Goal: Task Accomplishment & Management: Manage account settings

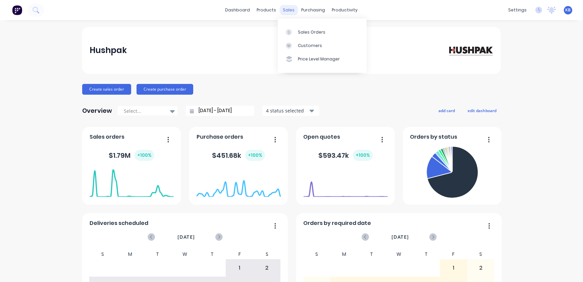
click at [283, 8] on div "sales" at bounding box center [289, 10] width 18 height 10
click at [302, 31] on div "Sales Orders" at bounding box center [312, 32] width 28 height 6
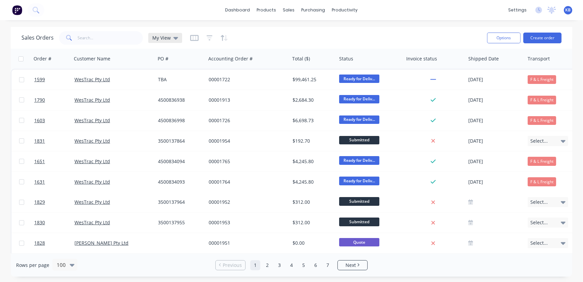
click at [162, 39] on span "My View" at bounding box center [161, 37] width 18 height 7
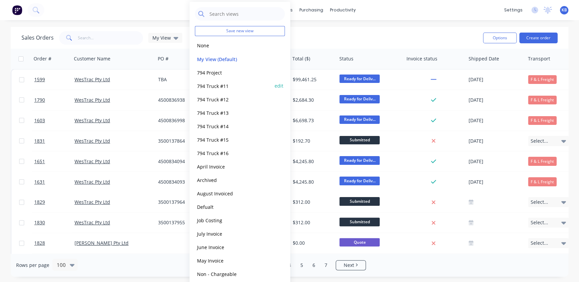
click at [219, 82] on button "794 Truck #11" at bounding box center [233, 86] width 77 height 8
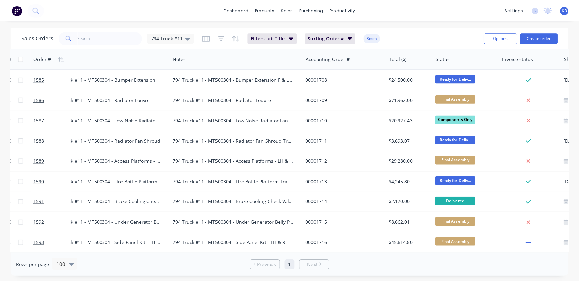
scroll to position [0, 157]
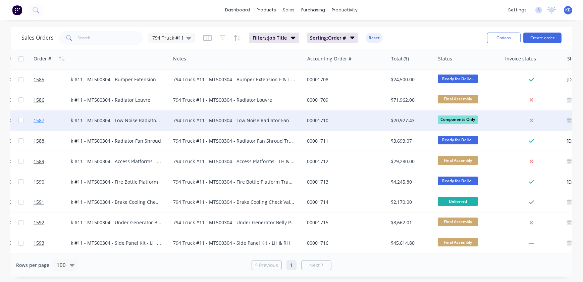
click at [41, 119] on span "1587" at bounding box center [39, 120] width 11 height 7
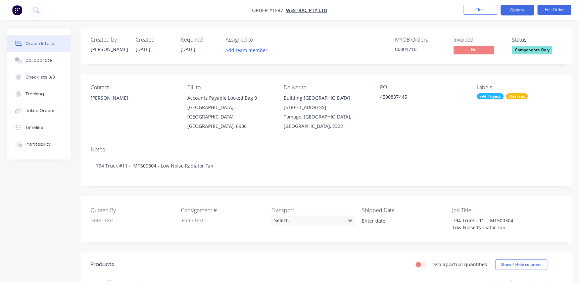
click at [513, 15] on button "Options" at bounding box center [517, 10] width 34 height 11
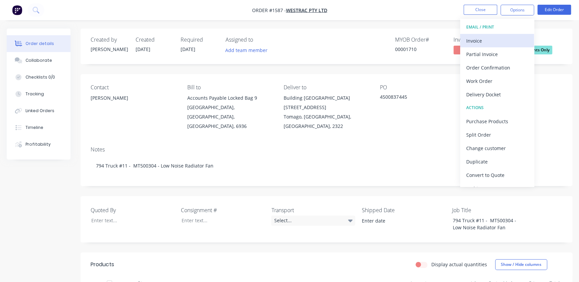
click at [480, 42] on div "Invoice" at bounding box center [497, 41] width 62 height 10
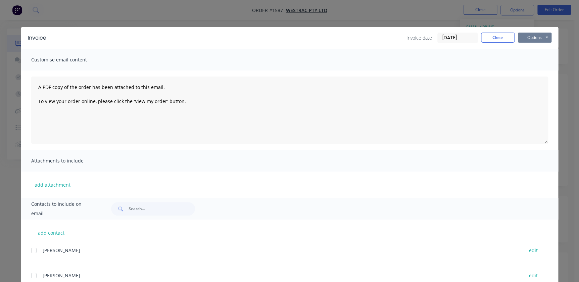
click at [531, 38] on button "Options" at bounding box center [535, 38] width 34 height 10
click at [529, 63] on button "Print" at bounding box center [539, 60] width 43 height 11
click at [491, 33] on button "Close" at bounding box center [498, 38] width 34 height 10
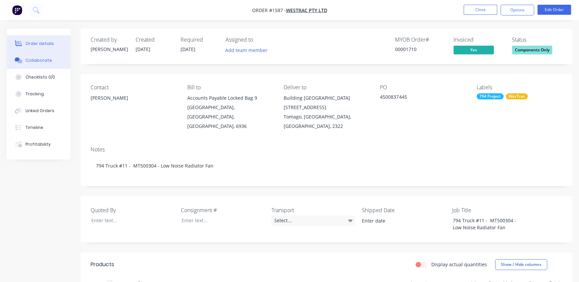
click at [30, 61] on div "Collaborate" at bounding box center [39, 60] width 27 height 6
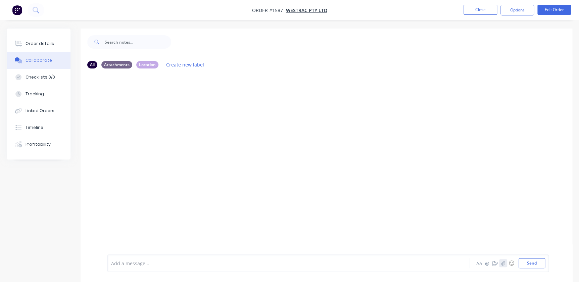
click at [505, 265] on icon "button" at bounding box center [503, 263] width 4 height 5
click at [528, 262] on button "Send" at bounding box center [531, 263] width 27 height 10
click at [481, 13] on button "Close" at bounding box center [480, 10] width 34 height 10
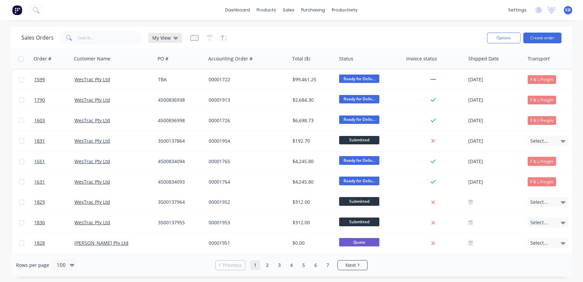
click at [176, 38] on icon at bounding box center [176, 38] width 5 height 3
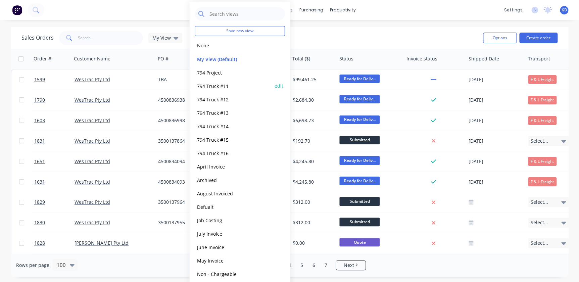
click at [219, 83] on button "794 Truck #11" at bounding box center [233, 86] width 77 height 8
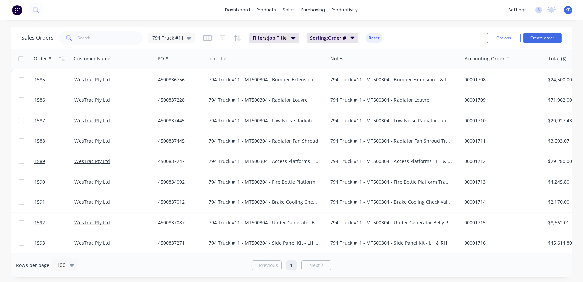
click at [189, 43] on div "Sales Orders 794 Truck #11" at bounding box center [108, 37] width 174 height 13
click at [189, 42] on div "794 Truck #11" at bounding box center [171, 38] width 47 height 10
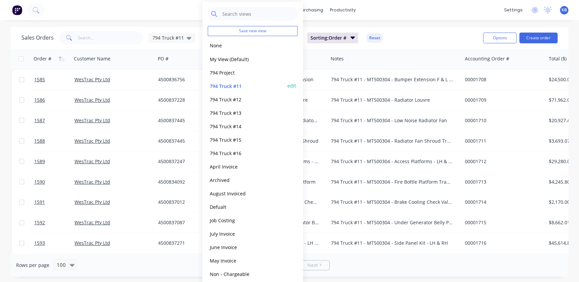
click at [289, 84] on button "edit" at bounding box center [291, 85] width 9 height 7
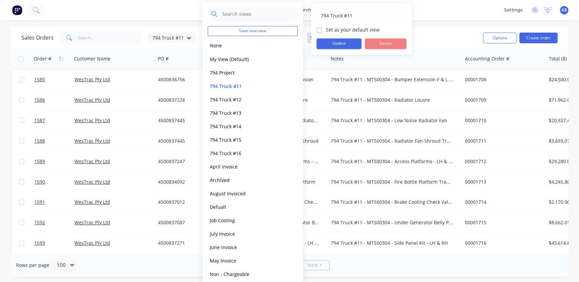
click at [322, 31] on div "Set as your default view" at bounding box center [361, 29] width 90 height 7
click at [326, 30] on label "Set as your default view" at bounding box center [353, 29] width 54 height 7
click at [321, 30] on input "Set as your default view" at bounding box center [318, 29] width 5 height 6
checkbox input "true"
click at [329, 45] on button "Update" at bounding box center [338, 43] width 45 height 11
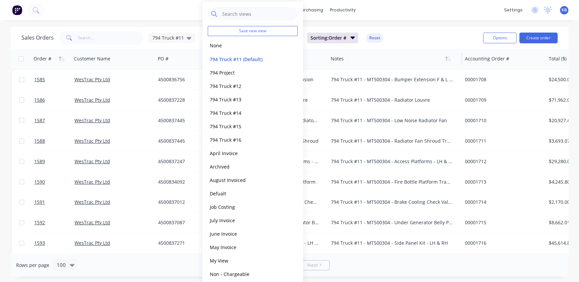
click at [406, 52] on div at bounding box center [392, 58] width 122 height 13
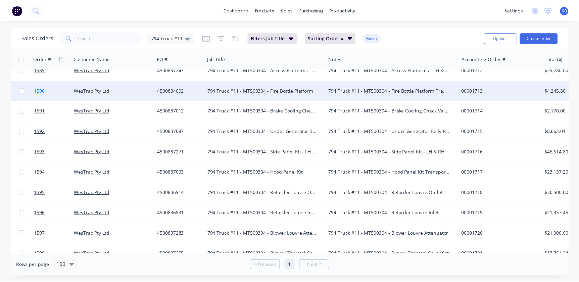
scroll to position [61, 0]
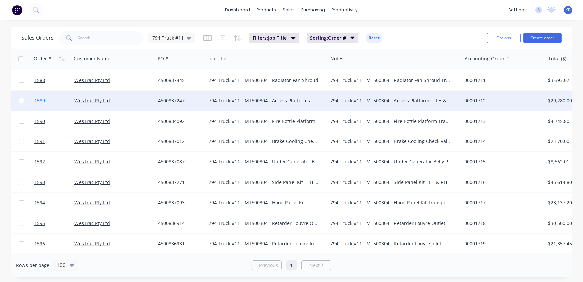
click at [44, 100] on span "1589" at bounding box center [39, 100] width 11 height 7
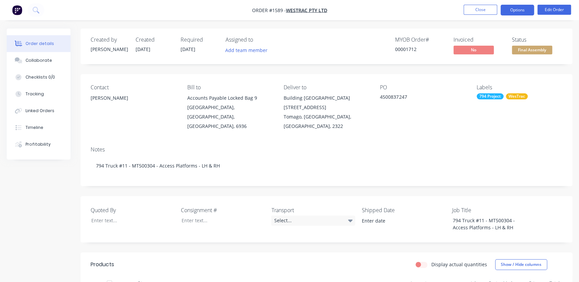
click at [517, 12] on button "Options" at bounding box center [517, 10] width 34 height 11
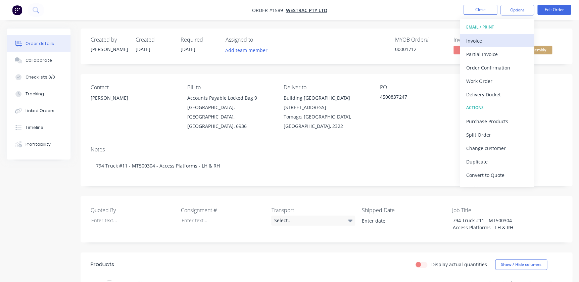
click at [477, 41] on div "Invoice" at bounding box center [497, 41] width 62 height 10
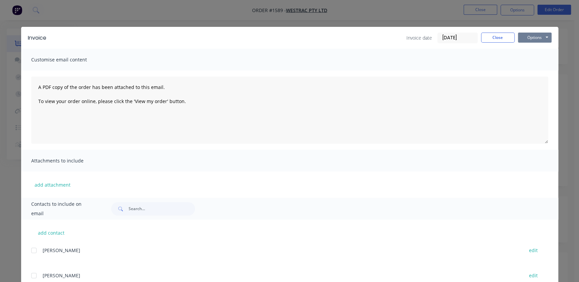
click at [545, 37] on button "Options" at bounding box center [535, 38] width 34 height 10
click at [537, 60] on button "Print" at bounding box center [539, 60] width 43 height 11
click at [498, 41] on button "Close" at bounding box center [498, 38] width 34 height 10
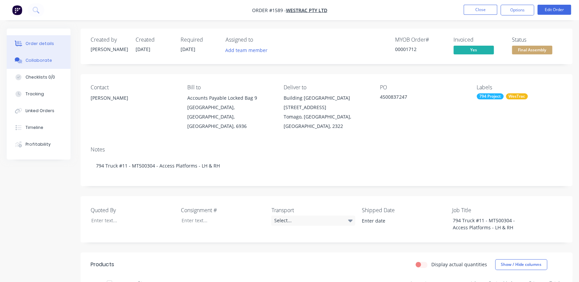
click at [45, 56] on button "Collaborate" at bounding box center [39, 60] width 64 height 17
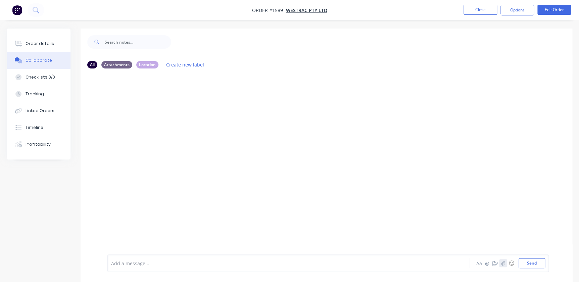
click at [502, 264] on icon "button" at bounding box center [503, 263] width 4 height 5
click at [527, 265] on button "Send" at bounding box center [531, 263] width 27 height 10
click at [469, 5] on button "Close" at bounding box center [480, 10] width 34 height 10
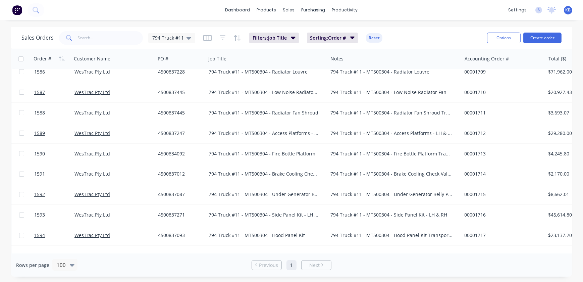
scroll to position [61, 0]
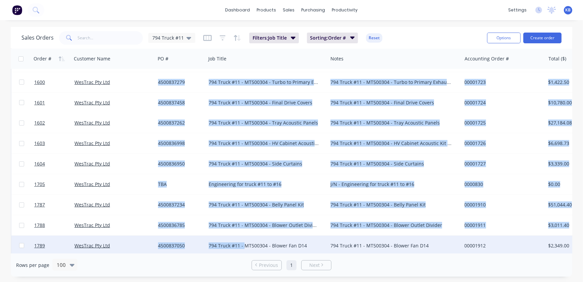
drag, startPoint x: 198, startPoint y: 250, endPoint x: 244, endPoint y: 247, distance: 45.7
click at [244, 248] on div "1587 WesTrac Pty Ltd 4500837445 794 Truck #11 - MT500304 - Low Noise Radiator F…" at bounding box center [420, 31] width 819 height 532
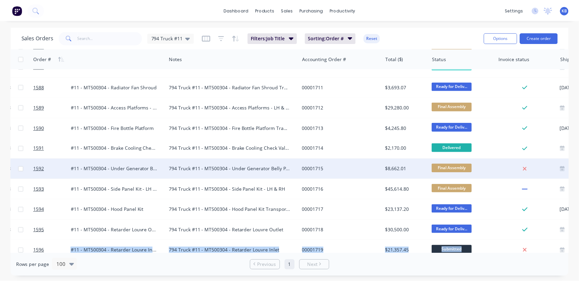
scroll to position [61, 160]
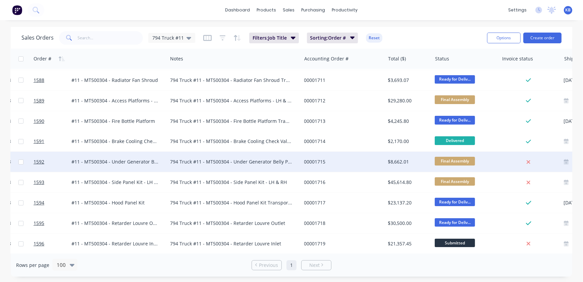
click at [32, 162] on div at bounding box center [51, 162] width 40 height 20
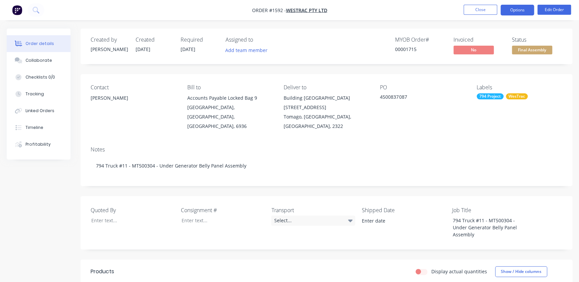
click at [509, 13] on button "Options" at bounding box center [517, 10] width 34 height 11
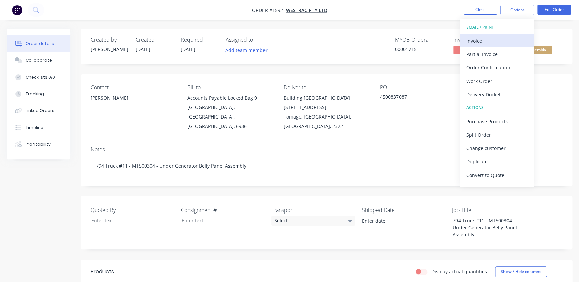
click at [478, 44] on div "Invoice" at bounding box center [497, 41] width 62 height 10
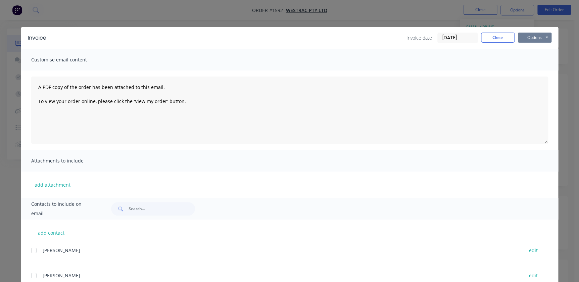
click at [528, 38] on button "Options" at bounding box center [535, 38] width 34 height 10
click at [535, 59] on button "Print" at bounding box center [539, 60] width 43 height 11
click at [474, 40] on input "[DATE]" at bounding box center [458, 38] width 40 height 10
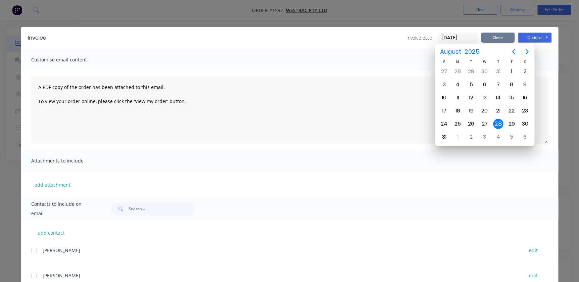
click at [488, 42] on button "Close" at bounding box center [498, 38] width 34 height 10
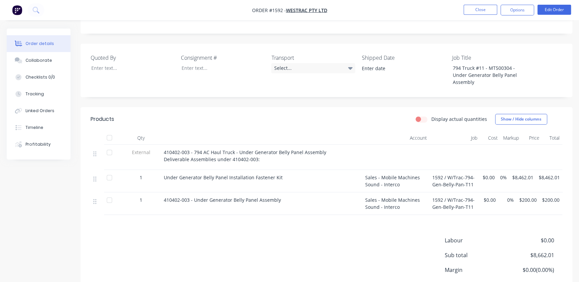
scroll to position [30, 0]
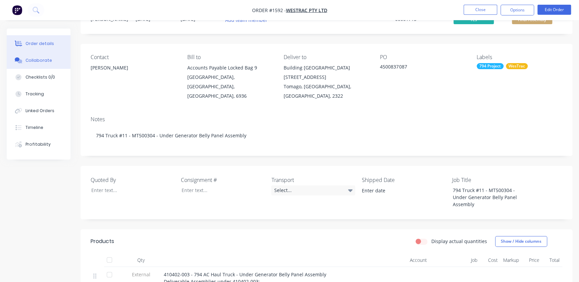
click at [43, 60] on div "Collaborate" at bounding box center [39, 60] width 27 height 6
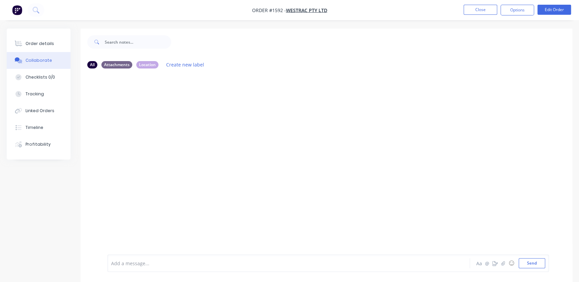
click at [502, 267] on div "Aa @ ☺ Send" at bounding box center [510, 263] width 70 height 10
click at [503, 264] on icon "button" at bounding box center [503, 263] width 4 height 5
click at [533, 269] on div "Add a message... Aa @ ☺ Send" at bounding box center [327, 246] width 441 height 52
click at [534, 265] on button "Send" at bounding box center [531, 263] width 27 height 10
click at [488, 10] on button "Close" at bounding box center [480, 10] width 34 height 10
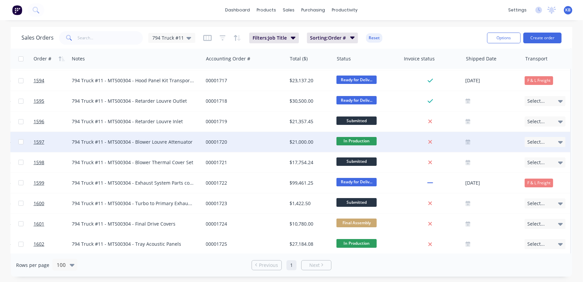
scroll to position [213, 262]
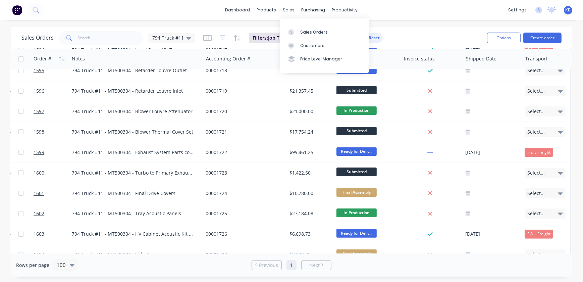
drag, startPoint x: 289, startPoint y: 12, endPoint x: 298, endPoint y: 21, distance: 12.8
click at [289, 12] on div "sales" at bounding box center [289, 10] width 18 height 10
click at [302, 27] on link "Sales Orders" at bounding box center [324, 31] width 89 height 13
click at [102, 38] on input "text" at bounding box center [110, 37] width 65 height 13
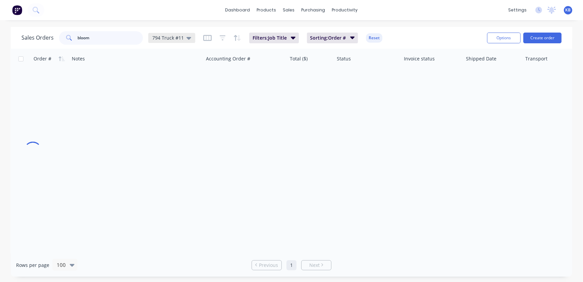
scroll to position [0, 258]
click at [192, 39] on div "794 Truck #11" at bounding box center [171, 38] width 47 height 10
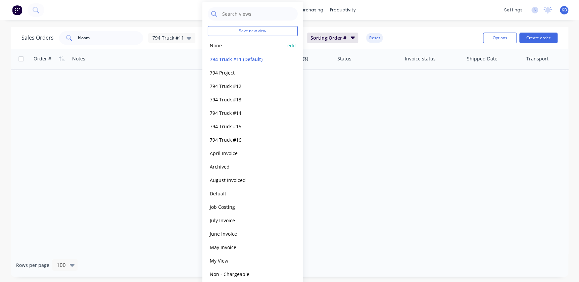
click at [221, 44] on button "None" at bounding box center [246, 46] width 77 height 8
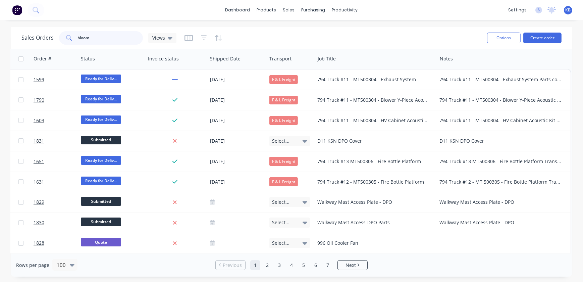
click at [105, 38] on input "bloom" at bounding box center [110, 37] width 65 height 13
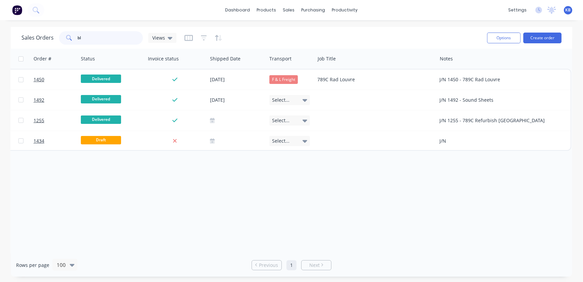
type input "b"
drag, startPoint x: 122, startPoint y: 42, endPoint x: 42, endPoint y: 38, distance: 80.3
click at [42, 38] on div "Sales Orders four Views" at bounding box center [98, 37] width 155 height 13
click at [90, 37] on input "four" at bounding box center [110, 37] width 65 height 13
type input "f"
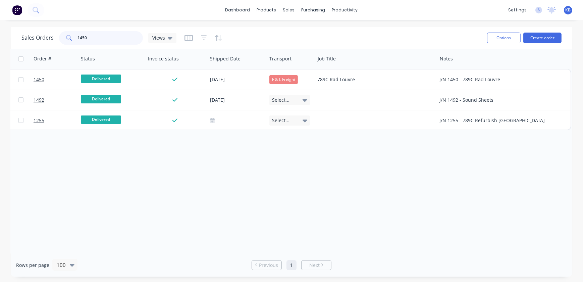
type input "1450"
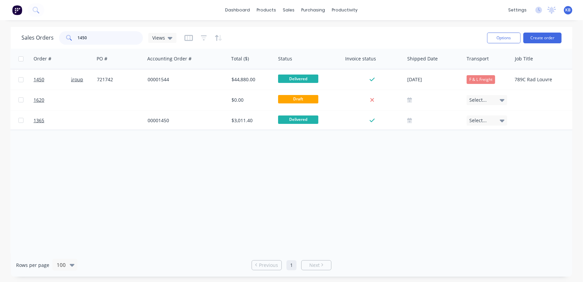
scroll to position [0, 0]
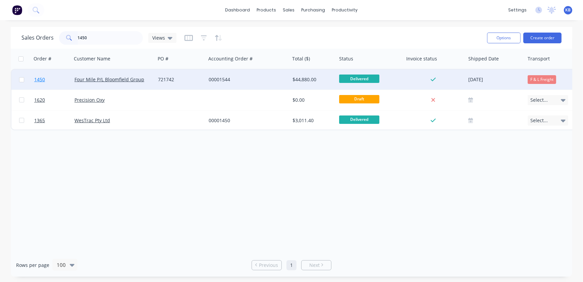
click at [42, 81] on span "1450" at bounding box center [39, 79] width 11 height 7
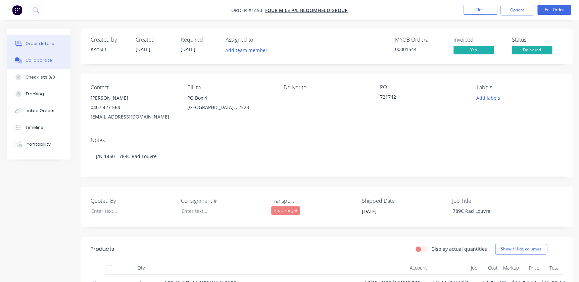
click at [36, 61] on div "Collaborate" at bounding box center [39, 60] width 27 height 6
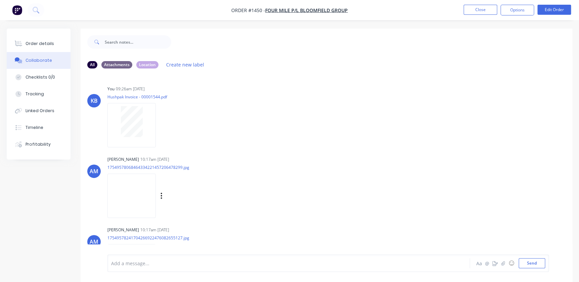
click at [296, 167] on div "Aaron MacDonell 10:17am 12/08/25 17549578068464334221457206478299.jpg Labels Do…" at bounding box center [212, 184] width 210 height 60
click at [486, 16] on nav "Order #1450 - Four Mile P/L Bloomfield Group Close Options Edit Order" at bounding box center [289, 10] width 579 height 20
click at [486, 13] on button "Close" at bounding box center [480, 10] width 34 height 10
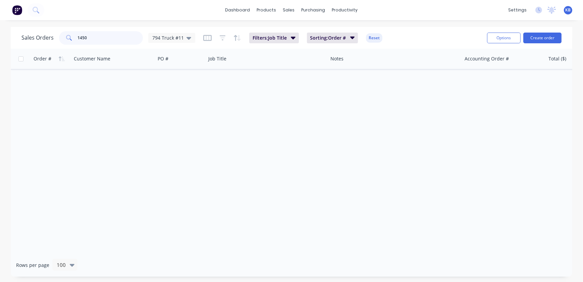
drag, startPoint x: 91, startPoint y: 37, endPoint x: 54, endPoint y: 35, distance: 37.3
click at [67, 36] on div "1450" at bounding box center [101, 37] width 84 height 13
type input "1715"
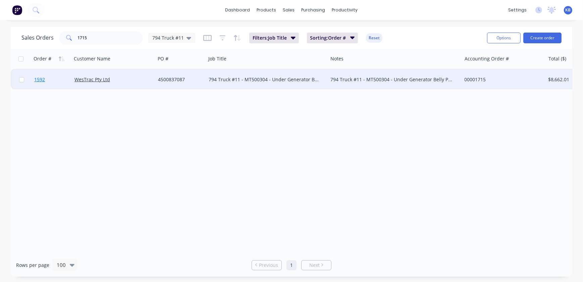
click at [39, 84] on link "1592" at bounding box center [54, 79] width 40 height 20
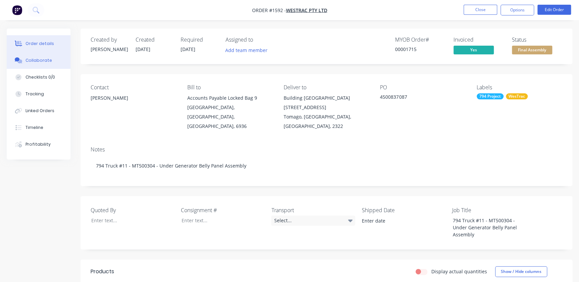
click at [58, 60] on button "Collaborate" at bounding box center [39, 60] width 64 height 17
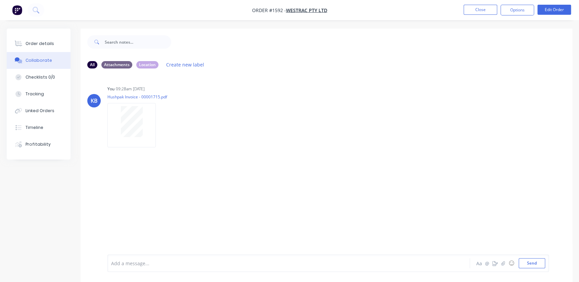
click at [248, 161] on div "KB You 09:28am 28/08/25 Hushpak Invoice - 00001715.pdf Labels Download Delete" at bounding box center [327, 164] width 492 height 181
click at [471, 15] on li "Close" at bounding box center [480, 10] width 34 height 11
click at [474, 13] on button "Close" at bounding box center [480, 10] width 34 height 10
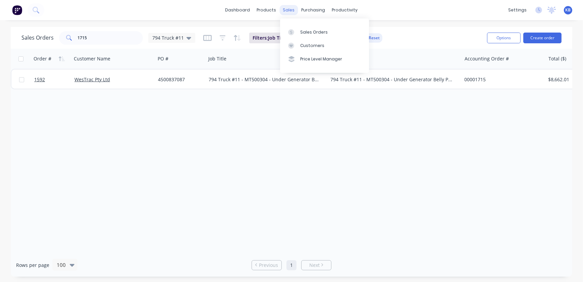
click at [289, 12] on div "sales" at bounding box center [289, 10] width 18 height 10
click at [304, 27] on link "Sales Orders" at bounding box center [324, 31] width 89 height 13
drag, startPoint x: 125, startPoint y: 39, endPoint x: 55, endPoint y: 36, distance: 69.8
click at [62, 37] on div "1715" at bounding box center [101, 37] width 84 height 13
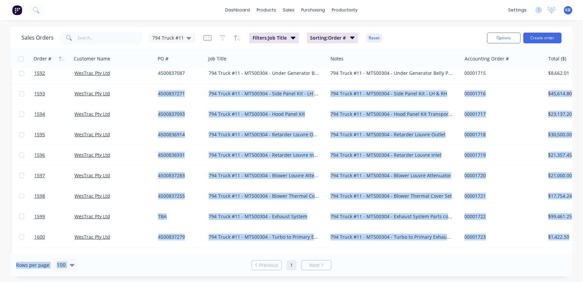
drag, startPoint x: 113, startPoint y: 250, endPoint x: 124, endPoint y: 254, distance: 11.6
click at [124, 254] on div "Sales Orders 794 Truck #11 Filters: Job Title Sorting: Order # Reset Options Cr…" at bounding box center [292, 152] width 562 height 250
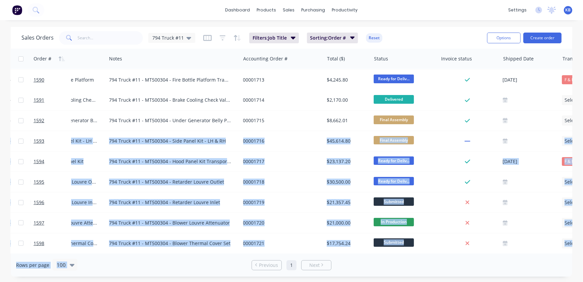
scroll to position [68, 221]
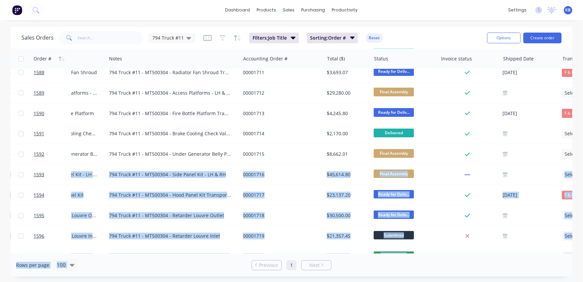
click at [145, 259] on div "Rows per page 100" at bounding box center [108, 265] width 184 height 12
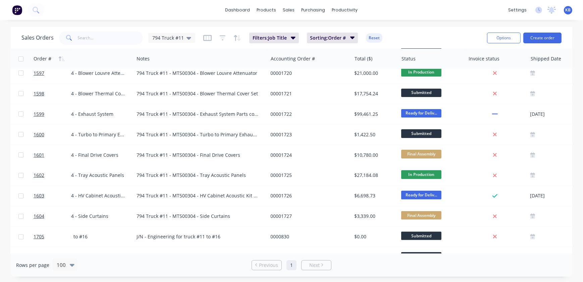
scroll to position [252, 194]
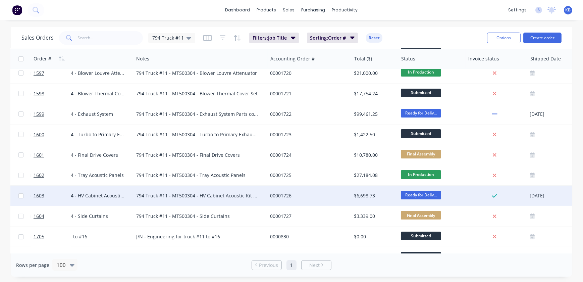
click at [233, 199] on div "794 Truck #11 - MT500304 - HV Cabinet Acoustic Kit Transport F & L Freight Ship…" at bounding box center [201, 196] width 134 height 20
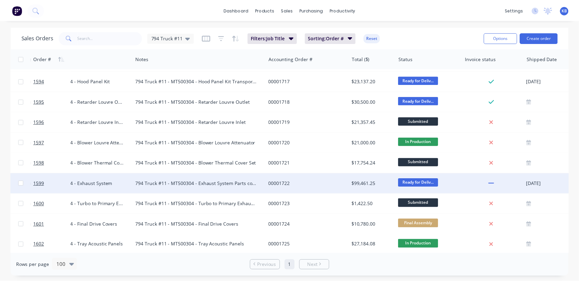
scroll to position [183, 194]
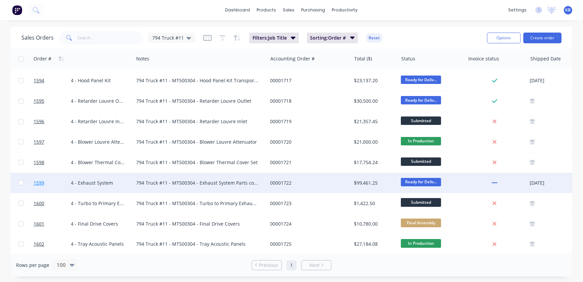
click at [42, 182] on span "1599" at bounding box center [39, 183] width 11 height 7
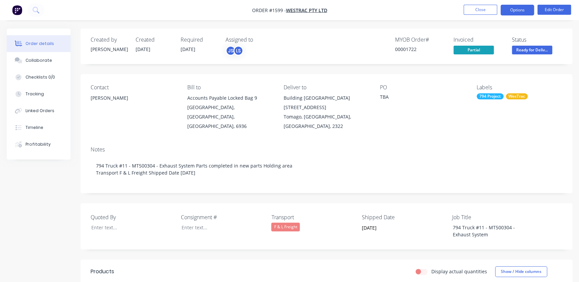
click at [508, 10] on button "Options" at bounding box center [517, 10] width 34 height 11
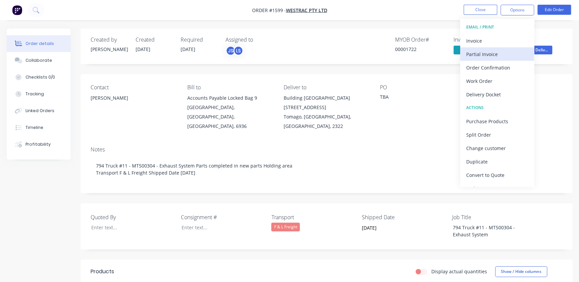
click at [495, 50] on div "Partial Invoice" at bounding box center [497, 54] width 62 height 10
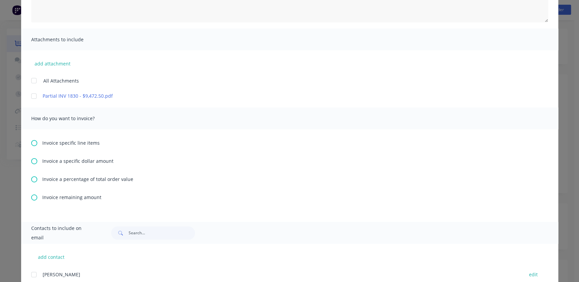
scroll to position [183, 0]
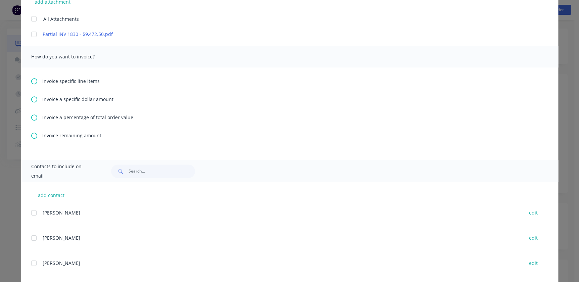
click at [31, 136] on icon at bounding box center [34, 136] width 6 height 6
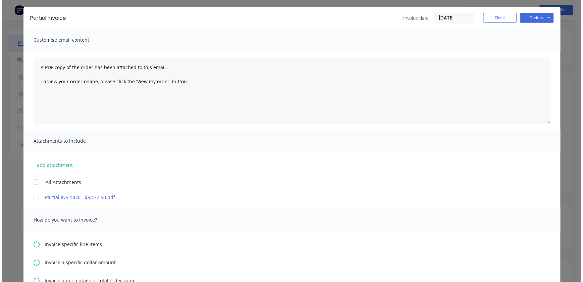
scroll to position [0, 0]
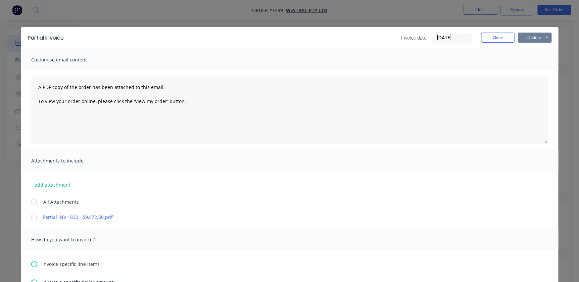
click at [534, 40] on button "Options" at bounding box center [535, 38] width 34 height 10
click at [533, 50] on button "Preview" at bounding box center [539, 49] width 43 height 11
click at [528, 37] on button "Options" at bounding box center [535, 38] width 34 height 10
click at [537, 62] on button "Print" at bounding box center [539, 60] width 43 height 11
click at [497, 40] on button "Close" at bounding box center [498, 38] width 34 height 10
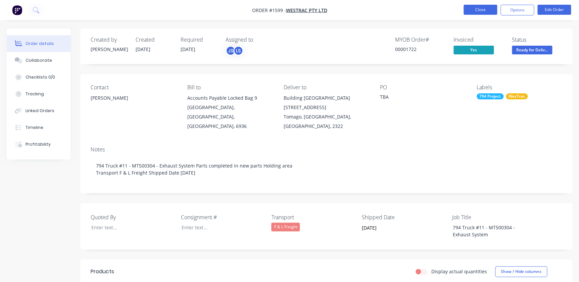
click at [489, 9] on button "Close" at bounding box center [480, 10] width 34 height 10
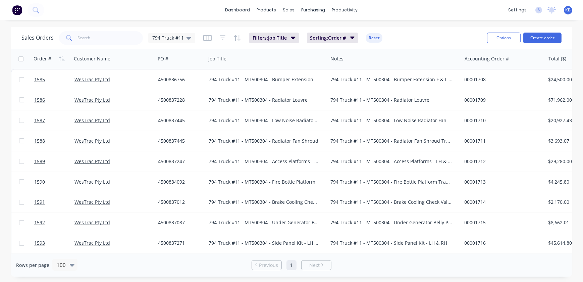
click at [516, 15] on div "dashboard products sales purchasing productivity dashboard products Product Cat…" at bounding box center [291, 10] width 583 height 20
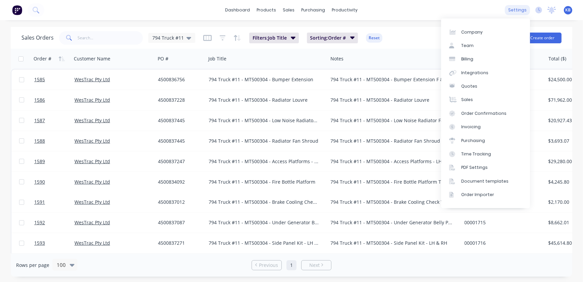
click at [523, 11] on div "settings" at bounding box center [517, 10] width 25 height 10
click at [469, 72] on div "Integrations" at bounding box center [474, 73] width 27 height 6
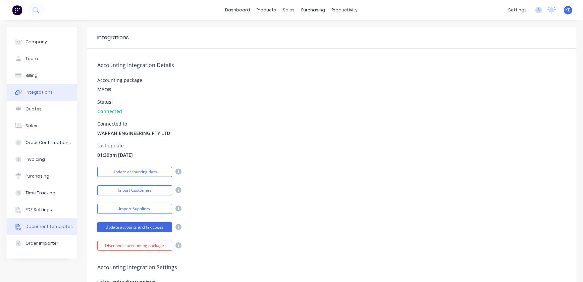
click at [49, 224] on div "Document templates" at bounding box center [49, 227] width 47 height 6
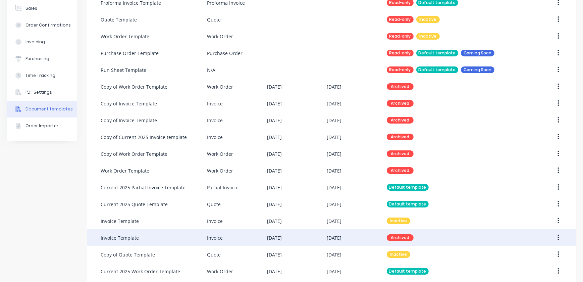
scroll to position [141, 0]
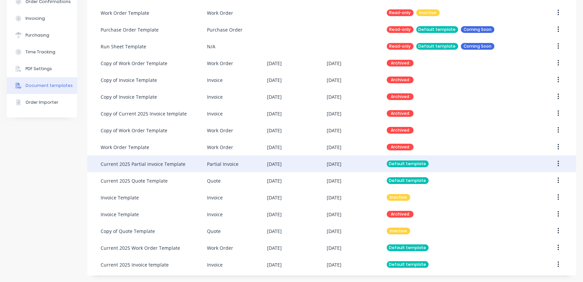
click at [162, 168] on div "Current 2025 Partial Invoice Template" at bounding box center [154, 163] width 106 height 17
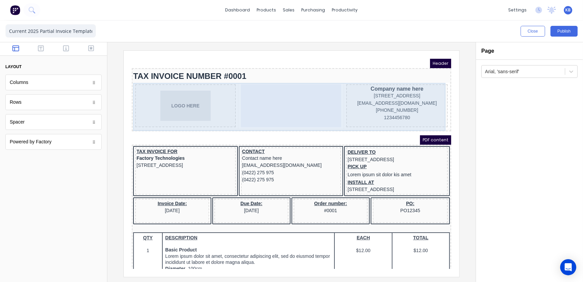
click at [275, 89] on div at bounding box center [283, 97] width 101 height 43
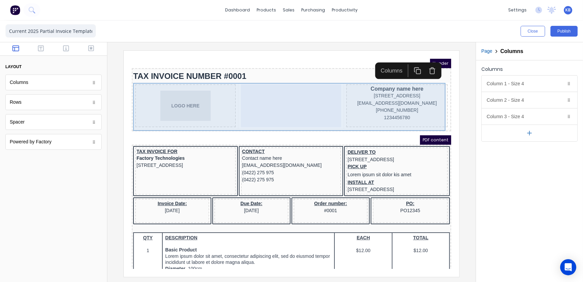
click at [273, 91] on div at bounding box center [283, 97] width 101 height 43
click at [267, 102] on div at bounding box center [283, 97] width 101 height 43
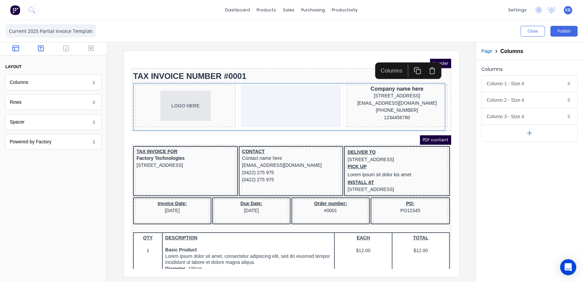
click at [44, 48] on icon "button" at bounding box center [41, 48] width 6 height 6
click at [41, 111] on div "Heading Heading Text Text Paragraph Paragraph Link Link" at bounding box center [53, 112] width 96 height 75
click at [43, 105] on div "Text" at bounding box center [53, 102] width 96 height 16
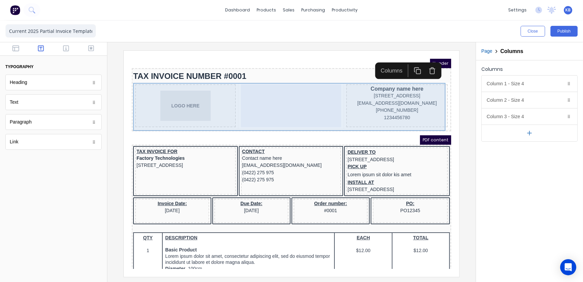
click at [247, 88] on div at bounding box center [283, 97] width 101 height 43
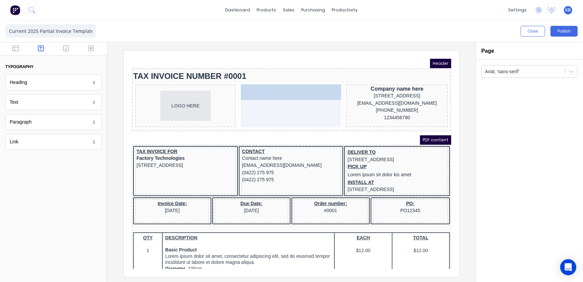
drag, startPoint x: 93, startPoint y: 103, endPoint x: 181, endPoint y: 32, distance: 113.3
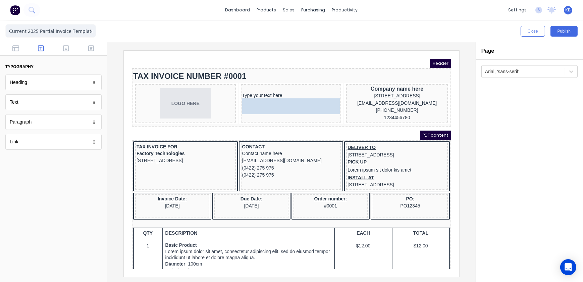
drag, startPoint x: 55, startPoint y: 104, endPoint x: 269, endPoint y: 113, distance: 214.0
drag, startPoint x: 50, startPoint y: 105, endPoint x: 274, endPoint y: 114, distance: 224.0
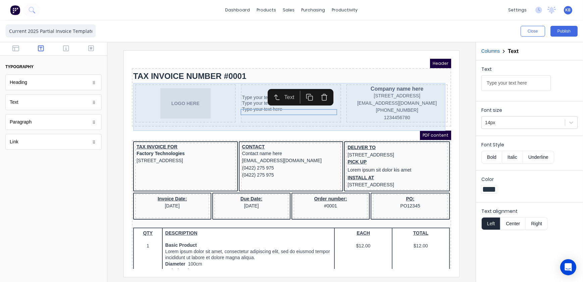
click at [240, 88] on div "Type your text here Type your text here Type your text here" at bounding box center [283, 95] width 101 height 38
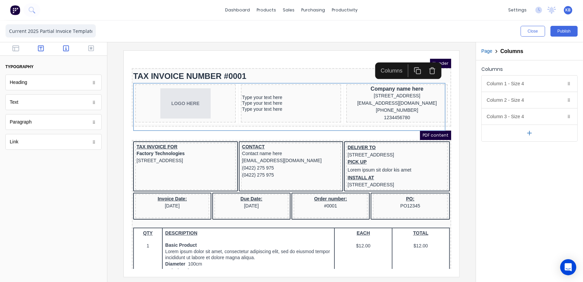
click at [65, 48] on icon "button" at bounding box center [66, 48] width 6 height 7
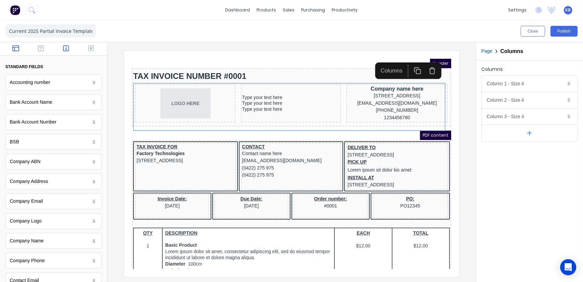
click at [7, 50] on button "button" at bounding box center [15, 49] width 21 height 8
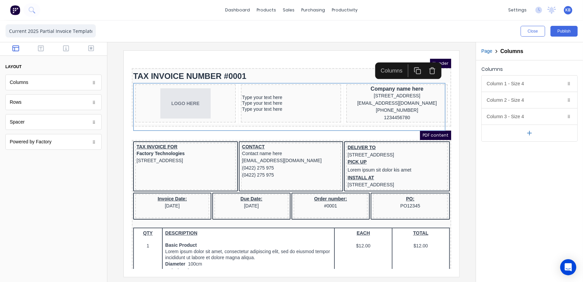
click at [11, 50] on button "button" at bounding box center [15, 49] width 21 height 8
click at [37, 44] on div at bounding box center [53, 48] width 107 height 13
click at [40, 48] on icon "button" at bounding box center [41, 48] width 6 height 7
click at [90, 41] on div "Close Publish" at bounding box center [291, 30] width 583 height 21
click at [93, 46] on icon "button" at bounding box center [91, 48] width 6 height 6
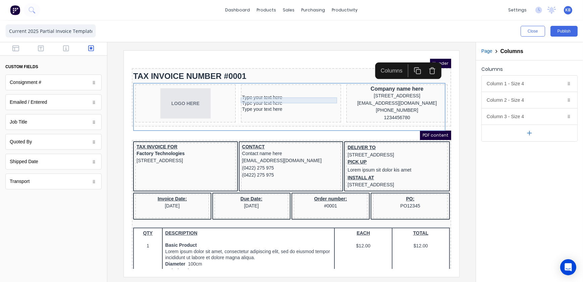
click at [261, 89] on div "Type your text here" at bounding box center [283, 89] width 98 height 6
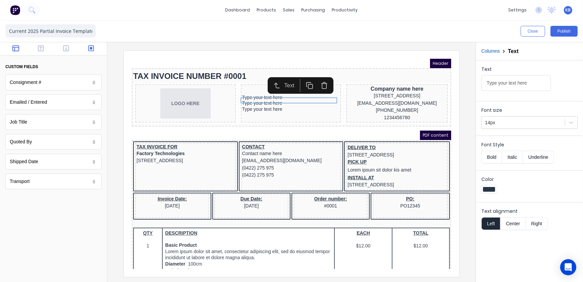
click at [16, 51] on icon "button" at bounding box center [15, 48] width 7 height 6
click at [37, 49] on button "button" at bounding box center [41, 49] width 21 height 8
click at [62, 48] on button "button" at bounding box center [66, 49] width 21 height 8
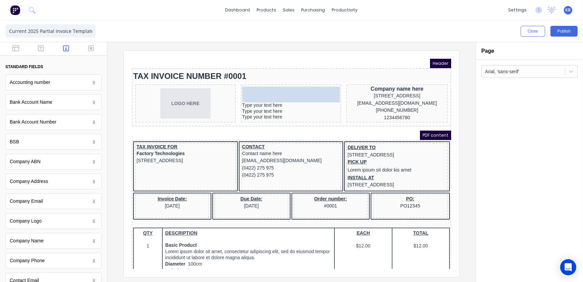
drag, startPoint x: 35, startPoint y: 184, endPoint x: 129, endPoint y: 30, distance: 180.1
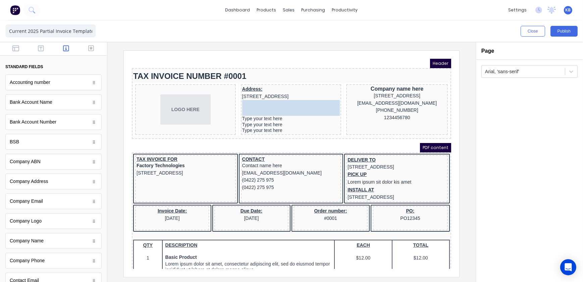
drag, startPoint x: 44, startPoint y: 201, endPoint x: 134, endPoint y: 46, distance: 179.7
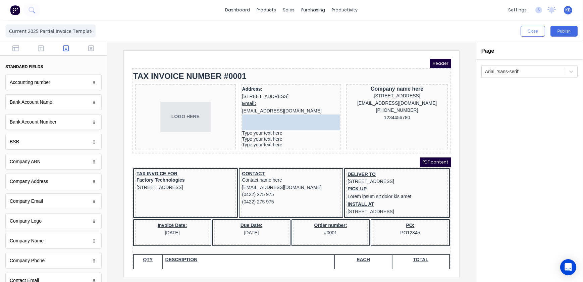
drag, startPoint x: 27, startPoint y: 258, endPoint x: 127, endPoint y: 70, distance: 212.3
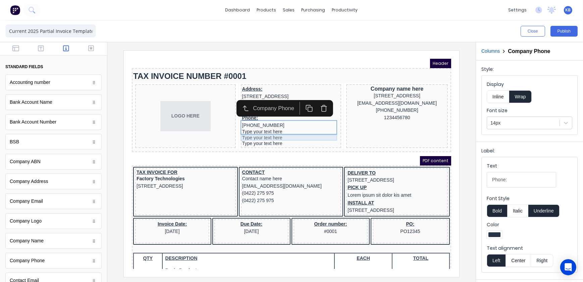
click at [250, 127] on div "Type your text here" at bounding box center [283, 123] width 98 height 6
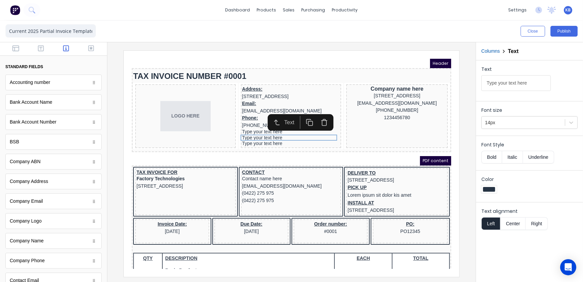
click at [311, 114] on button "button" at bounding box center [315, 114] width 15 height 13
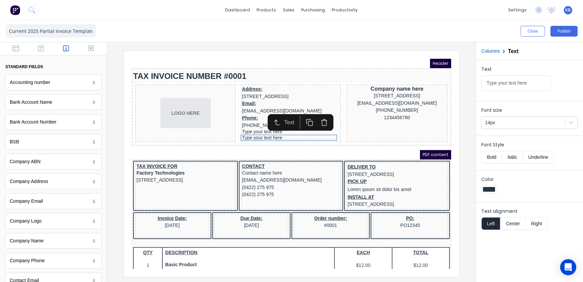
click at [310, 113] on button "button" at bounding box center [315, 114] width 15 height 13
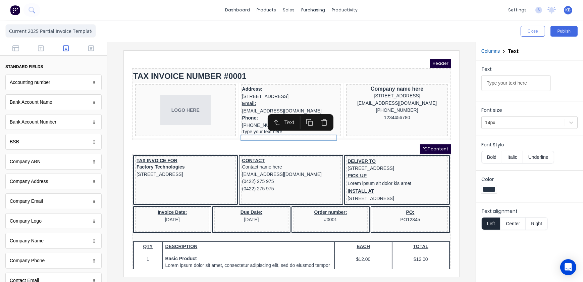
click at [312, 115] on icon "button" at bounding box center [315, 113] width 7 height 7
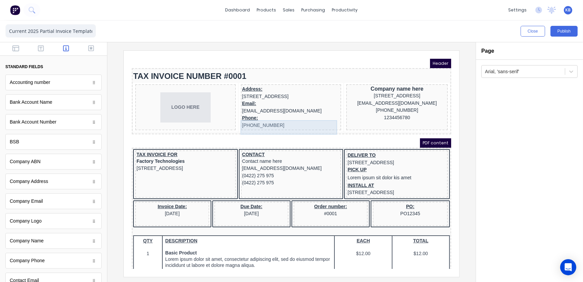
click at [242, 116] on div "Phone: (042) 2222 3333" at bounding box center [283, 113] width 98 height 14
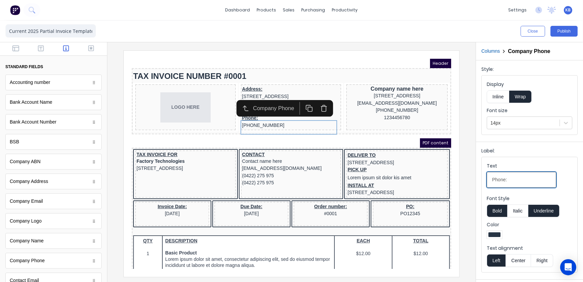
drag, startPoint x: 508, startPoint y: 178, endPoint x: 493, endPoint y: 181, distance: 15.5
click at [493, 181] on input "Phone:" at bounding box center [521, 180] width 69 height 16
drag, startPoint x: 503, startPoint y: 179, endPoint x: 481, endPoint y: 179, distance: 22.5
click at [481, 179] on div "Label: Text T: Font Style Bold Italic Underline Color Text alignment Left Cente…" at bounding box center [529, 209] width 107 height 135
type input "T:"
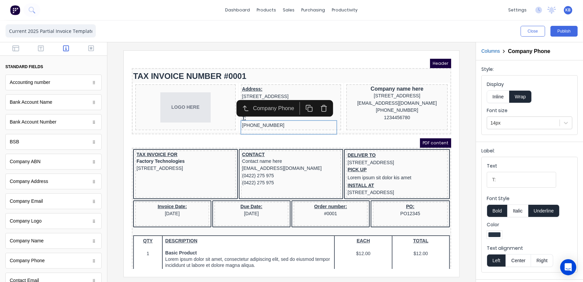
click at [498, 216] on button "Bold" at bounding box center [497, 210] width 20 height 13
click at [500, 208] on button "Bold" at bounding box center [497, 210] width 20 height 13
click at [500, 176] on input "T:" at bounding box center [521, 180] width 69 height 16
click at [500, 208] on button "Bold" at bounding box center [497, 210] width 20 height 13
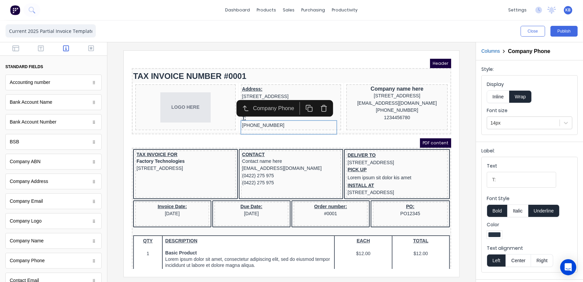
click at [521, 262] on button "Center" at bounding box center [519, 260] width 26 height 13
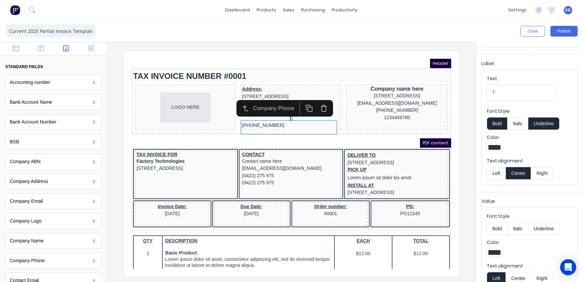
scroll to position [91, 0]
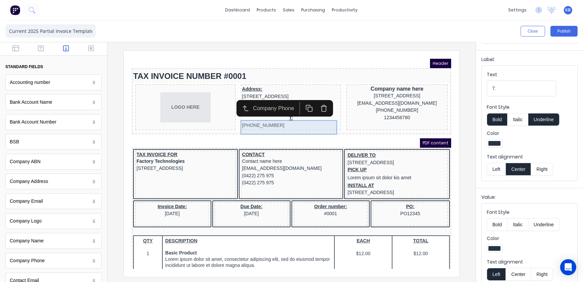
click at [270, 120] on div "T: (042) 2222 3333" at bounding box center [283, 113] width 98 height 14
click at [263, 120] on div "T: (042) 2222 3333" at bounding box center [283, 113] width 98 height 14
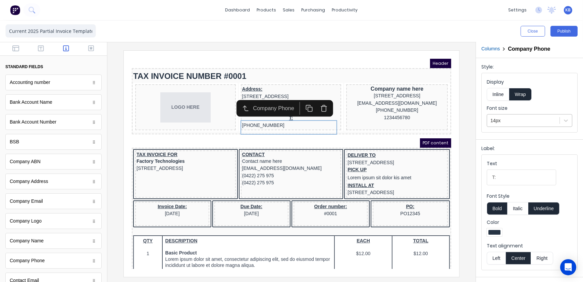
scroll to position [0, 0]
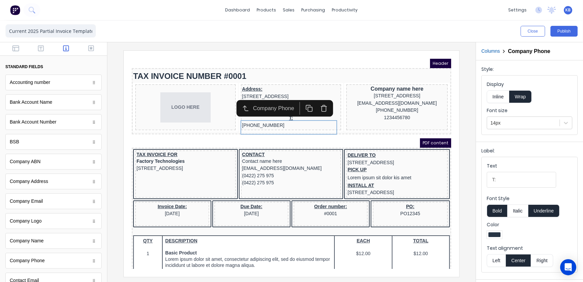
click at [507, 101] on button "Inline" at bounding box center [498, 96] width 22 height 13
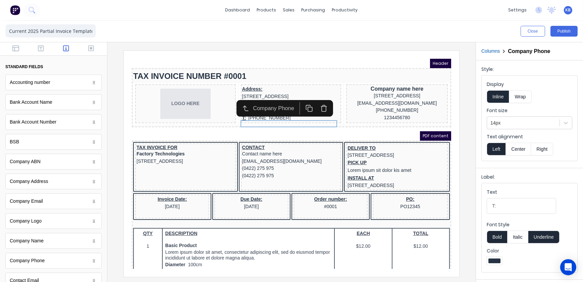
click at [524, 152] on button "Center" at bounding box center [519, 149] width 26 height 13
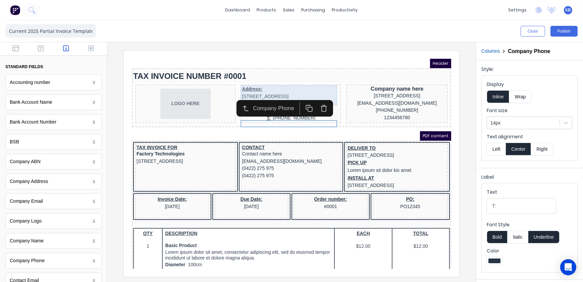
click at [278, 86] on div "Address: 234 Beach Road Gold Coast, Queensland, Australia, 4217" at bounding box center [283, 84] width 98 height 14
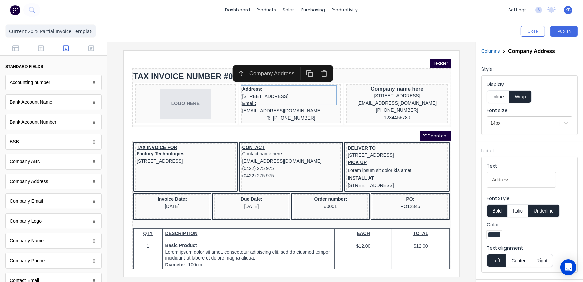
click at [494, 99] on button "Inline" at bounding box center [498, 96] width 22 height 13
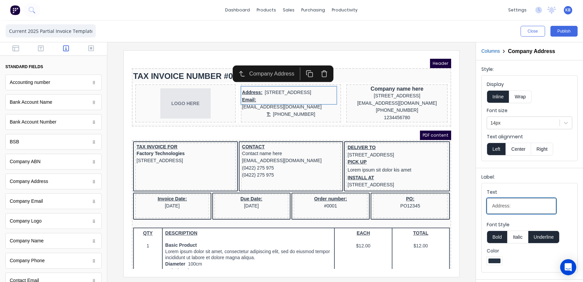
drag, startPoint x: 515, startPoint y: 202, endPoint x: 483, endPoint y: 197, distance: 33.3
click at [483, 197] on fieldset "Text Address: Font Style Bold Italic Underline Color" at bounding box center [530, 227] width 96 height 89
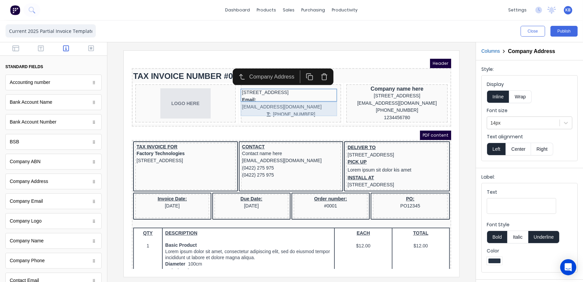
click at [269, 96] on div "Email: xxxxxxx@xxxxx.com" at bounding box center [283, 95] width 98 height 14
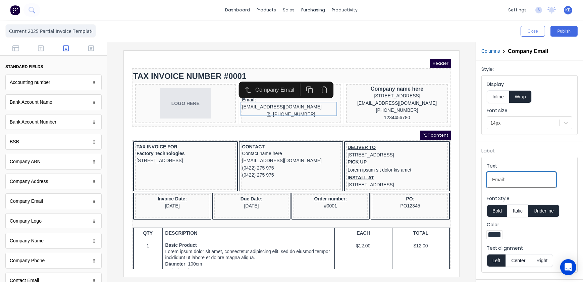
drag, startPoint x: 517, startPoint y: 178, endPoint x: 463, endPoint y: 170, distance: 53.9
click at [457, 171] on div "Close Publish Components standard fields Accounting number Accounting number Ba…" at bounding box center [291, 150] width 583 height 261
type input "E:"
click at [503, 100] on button "Inline" at bounding box center [498, 96] width 22 height 13
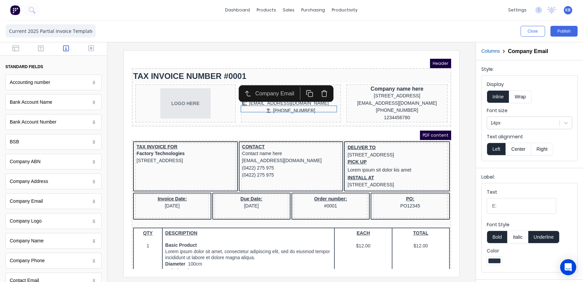
click at [520, 150] on button "Center" at bounding box center [519, 149] width 26 height 13
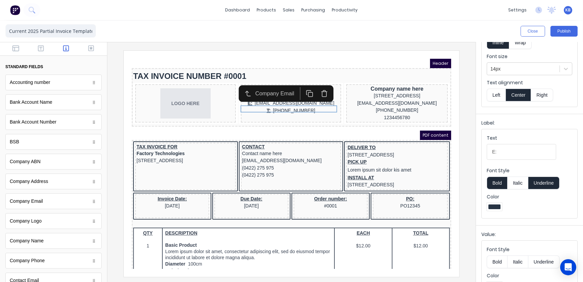
scroll to position [61, 0]
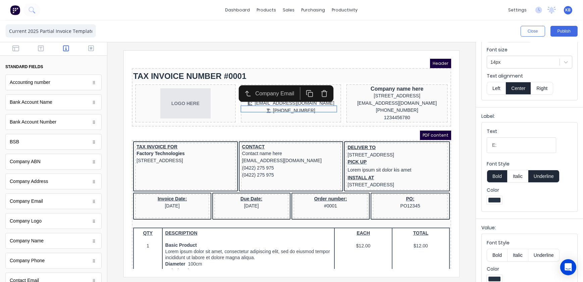
click at [546, 177] on button "Underline" at bounding box center [544, 176] width 31 height 13
click at [264, 106] on div "T: (042) 2222 3333" at bounding box center [283, 102] width 98 height 7
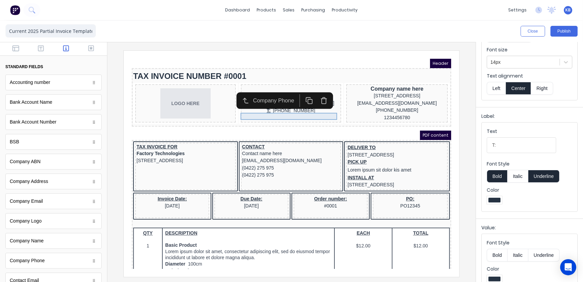
scroll to position [0, 0]
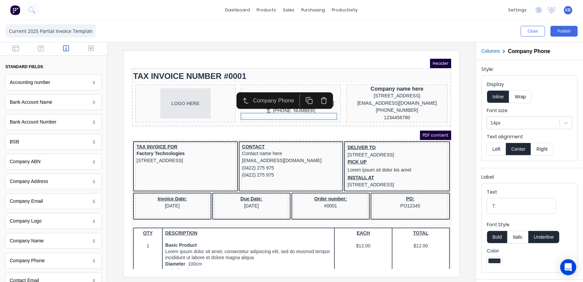
click at [543, 233] on button "Underline" at bounding box center [544, 237] width 31 height 13
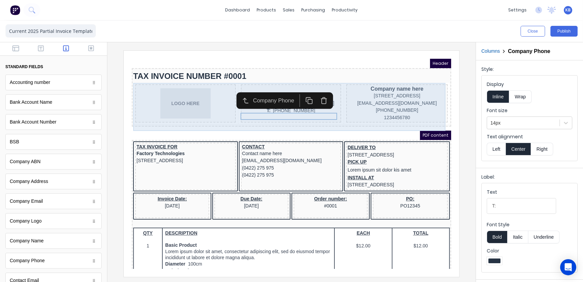
click at [260, 75] on div "LOGO HERE 234 Beach Road Gold Coast, Queensland, Australia, 4217 E: xxxxxxx@xxx…" at bounding box center [283, 96] width 317 height 42
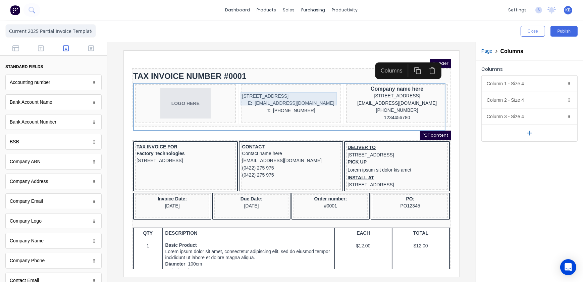
click at [259, 85] on div "[STREET_ADDRESS]" at bounding box center [283, 87] width 98 height 7
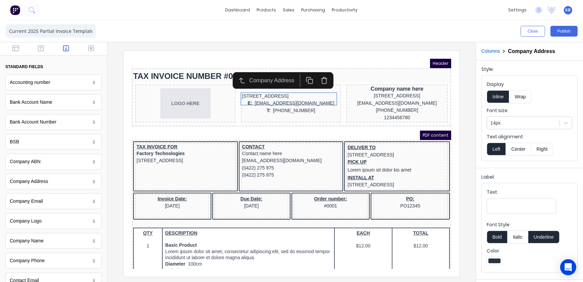
click at [519, 148] on button "Center" at bounding box center [519, 149] width 26 height 13
click at [519, 146] on button "Center" at bounding box center [519, 149] width 26 height 13
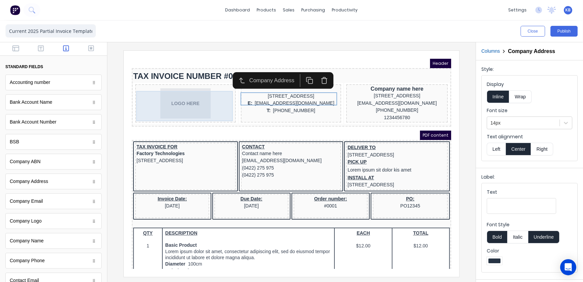
click at [209, 92] on div "LOGO HERE" at bounding box center [177, 95] width 98 height 30
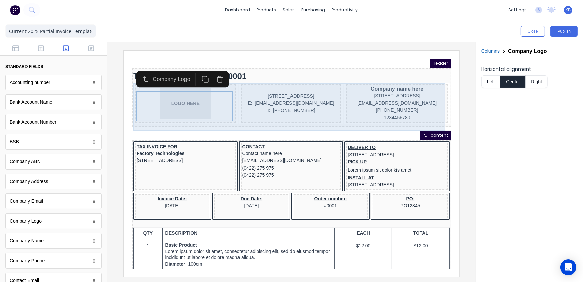
click at [226, 94] on div "LOGO HERE" at bounding box center [177, 95] width 101 height 38
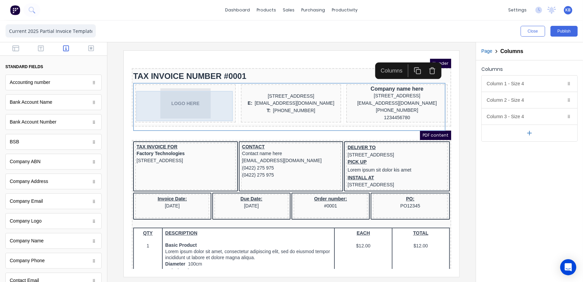
click at [200, 100] on div "LOGO HERE" at bounding box center [177, 95] width 98 height 30
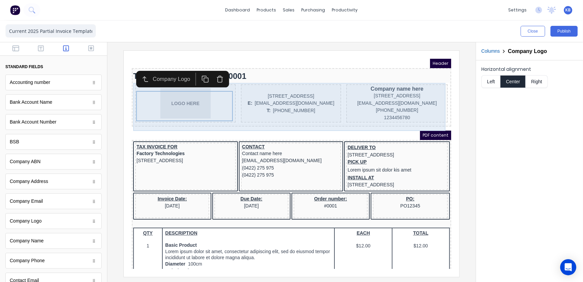
click at [223, 81] on div "LOGO HERE" at bounding box center [177, 95] width 101 height 38
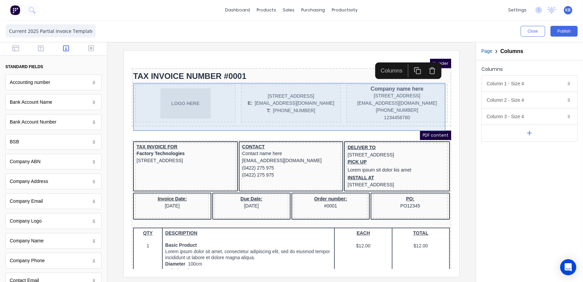
click at [223, 80] on div "LOGO HERE" at bounding box center [177, 95] width 101 height 38
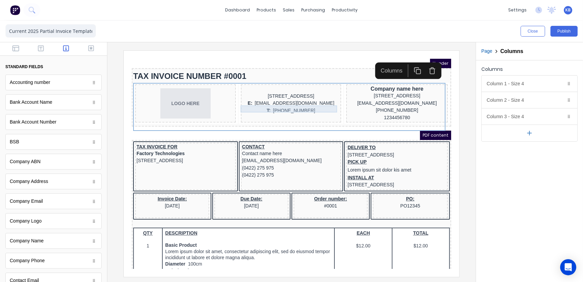
click at [236, 97] on div "E: xxxxxxx@xxxxx.com" at bounding box center [283, 94] width 98 height 7
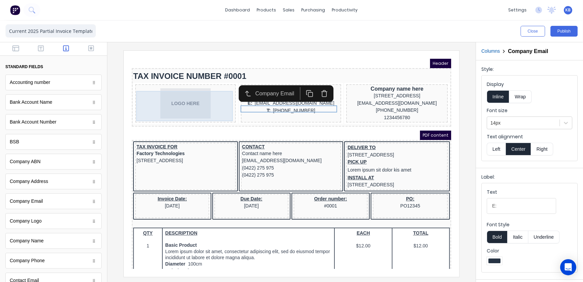
click at [214, 97] on div "LOGO HERE" at bounding box center [177, 95] width 98 height 30
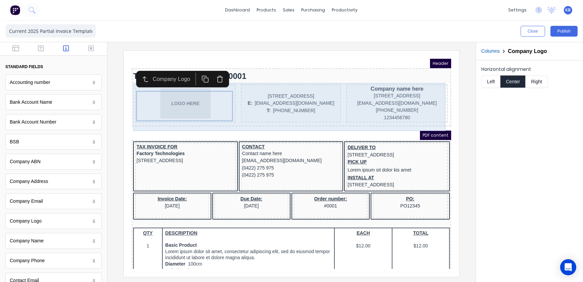
click at [221, 114] on div "LOGO HERE" at bounding box center [177, 95] width 101 height 38
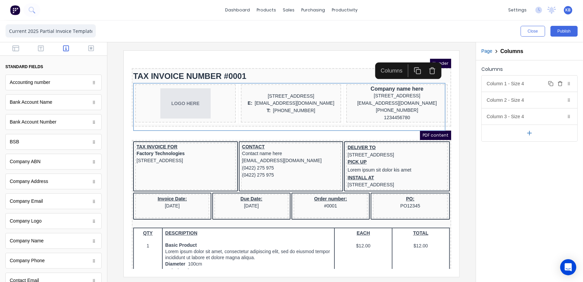
click at [544, 87] on div "Column 1 - Size 4 Duplicate Delete" at bounding box center [530, 84] width 96 height 16
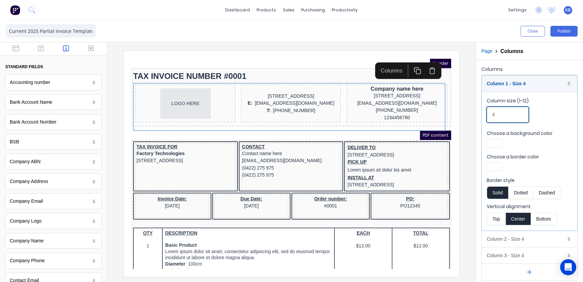
drag, startPoint x: 507, startPoint y: 117, endPoint x: 465, endPoint y: 114, distance: 42.8
click at [457, 114] on div "Close Publish Components standard fields Accounting number Accounting number Ba…" at bounding box center [291, 150] width 583 height 261
drag, startPoint x: 504, startPoint y: 113, endPoint x: 490, endPoint y: 113, distance: 14.8
click at [488, 113] on input "4" at bounding box center [508, 115] width 42 height 16
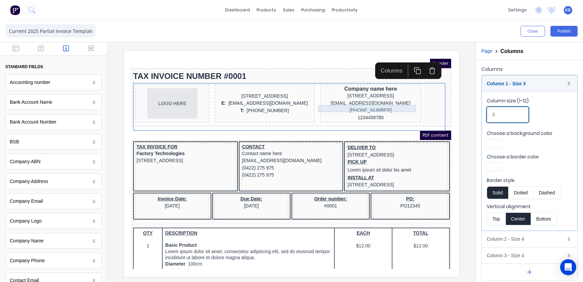
type input "3"
click at [378, 91] on div "[STREET_ADDRESS]" at bounding box center [362, 87] width 99 height 7
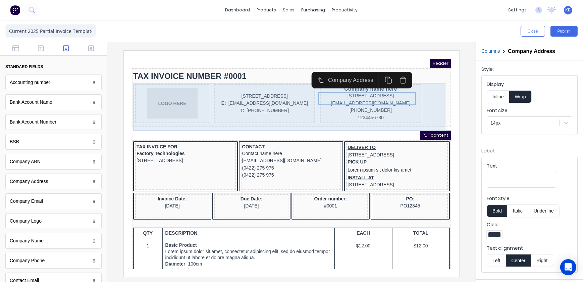
click at [388, 111] on div "1234456780" at bounding box center [362, 109] width 99 height 7
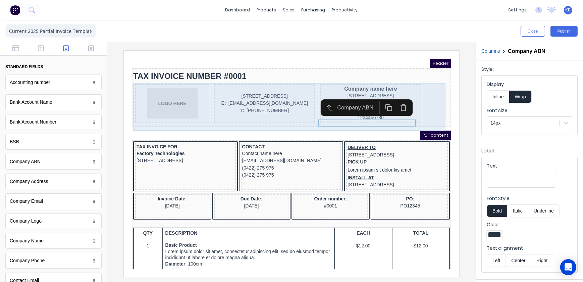
click at [410, 113] on div "LOGO HERE 234 Beach Road Gold Coast, Queensland, Australia, 4217 E: xxxxxxx@xxx…" at bounding box center [283, 96] width 317 height 42
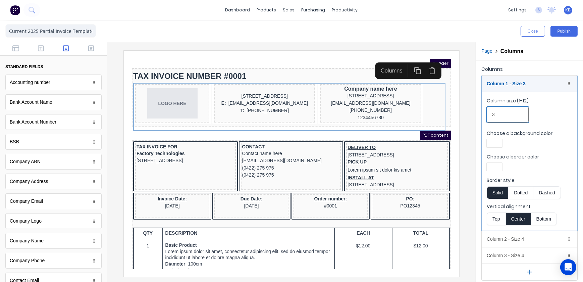
click at [512, 114] on input "3" at bounding box center [508, 115] width 42 height 16
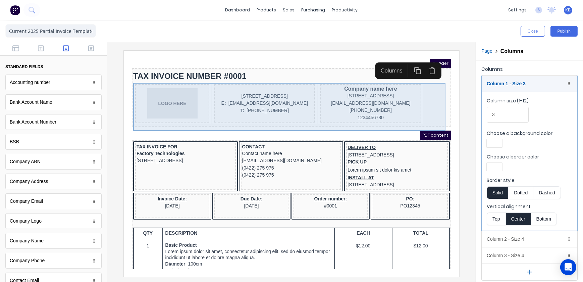
click at [408, 114] on div "Company name here 234 Beach Road Gold Coast, Queensland, Australia, 4217 xxxxxx…" at bounding box center [363, 95] width 102 height 38
click at [400, 113] on div "1234456780" at bounding box center [362, 109] width 99 height 7
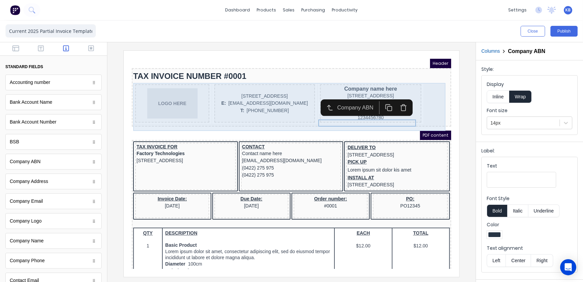
click at [407, 114] on div "Company name here 234 Beach Road Gold Coast, Queensland, Australia, 4217 xxxxxx…" at bounding box center [363, 95] width 102 height 38
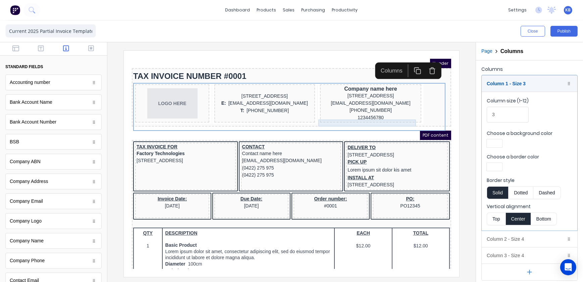
click at [407, 113] on div "1234456780" at bounding box center [362, 109] width 99 height 7
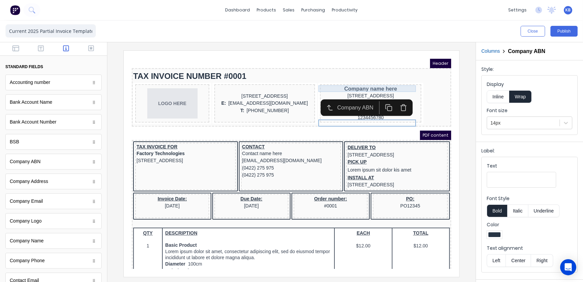
click at [407, 77] on div "Company name here" at bounding box center [362, 80] width 99 height 7
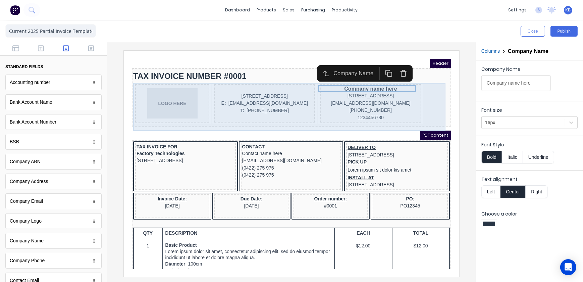
click at [409, 79] on div "LOGO HERE 234 Beach Road Gold Coast, Queensland, Australia, 4217 E: xxxxxxx@xxx…" at bounding box center [283, 96] width 317 height 42
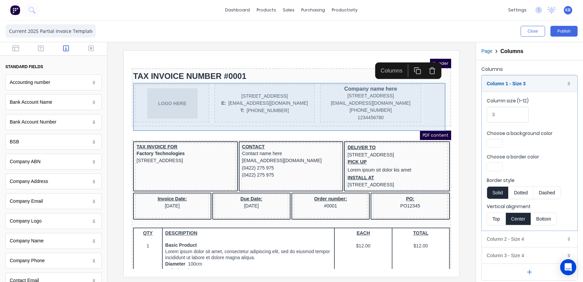
click at [409, 85] on div "Company name here 234 Beach Road Gold Coast, Queensland, Australia, 4217 xxxxxx…" at bounding box center [363, 95] width 102 height 38
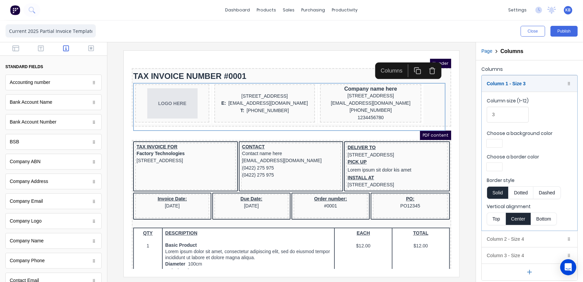
click at [528, 118] on div "Column size (1-12) 3" at bounding box center [530, 111] width 86 height 29
drag, startPoint x: 518, startPoint y: 117, endPoint x: 490, endPoint y: 116, distance: 28.9
click at [490, 116] on input "3" at bounding box center [508, 115] width 42 height 16
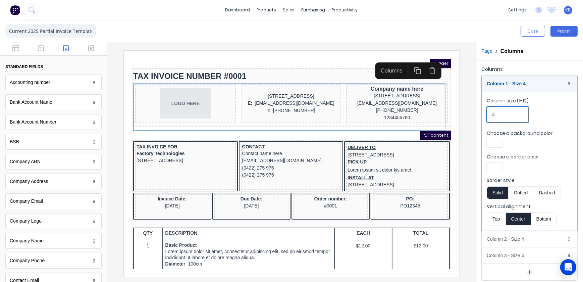
drag, startPoint x: 502, startPoint y: 115, endPoint x: 485, endPoint y: 116, distance: 17.5
click at [485, 116] on fieldset "Column size (1-12) 4 Choose a background color Choose a border color Border sty…" at bounding box center [530, 161] width 96 height 139
drag, startPoint x: 500, startPoint y: 112, endPoint x: 486, endPoint y: 112, distance: 14.1
click at [486, 112] on fieldset "Column size (1-12) 4 Choose a background color Choose a border color Border sty…" at bounding box center [530, 161] width 96 height 139
type input "3"
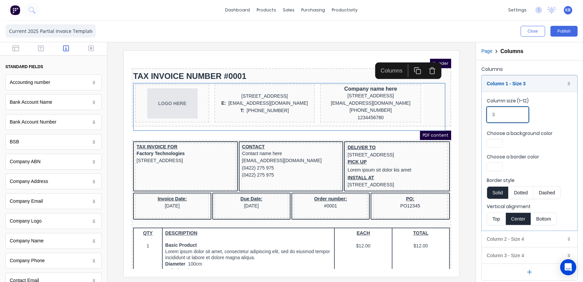
scroll to position [2, 0]
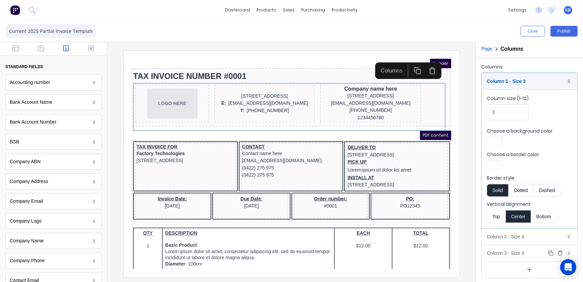
click at [497, 253] on div "Column 3 - Size 4 Duplicate Delete" at bounding box center [530, 253] width 96 height 16
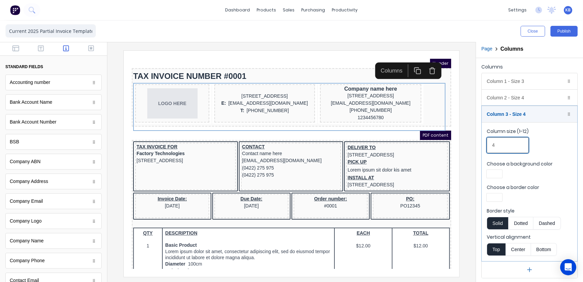
drag, startPoint x: 506, startPoint y: 146, endPoint x: 472, endPoint y: 145, distance: 33.6
click at [472, 145] on div "Close Publish Components standard fields Accounting number Accounting number Ba…" at bounding box center [291, 150] width 583 height 261
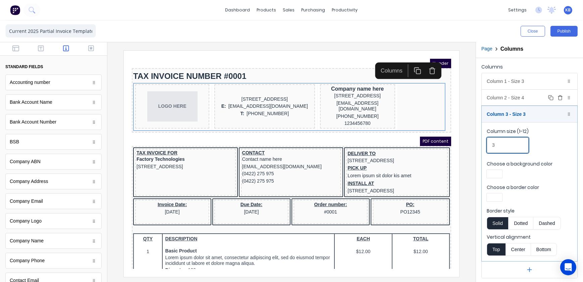
type input "3"
click at [522, 103] on div "Column 2 - Size 4 Duplicate Delete" at bounding box center [530, 98] width 96 height 16
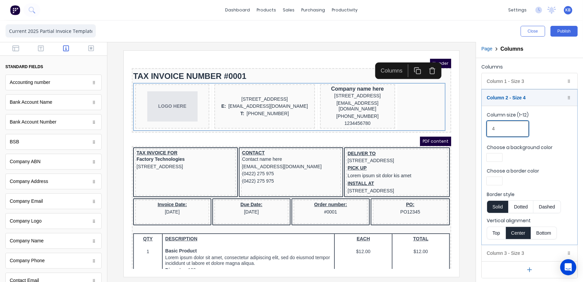
drag, startPoint x: 501, startPoint y: 127, endPoint x: 479, endPoint y: 128, distance: 22.5
click at [479, 128] on div "Columns Column 1 - Size 3 Duplicate Delete Column size (1-12) 3 Choose a backgr…" at bounding box center [529, 170] width 107 height 224
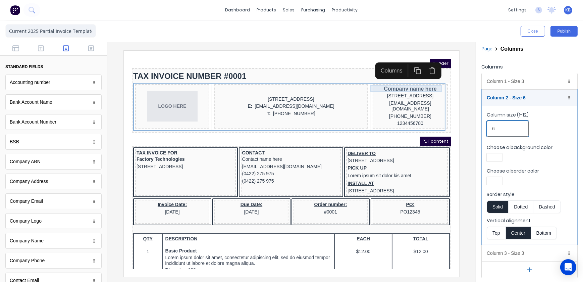
type input "6"
click at [419, 80] on div "Company name here" at bounding box center [402, 80] width 72 height 7
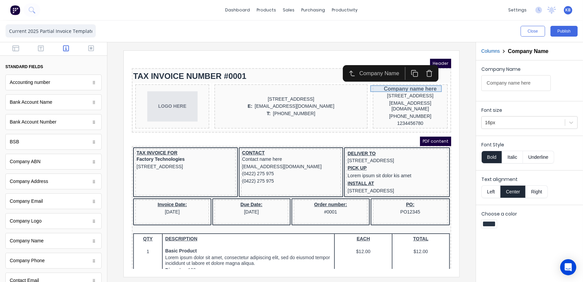
click at [405, 81] on div "Company name here" at bounding box center [402, 80] width 72 height 7
drag, startPoint x: 405, startPoint y: 81, endPoint x: 420, endPoint y: 65, distance: 22.3
click at [420, 65] on icon "button" at bounding box center [420, 64] width 7 height 7
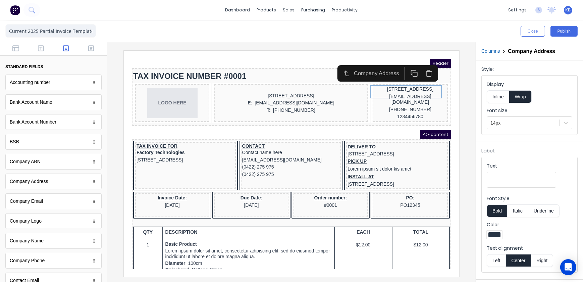
click at [419, 69] on button "button" at bounding box center [420, 65] width 15 height 13
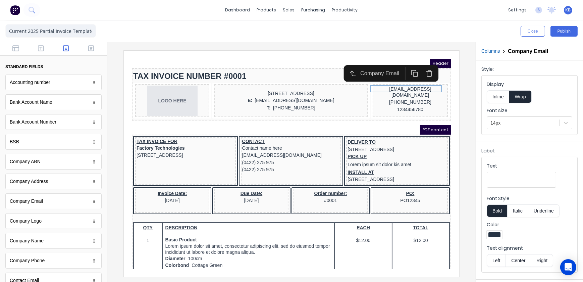
click at [421, 70] on button "button" at bounding box center [420, 65] width 15 height 13
click at [422, 69] on button "button" at bounding box center [420, 65] width 15 height 13
click at [422, 68] on icon "button" at bounding box center [420, 64] width 7 height 7
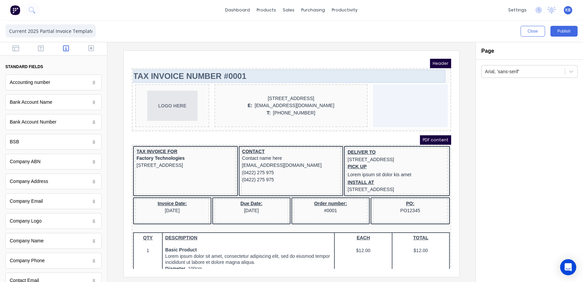
click at [311, 69] on div "TAX INVOICE NUMBER #0001" at bounding box center [283, 67] width 317 height 13
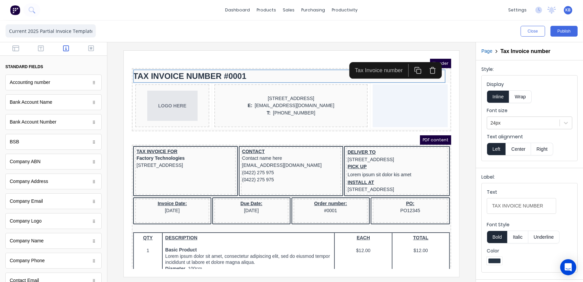
click at [430, 62] on button "button" at bounding box center [424, 62] width 15 height 13
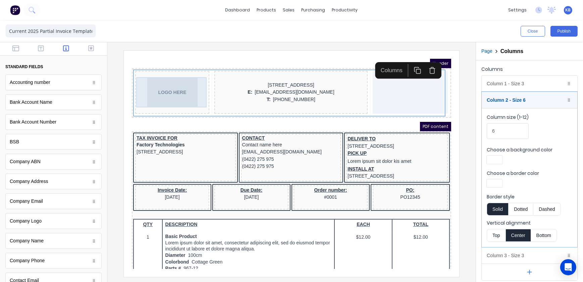
click at [167, 79] on div "LOGO HERE" at bounding box center [163, 84] width 71 height 30
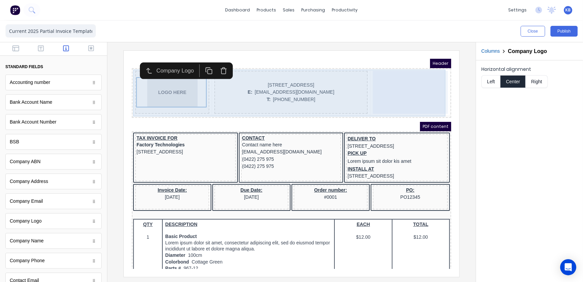
click at [190, 100] on div "LOGO HERE" at bounding box center [164, 83] width 74 height 43
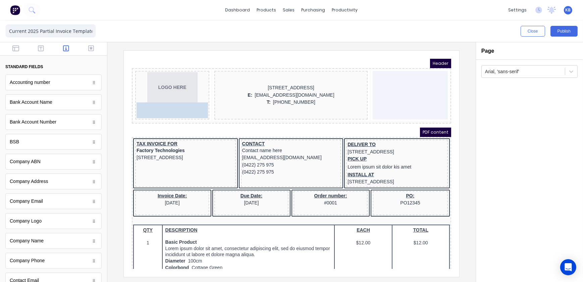
drag, startPoint x: 41, startPoint y: 162, endPoint x: 162, endPoint y: 102, distance: 134.9
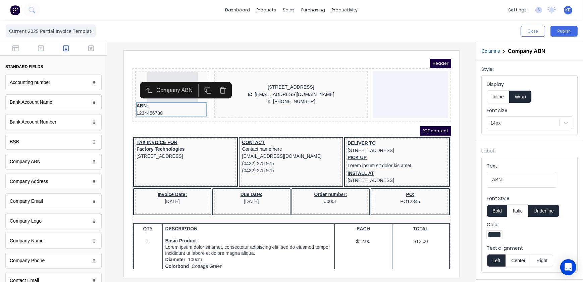
click at [497, 98] on button "Inline" at bounding box center [498, 96] width 22 height 13
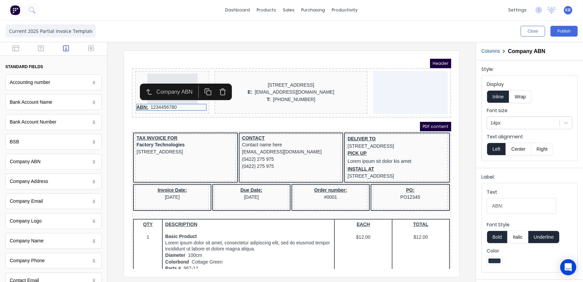
click at [519, 153] on button "Center" at bounding box center [519, 149] width 26 height 13
click at [263, 119] on div "PDF content" at bounding box center [282, 117] width 319 height 9
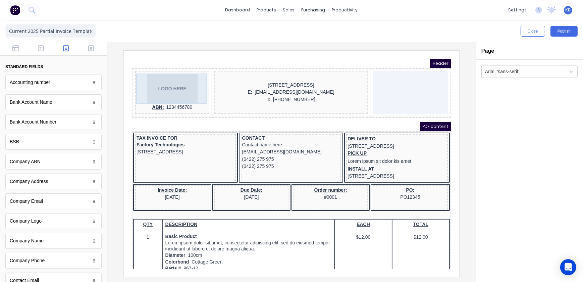
click at [168, 85] on div "LOGO HERE" at bounding box center [163, 80] width 71 height 30
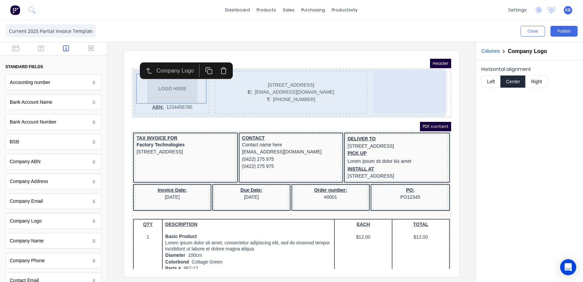
click at [172, 116] on div "PDF content" at bounding box center [282, 117] width 319 height 9
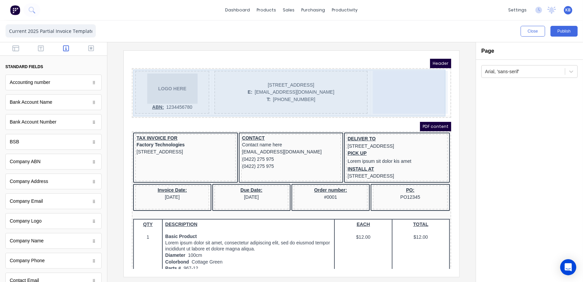
click at [268, 101] on div "234 Beach Road Gold Coast, Queensland, Australia, 4217 E: xxxxxxx@xxxxx.com T: …" at bounding box center [282, 83] width 153 height 43
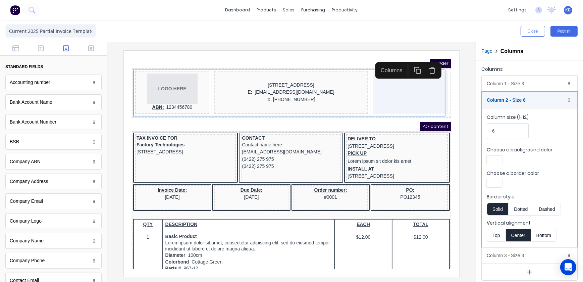
click at [42, 54] on div at bounding box center [53, 48] width 107 height 13
click at [42, 53] on div at bounding box center [53, 48] width 107 height 13
click at [41, 51] on icon "button" at bounding box center [41, 48] width 6 height 6
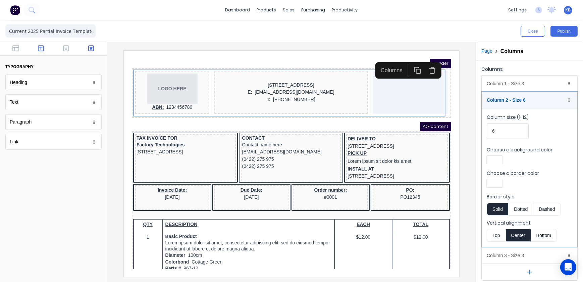
click at [89, 48] on icon "button" at bounding box center [91, 48] width 6 height 6
click at [42, 51] on icon "button" at bounding box center [41, 48] width 6 height 6
click at [24, 109] on div "Text" at bounding box center [53, 102] width 96 height 16
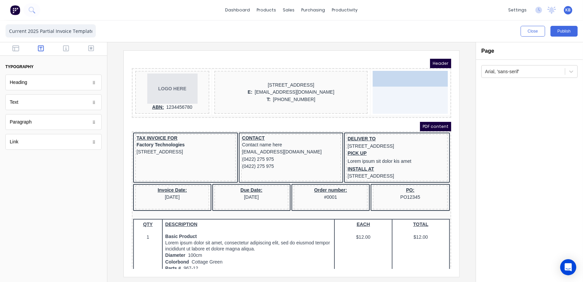
drag, startPoint x: 43, startPoint y: 105, endPoint x: 386, endPoint y: 77, distance: 344.1
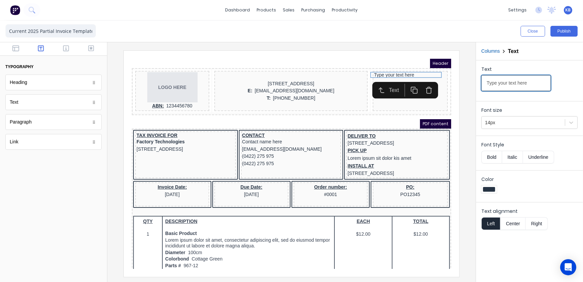
drag, startPoint x: 531, startPoint y: 83, endPoint x: 472, endPoint y: 83, distance: 58.4
click at [472, 83] on div "Close Publish Components typography Heading Heading Text Text Paragraph Paragra…" at bounding box center [291, 150] width 583 height 261
paste input "AX INVOICE"
type input "TAX INVOICE"
click at [530, 128] on div "14px" at bounding box center [530, 122] width 96 height 13
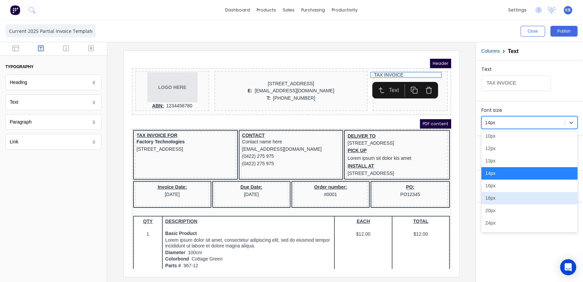
scroll to position [30, 0]
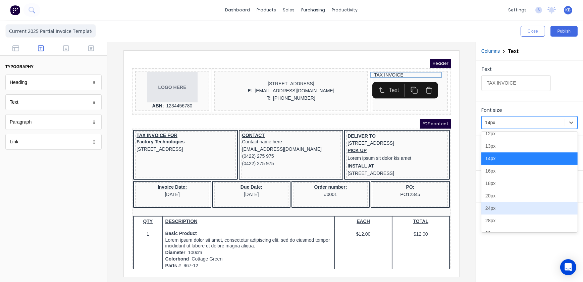
click at [493, 211] on div "24px" at bounding box center [530, 208] width 96 height 12
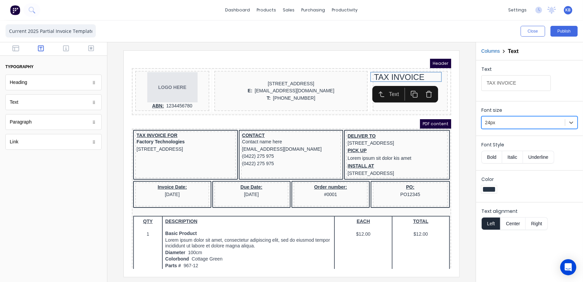
click at [493, 157] on button "Bold" at bounding box center [492, 157] width 20 height 13
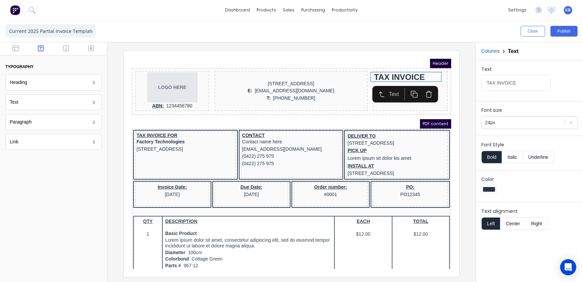
click at [517, 220] on button "Center" at bounding box center [513, 223] width 26 height 13
click at [17, 47] on icon "button" at bounding box center [15, 48] width 7 height 6
click at [50, 47] on button "button" at bounding box center [41, 49] width 21 height 8
click at [62, 47] on button "button" at bounding box center [66, 49] width 21 height 8
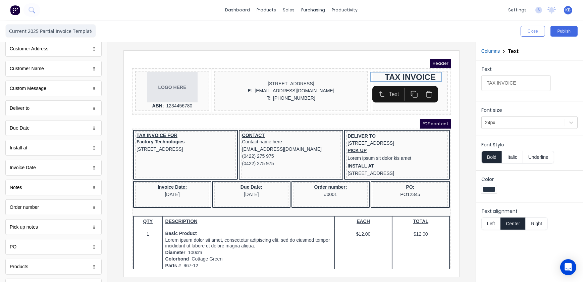
scroll to position [361, 0]
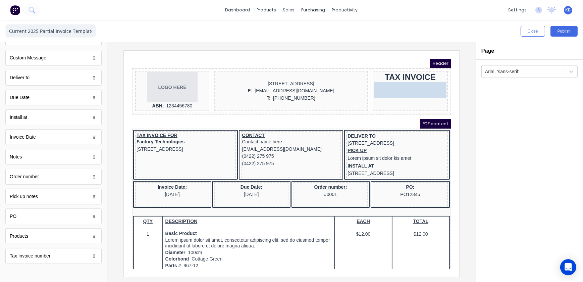
drag, startPoint x: 41, startPoint y: 257, endPoint x: 395, endPoint y: 91, distance: 390.8
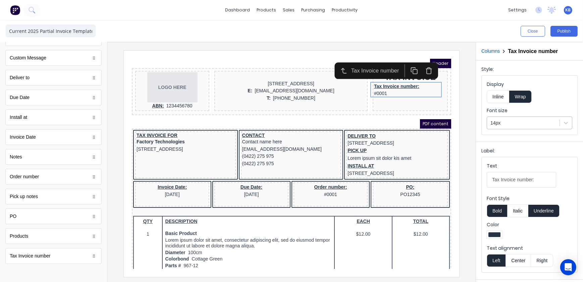
click at [503, 124] on div at bounding box center [524, 123] width 66 height 8
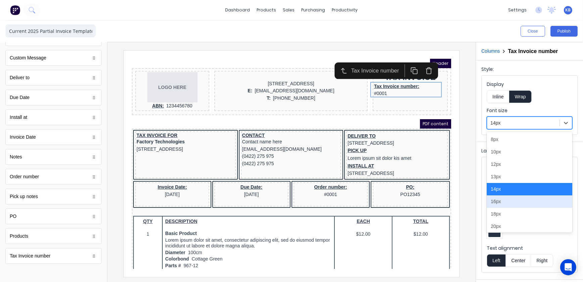
click at [497, 201] on div "16px" at bounding box center [530, 201] width 86 height 12
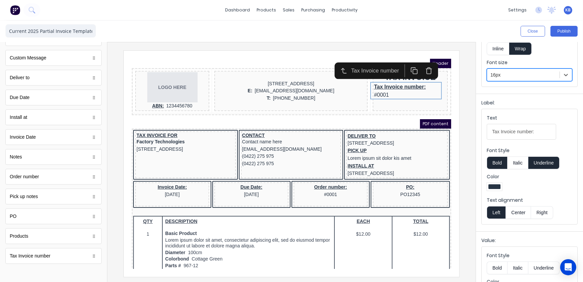
scroll to position [61, 0]
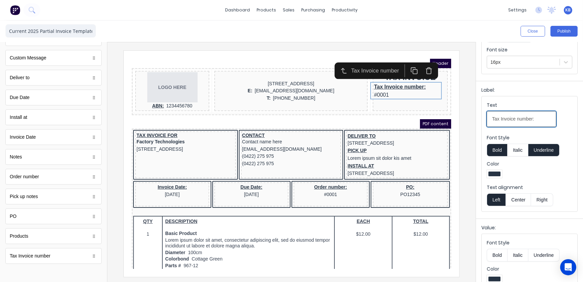
drag, startPoint x: 536, startPoint y: 121, endPoint x: 455, endPoint y: 117, distance: 81.3
click at [455, 117] on div "Close Publish Components standard fields Accounting number Accounting number Ba…" at bounding box center [291, 150] width 583 height 261
type input "I"
click at [493, 119] on input "Text" at bounding box center [521, 119] width 69 height 16
paste input "INVOICE NUMBER"
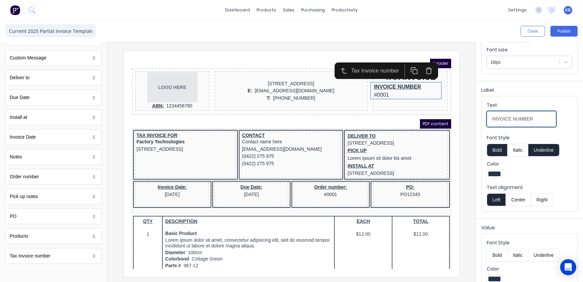
scroll to position [91, 0]
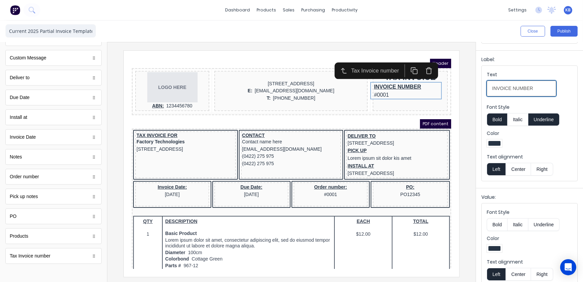
type input "INVOICE NUMBER"
click at [520, 164] on button "Center" at bounding box center [519, 169] width 26 height 13
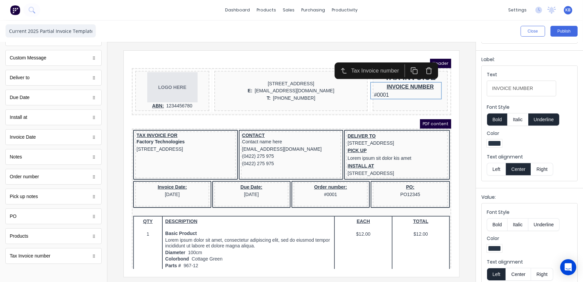
click at [499, 123] on button "Bold" at bounding box center [497, 119] width 20 height 13
click at [538, 119] on button "Underline" at bounding box center [544, 119] width 31 height 13
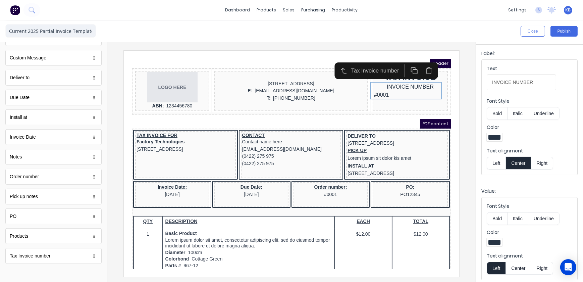
scroll to position [99, 0]
click at [527, 265] on button "Center" at bounding box center [519, 266] width 26 height 13
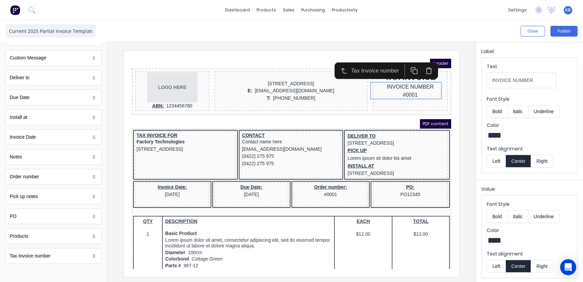
click at [499, 216] on button "Bold" at bounding box center [497, 216] width 20 height 13
click at [500, 217] on button "Bold" at bounding box center [497, 216] width 20 height 13
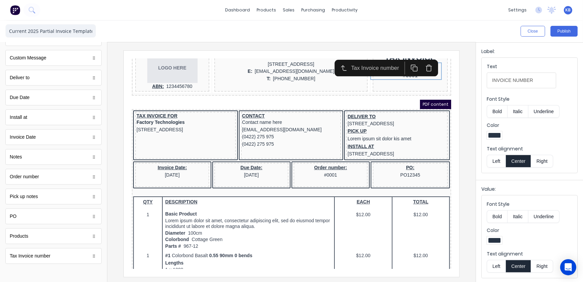
scroll to position [30, 0]
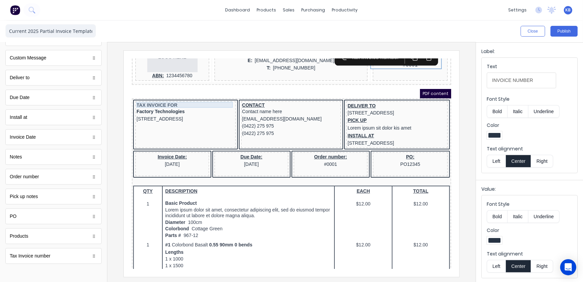
click at [143, 94] on div "TAX INVOICE FOR" at bounding box center [177, 97] width 98 height 6
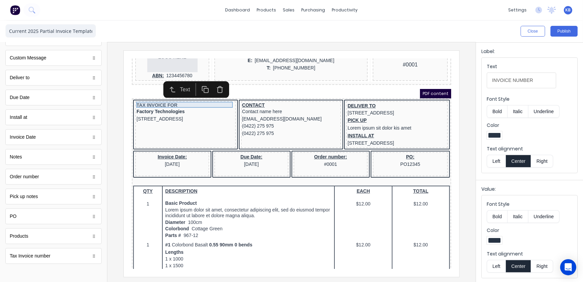
scroll to position [0, 0]
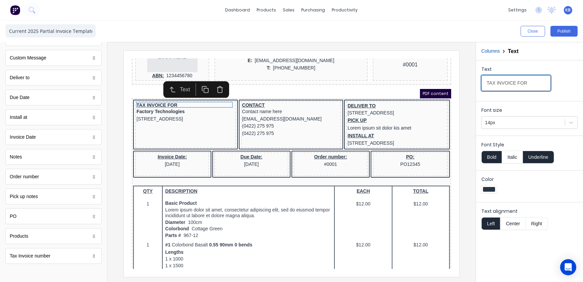
drag, startPoint x: 660, startPoint y: 132, endPoint x: 409, endPoint y: 66, distance: 260.0
type input "SOLD TO"
click at [513, 224] on button "Center" at bounding box center [513, 223] width 26 height 13
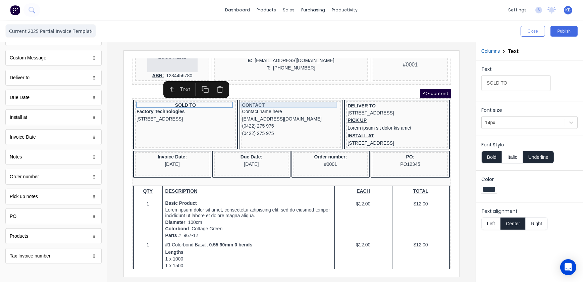
click at [264, 96] on div "CONTACT" at bounding box center [283, 97] width 98 height 6
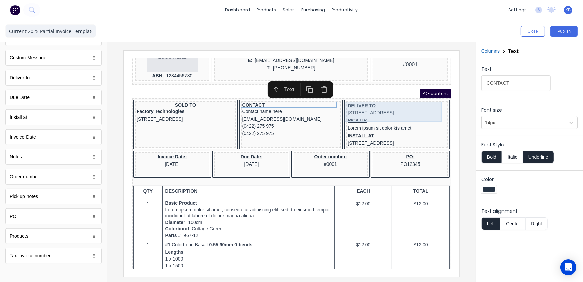
click at [367, 98] on div "DELIVER TO 234 Beach Road Gold Coast, Queensland, Australia" at bounding box center [388, 101] width 99 height 14
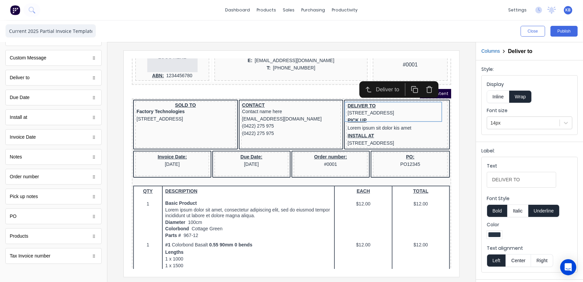
click at [515, 258] on button "Center" at bounding box center [519, 260] width 26 height 13
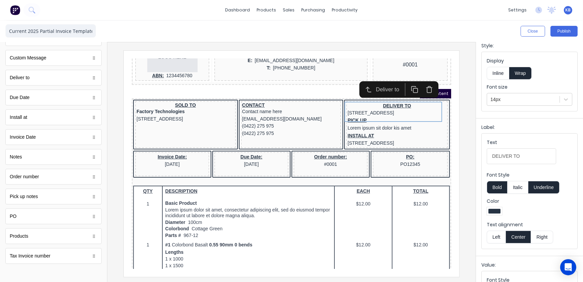
scroll to position [91, 0]
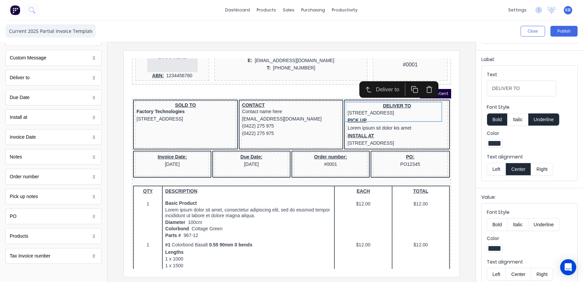
click at [517, 268] on button "Center" at bounding box center [519, 274] width 26 height 13
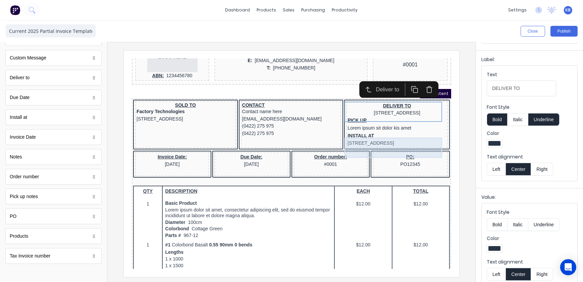
click at [385, 119] on div "PICK UP Lorem ipsum sit dolor kis amet" at bounding box center [388, 116] width 99 height 16
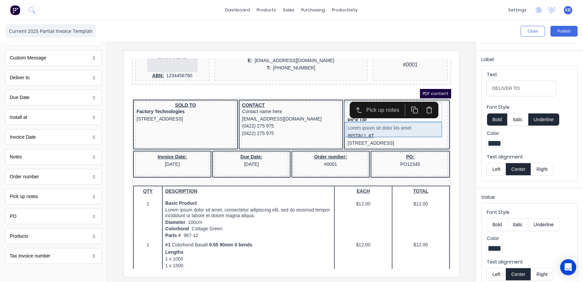
scroll to position [0, 0]
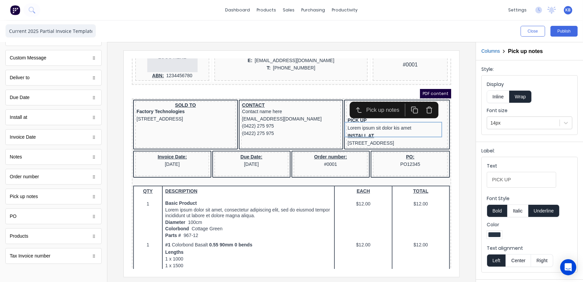
click at [516, 261] on button "Center" at bounding box center [519, 260] width 26 height 13
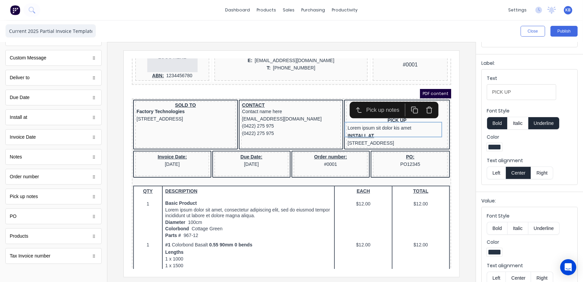
scroll to position [91, 0]
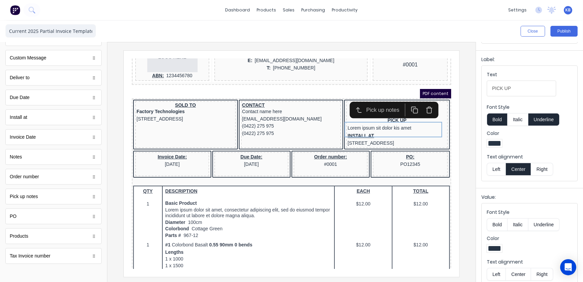
click at [515, 274] on button "Center" at bounding box center [519, 274] width 26 height 13
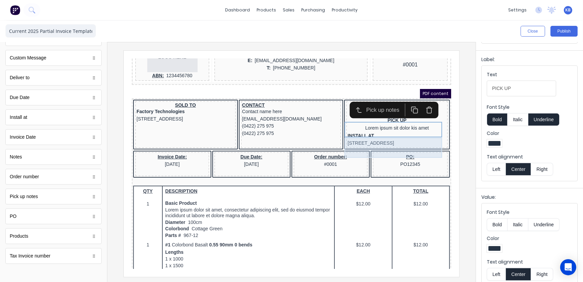
click at [369, 138] on div "INSTALL AT 234 Beach Road Gold Coast, Queensland, Australia" at bounding box center [388, 131] width 99 height 14
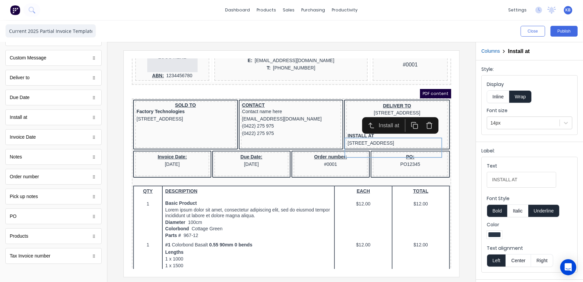
drag, startPoint x: 521, startPoint y: 267, endPoint x: 519, endPoint y: 257, distance: 10.2
click at [521, 267] on fieldset "Text INSTALL AT Font Style Bold Italic Underline Color Text alignment Left Cent…" at bounding box center [530, 214] width 96 height 115
click at [526, 260] on button "Center" at bounding box center [519, 260] width 26 height 13
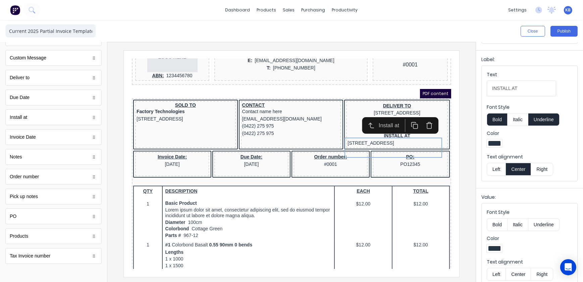
scroll to position [99, 0]
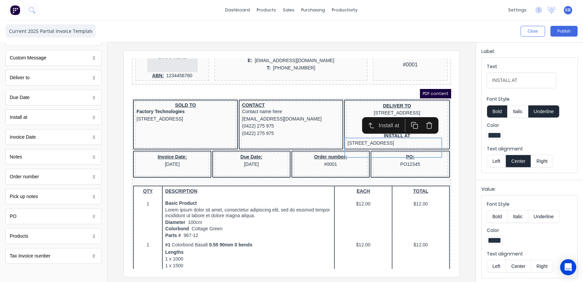
click at [519, 266] on button "Center" at bounding box center [519, 266] width 26 height 13
click at [323, 159] on div "Order number: #0001" at bounding box center [322, 152] width 71 height 14
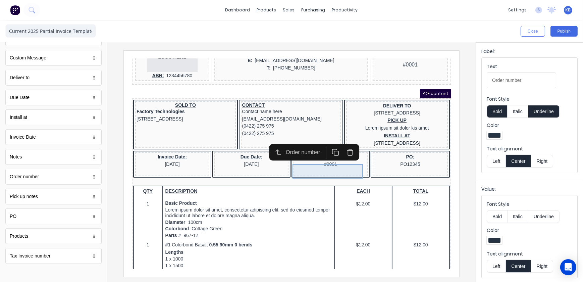
scroll to position [0, 0]
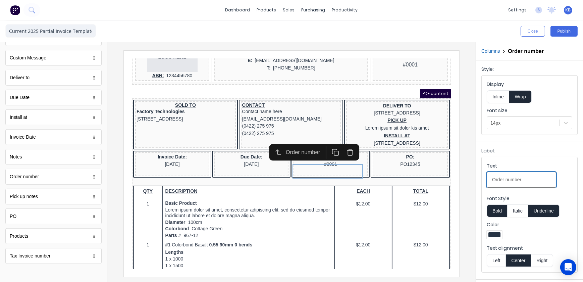
drag, startPoint x: 530, startPoint y: 175, endPoint x: 469, endPoint y: 174, distance: 60.8
click at [469, 174] on div "Close Publish Components standard fields Accounting number Accounting number Ba…" at bounding box center [291, 150] width 583 height 261
type input "JOB NUMBER"
click at [401, 159] on div "PO: PO12345" at bounding box center [402, 152] width 72 height 14
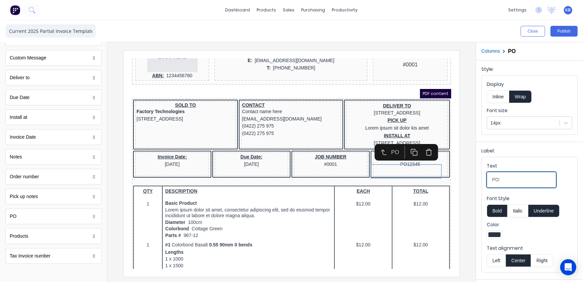
drag, startPoint x: 513, startPoint y: 179, endPoint x: 469, endPoint y: 179, distance: 44.6
click at [469, 179] on div "Close Publish Components standard fields Accounting number Accounting number Ba…" at bounding box center [291, 150] width 583 height 261
type input "CUSTOMER [PERSON_NAME]"
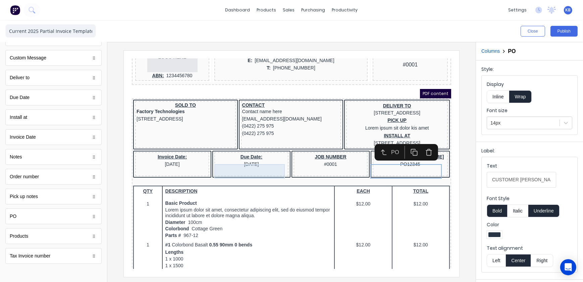
click at [248, 159] on div "Due Date: 29/10/2024" at bounding box center [242, 152] width 71 height 14
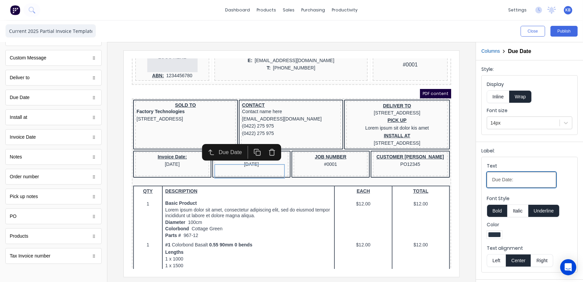
drag, startPoint x: 519, startPoint y: 176, endPoint x: 454, endPoint y: 177, distance: 65.1
click at [457, 177] on div "Close Publish Components standard fields Accounting number Accounting number Ba…" at bounding box center [291, 150] width 583 height 261
type input "DUE DATE"
click at [174, 153] on div "Invoice Date: 29/10/2024 DUE DATE 29/10/2024 JOB NUMBER #0001 CUSTOMER PO PO123…" at bounding box center [283, 156] width 317 height 28
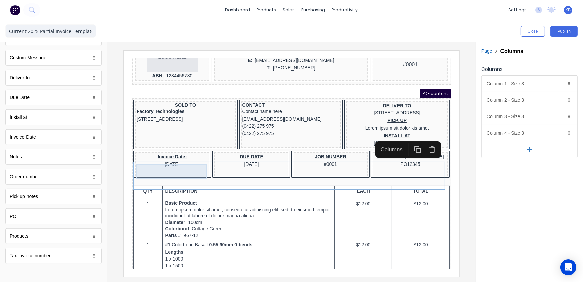
click at [171, 157] on div "Invoice Date: 29/10/2024" at bounding box center [163, 152] width 71 height 14
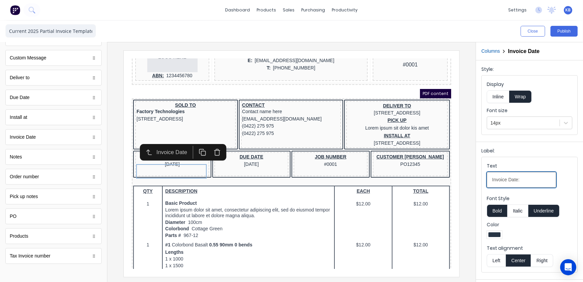
drag, startPoint x: 648, startPoint y: 230, endPoint x: 389, endPoint y: 166, distance: 266.7
type input "INVOICE DATE"
click at [208, 81] on div "PDF content" at bounding box center [282, 85] width 319 height 9
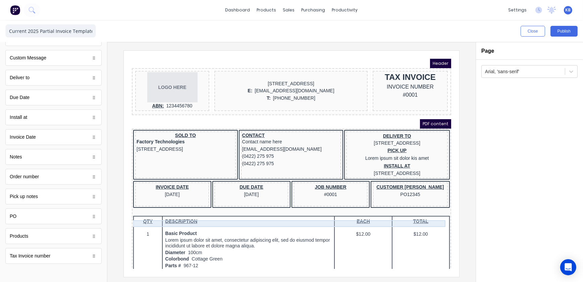
click at [184, 207] on div at bounding box center [283, 204] width 317 height 7
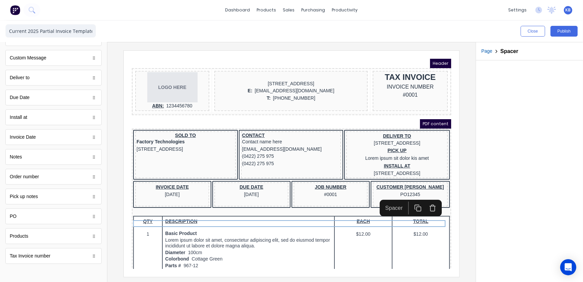
click at [409, 201] on icon "button" at bounding box center [409, 199] width 7 height 7
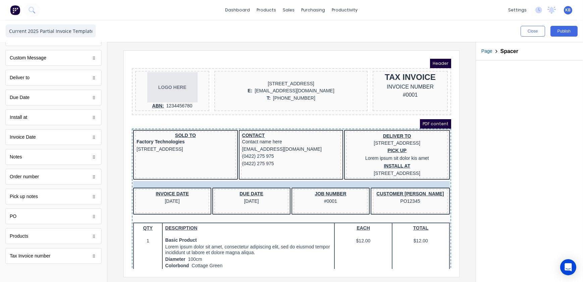
drag, startPoint x: 198, startPoint y: 220, endPoint x: 195, endPoint y: 185, distance: 35.7
click at [195, 185] on body "Header LOGO HERE ABN: 1234456780 234 Beach Road Gold Coast, Queensland, Austral…" at bounding box center [282, 155] width 319 height 210
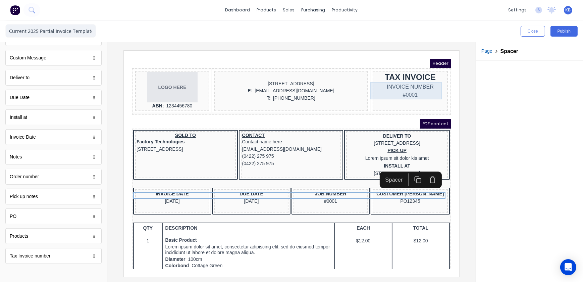
click at [396, 75] on div "INVOICE NUMBER #0001" at bounding box center [402, 82] width 72 height 17
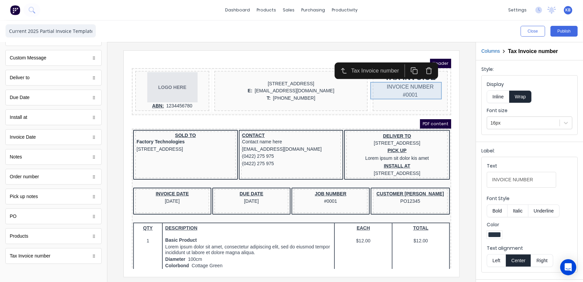
click at [394, 90] on div "INVOICE NUMBER #0001" at bounding box center [402, 82] width 72 height 17
click at [354, 55] on iframe at bounding box center [292, 164] width 336 height 226
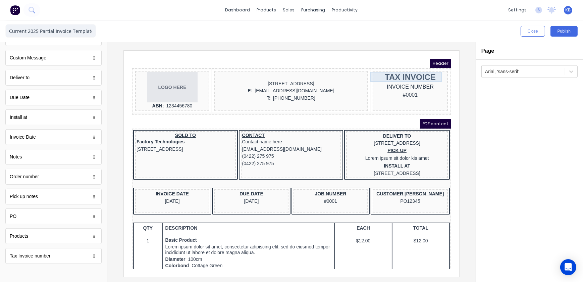
click at [395, 68] on div "TAX INVOICE" at bounding box center [402, 69] width 72 height 10
drag, startPoint x: 393, startPoint y: 75, endPoint x: 393, endPoint y: 80, distance: 4.4
click at [393, 80] on body "Header LOGO HERE ABN: 1234456780 234 Beach Road Gold Coast, Queensland, Austral…" at bounding box center [282, 155] width 319 height 210
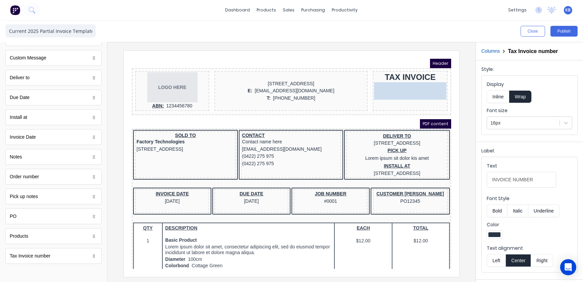
drag, startPoint x: 396, startPoint y: 81, endPoint x: 396, endPoint y: 86, distance: 4.7
click at [396, 86] on body "Header LOGO HERE ABN: 1234456780 234 Beach Road Gold Coast, Queensland, Austral…" at bounding box center [282, 155] width 319 height 210
drag, startPoint x: 396, startPoint y: 83, endPoint x: 395, endPoint y: 93, distance: 9.9
click at [395, 93] on body "Header LOGO HERE ABN: 1234456780 234 Beach Road Gold Coast, Queensland, Austral…" at bounding box center [282, 155] width 319 height 210
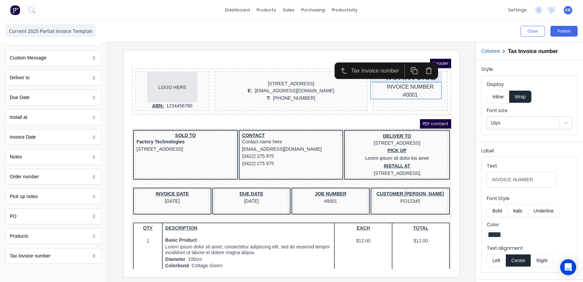
click at [397, 70] on div "TAX INVOICE" at bounding box center [402, 69] width 72 height 10
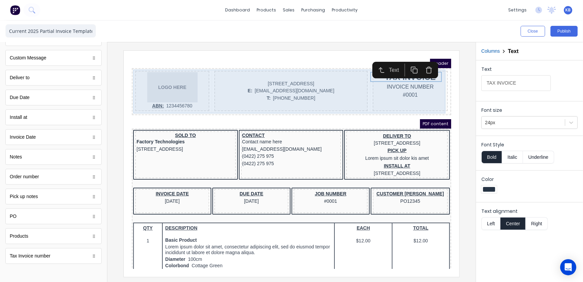
click at [410, 93] on div "TAX INVOICE INVOICE NUMBER #0001" at bounding box center [401, 82] width 75 height 40
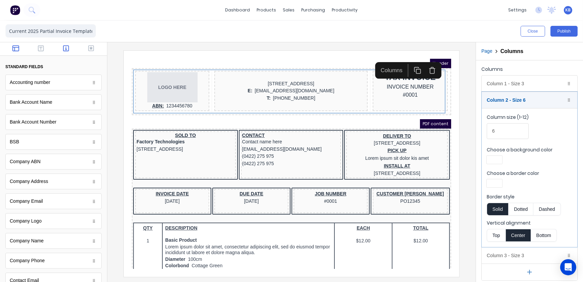
click at [17, 52] on button "button" at bounding box center [15, 49] width 21 height 8
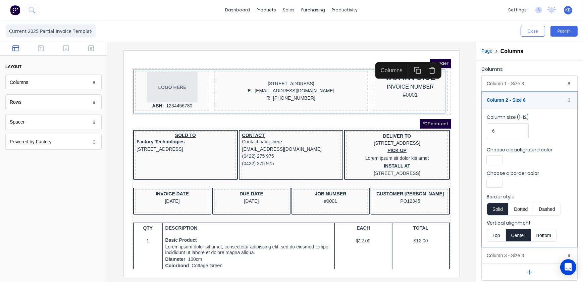
click at [29, 127] on div "Spacer" at bounding box center [53, 122] width 96 height 16
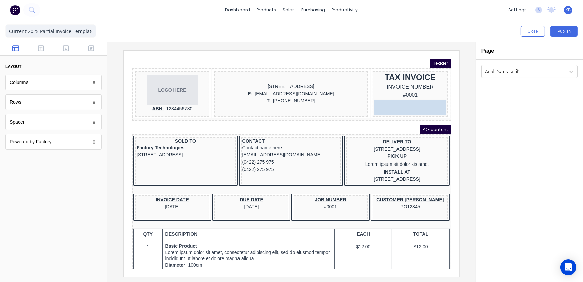
drag, startPoint x: 42, startPoint y: 124, endPoint x: 395, endPoint y: 94, distance: 354.0
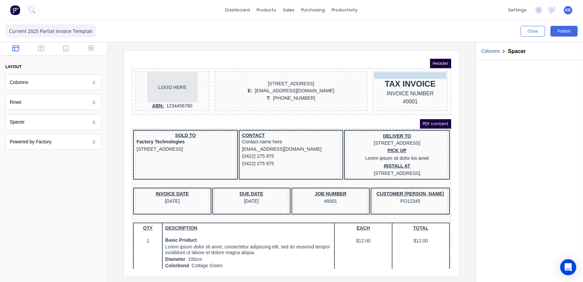
drag, startPoint x: 394, startPoint y: 94, endPoint x: 394, endPoint y: 66, distance: 27.9
click at [394, 66] on body "Header LOGO HERE ABN: 1234456780 234 Beach Road Gold Coast, Queensland, Austral…" at bounding box center [282, 155] width 319 height 210
click at [493, 145] on div at bounding box center [529, 170] width 107 height 221
click at [500, 149] on div at bounding box center [529, 170] width 107 height 221
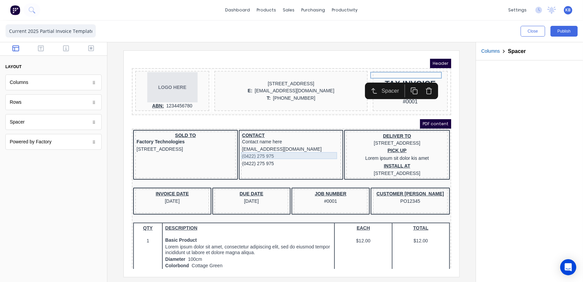
click at [263, 145] on div "(0422) 275 975" at bounding box center [283, 147] width 98 height 7
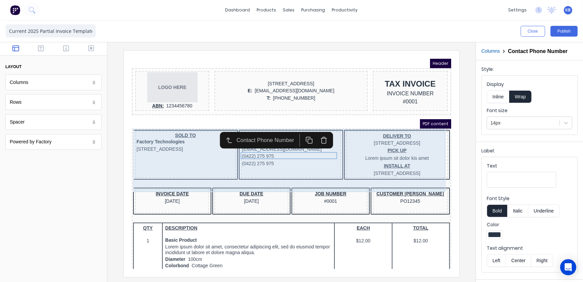
click at [270, 160] on div "CONTACT Contact name here xxxxxxx@xxxxx.com (0422) 275 975 (0422) 275 975" at bounding box center [283, 146] width 101 height 47
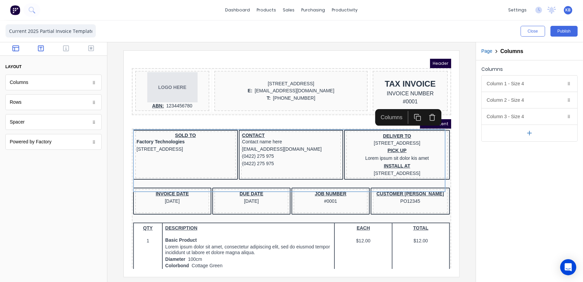
click at [41, 47] on icon "button" at bounding box center [41, 48] width 6 height 6
click at [22, 50] on button "button" at bounding box center [15, 49] width 21 height 8
click at [64, 48] on icon "button" at bounding box center [66, 48] width 6 height 7
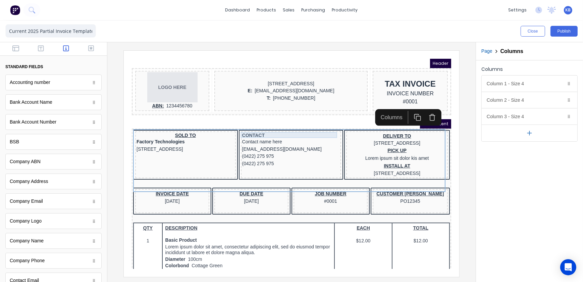
click at [251, 128] on div "CONTACT" at bounding box center [283, 127] width 98 height 6
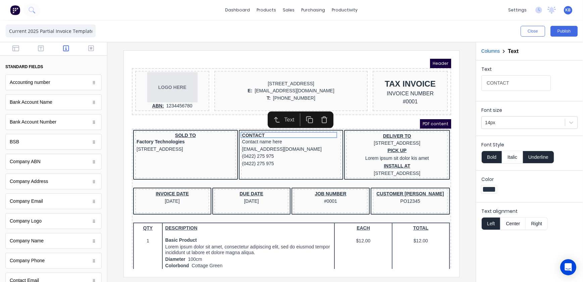
click at [313, 110] on icon "button" at bounding box center [315, 111] width 7 height 7
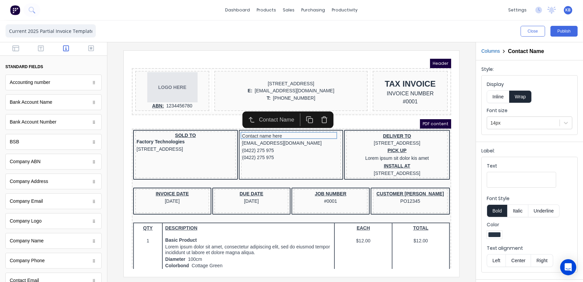
click at [314, 110] on icon "button" at bounding box center [316, 112] width 4 height 5
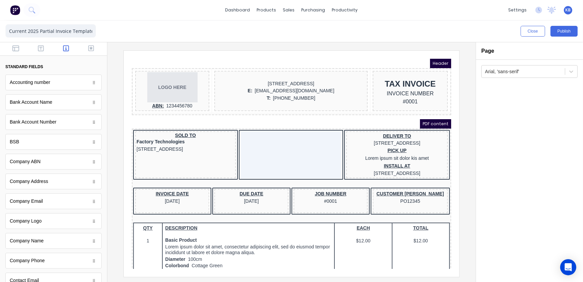
click at [88, 52] on button "button" at bounding box center [91, 49] width 21 height 8
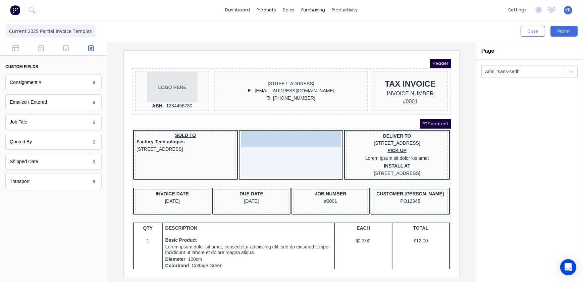
drag, startPoint x: 61, startPoint y: 122, endPoint x: 292, endPoint y: 133, distance: 231.1
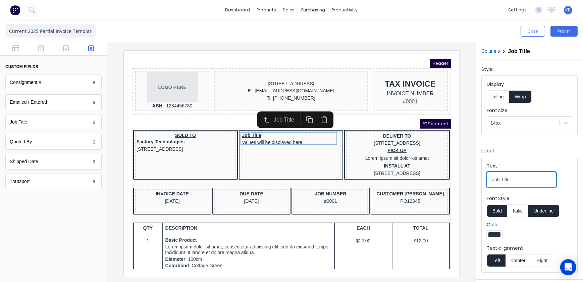
drag, startPoint x: 514, startPoint y: 175, endPoint x: 466, endPoint y: 174, distance: 48.0
click at [466, 174] on div "Close Publish Components custom fields Consignment # Consignment # Emailed / En…" at bounding box center [291, 150] width 583 height 261
type Title-textqpmxf1vpq8wnm7d05dd4jrsbs94q68qmazev6s4y971yzupjm3r73gy576ca-a3bebb38-f799-4752-8637-c922e8a5394a_object_label_text "j"
type Title-textqpmxf1vpq8wnm7d05dd4jrsbs94q68qmazev6s4y971yzupjm3r73gy576ca-a3bebb38-f799-4752-8637-c922e8a5394a_object_label_text "JOB TITLE"
click at [513, 258] on button "Center" at bounding box center [519, 260] width 26 height 13
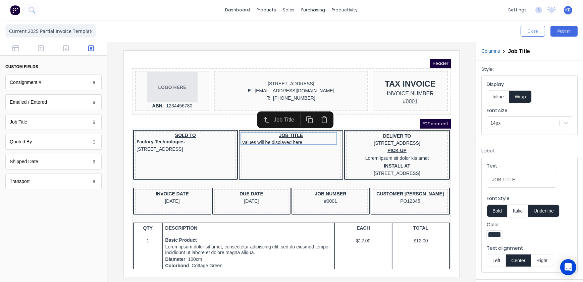
click at [540, 214] on button "Underline" at bounding box center [544, 210] width 31 height 13
click at [540, 211] on button "Underline" at bounding box center [544, 210] width 31 height 13
click at [270, 132] on div "JOB TITLE Values will be displayed here" at bounding box center [283, 130] width 98 height 13
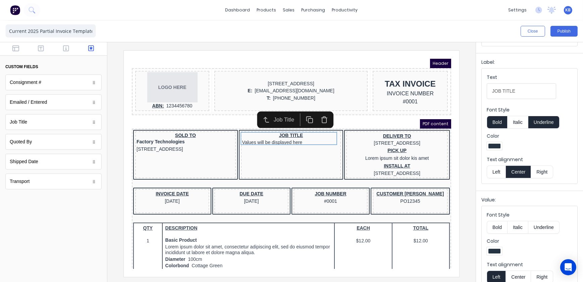
scroll to position [99, 0]
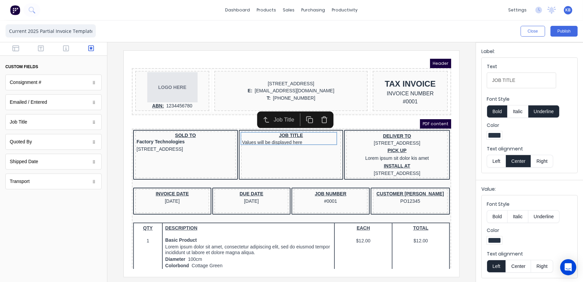
click at [513, 263] on button "Center" at bounding box center [519, 266] width 26 height 13
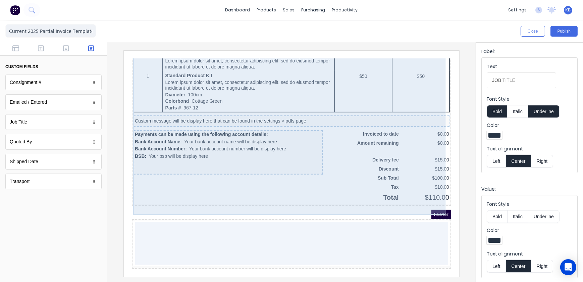
scroll to position [456, 0]
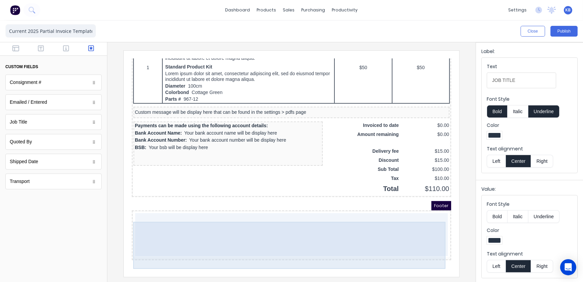
click at [254, 212] on div at bounding box center [283, 226] width 313 height 43
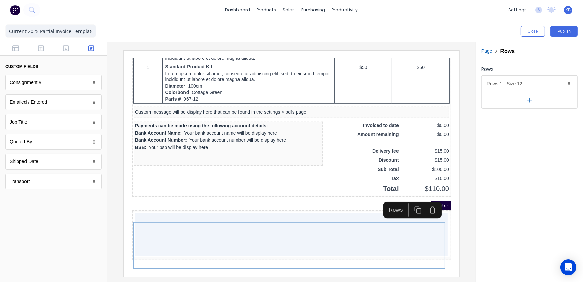
click at [260, 202] on div "Footer" at bounding box center [282, 197] width 319 height 9
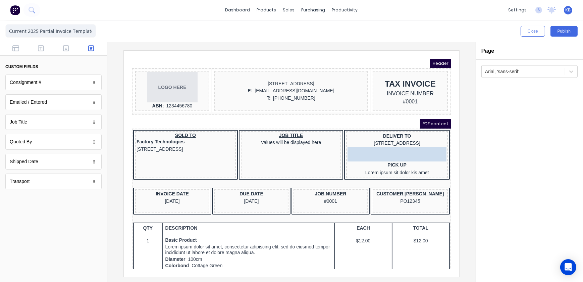
drag, startPoint x: 383, startPoint y: 163, endPoint x: 384, endPoint y: 143, distance: 20.8
click at [384, 143] on body "Header LOGO HERE ABN: 1234456780 234 Beach Road Gold Coast, Queensland, Austral…" at bounding box center [282, 155] width 319 height 210
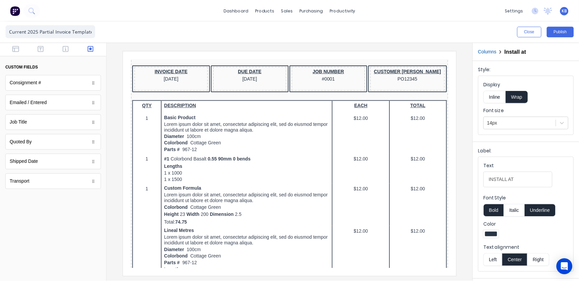
scroll to position [152, 0]
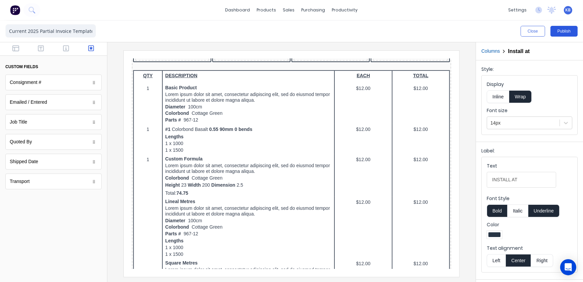
click at [557, 29] on button "Publish" at bounding box center [564, 31] width 27 height 11
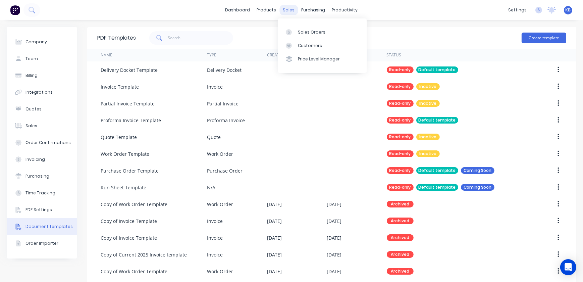
click at [282, 7] on div "sales" at bounding box center [289, 10] width 18 height 10
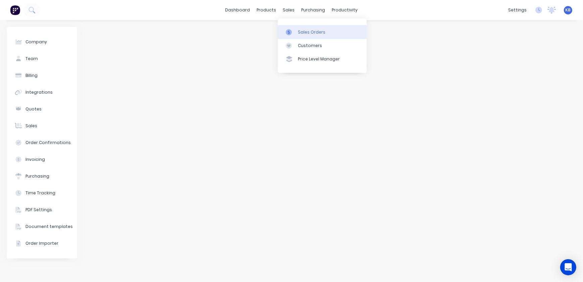
click at [313, 30] on div "Sales Orders" at bounding box center [312, 32] width 28 height 6
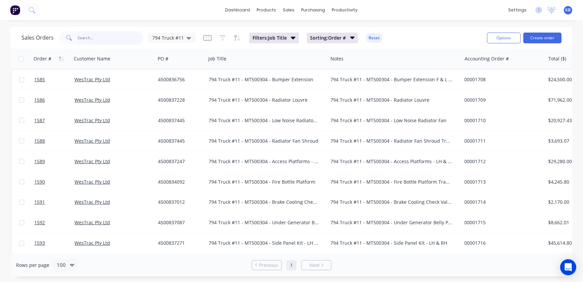
click at [117, 35] on input "text" at bounding box center [110, 37] width 65 height 13
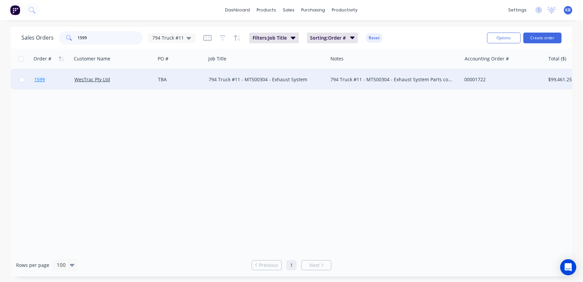
type input "1599"
click at [49, 82] on link "1599" at bounding box center [54, 79] width 40 height 20
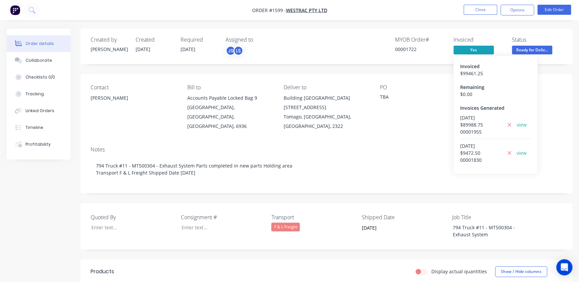
click at [483, 51] on span "Yes" at bounding box center [473, 50] width 40 height 8
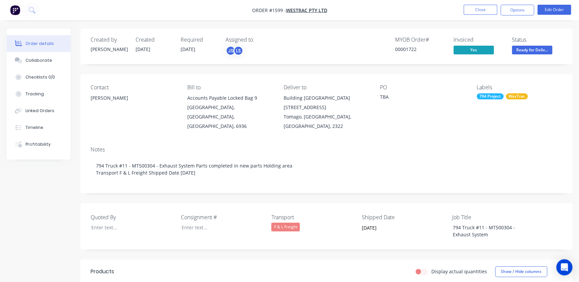
click at [483, 51] on span "Yes" at bounding box center [473, 50] width 40 height 8
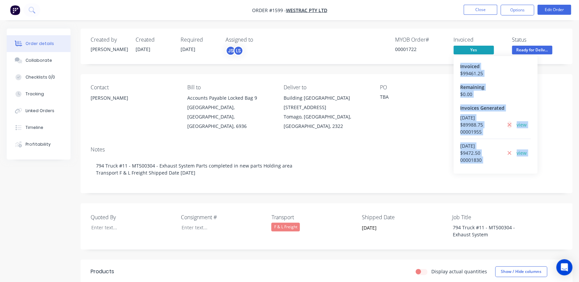
click at [508, 124] on icon at bounding box center [509, 125] width 4 height 6
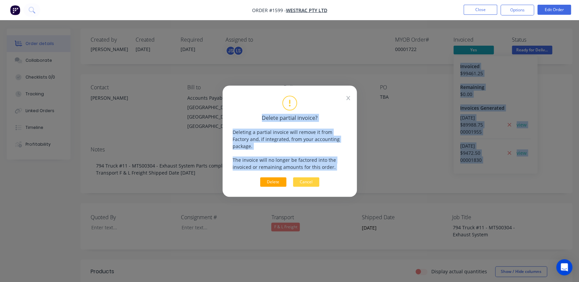
click at [273, 178] on button "Delete" at bounding box center [273, 181] width 26 height 9
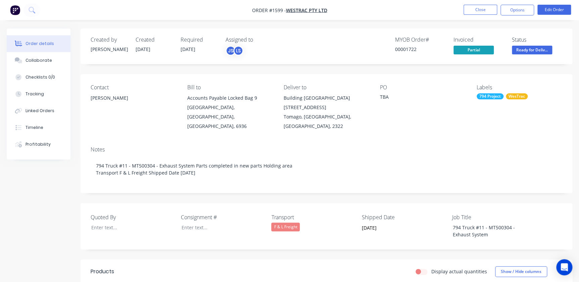
drag, startPoint x: 441, startPoint y: 104, endPoint x: 457, endPoint y: 97, distance: 17.9
click at [441, 105] on div "PO TBA" at bounding box center [423, 107] width 86 height 47
click at [514, 9] on button "Options" at bounding box center [517, 10] width 34 height 11
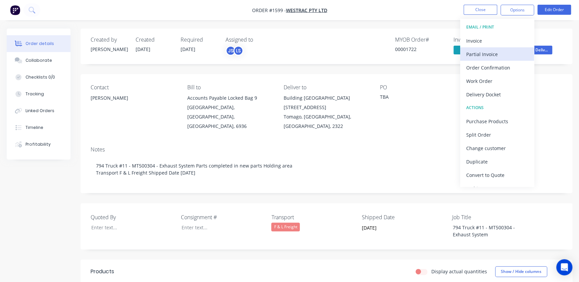
click at [478, 53] on div "Partial Invoice" at bounding box center [497, 54] width 62 height 10
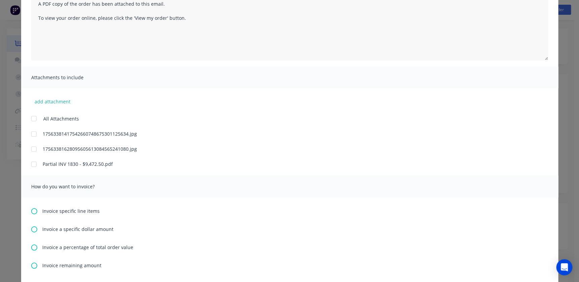
scroll to position [91, 0]
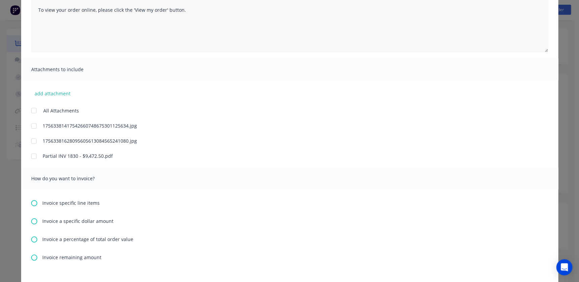
click at [36, 255] on div "Invoice remaining amount" at bounding box center [289, 257] width 517 height 7
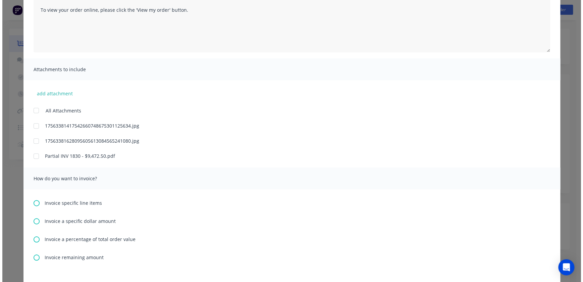
scroll to position [0, 0]
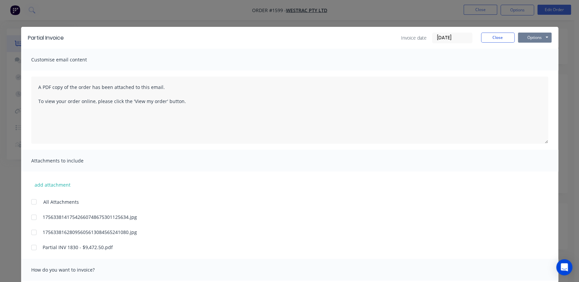
click at [530, 40] on button "Options" at bounding box center [535, 38] width 34 height 10
click at [533, 51] on button "Preview" at bounding box center [539, 49] width 43 height 11
click at [497, 38] on button "Close" at bounding box center [498, 38] width 34 height 10
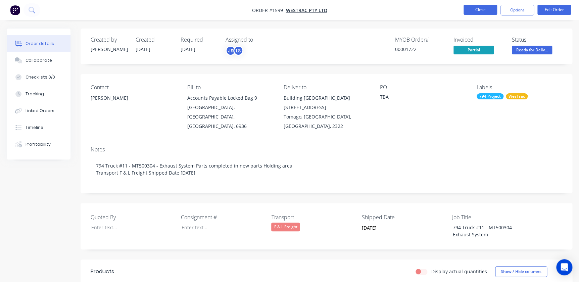
click at [486, 12] on button "Close" at bounding box center [480, 10] width 34 height 10
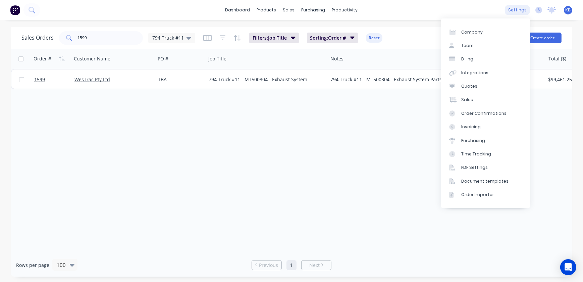
click at [529, 8] on div "settings" at bounding box center [517, 10] width 25 height 10
click at [482, 183] on div "Document templates" at bounding box center [484, 181] width 47 height 6
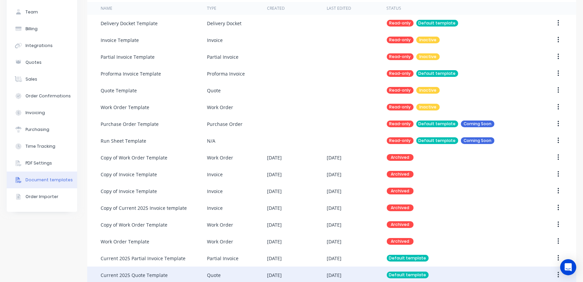
scroll to position [141, 0]
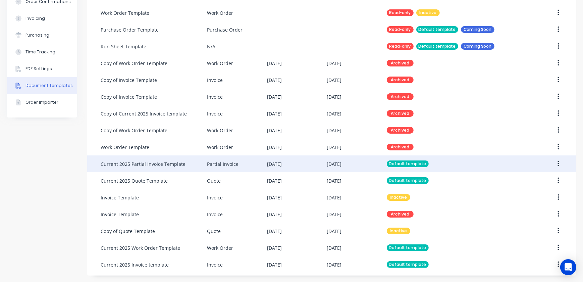
click at [399, 166] on div "Default template" at bounding box center [408, 163] width 42 height 7
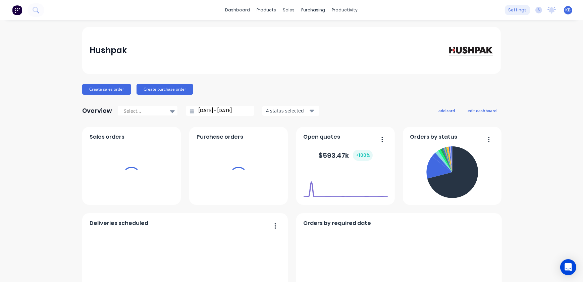
click at [505, 13] on div "settings" at bounding box center [517, 10] width 25 height 10
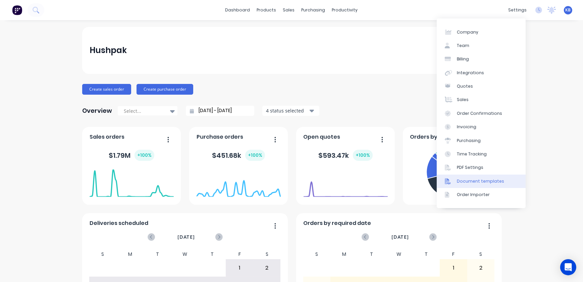
click at [471, 185] on link "Document templates" at bounding box center [481, 181] width 89 height 13
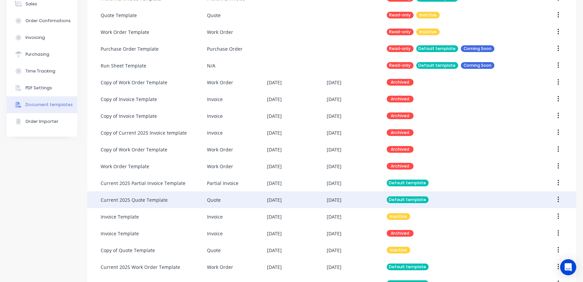
scroll to position [141, 0]
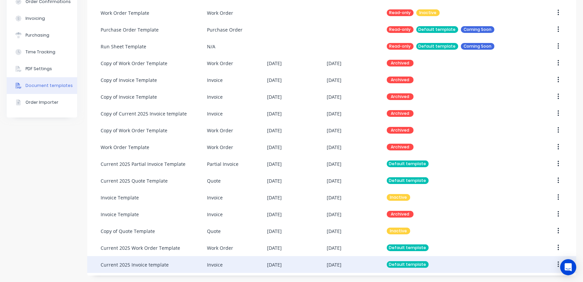
click at [155, 265] on div "Current 2025 Invoice template" at bounding box center [135, 264] width 68 height 7
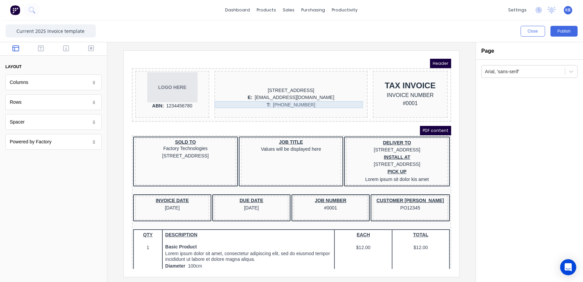
click at [301, 97] on div "T: (042) 2222 3333" at bounding box center [282, 96] width 151 height 7
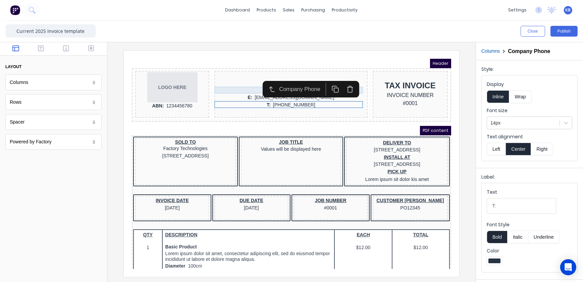
click at [222, 79] on div "[STREET_ADDRESS]" at bounding box center [282, 82] width 151 height 7
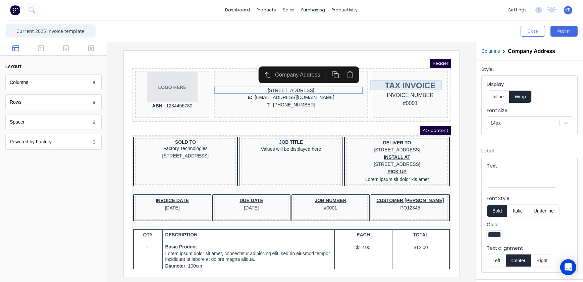
click at [403, 79] on div "TAX INVOICE" at bounding box center [402, 77] width 72 height 10
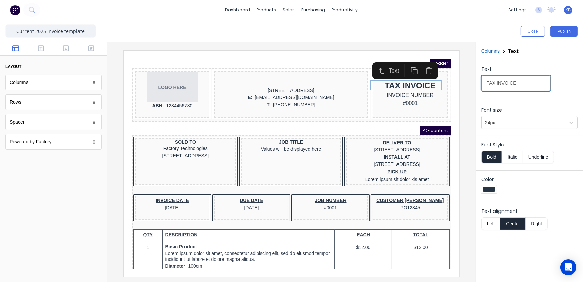
drag, startPoint x: 514, startPoint y: 83, endPoint x: 474, endPoint y: 81, distance: 41.0
click at [474, 80] on div "Close Publish Components layout Columns Columns Rows Rows Spacer Spacer Powered…" at bounding box center [291, 150] width 583 height 261
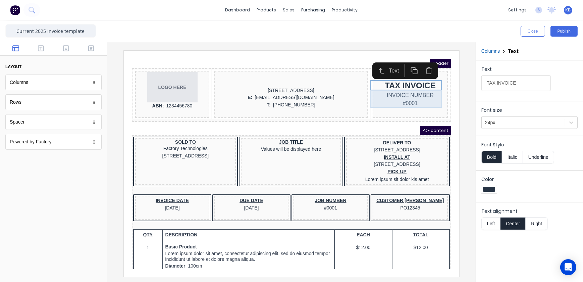
click at [402, 92] on div "INVOICE NUMBER #0001" at bounding box center [402, 90] width 72 height 17
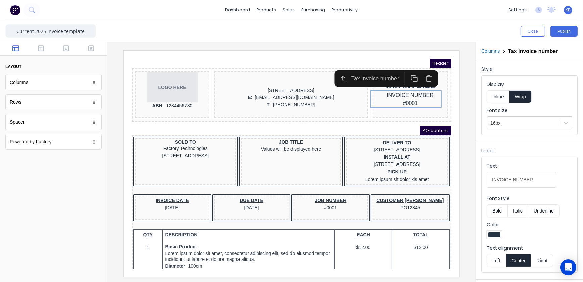
drag, startPoint x: 543, startPoint y: 182, endPoint x: 476, endPoint y: 183, distance: 66.8
click at [476, 183] on div "Label: Text INVOICE NUMBER Font Style Bold Italic Underline Color Text alignmen…" at bounding box center [529, 209] width 107 height 135
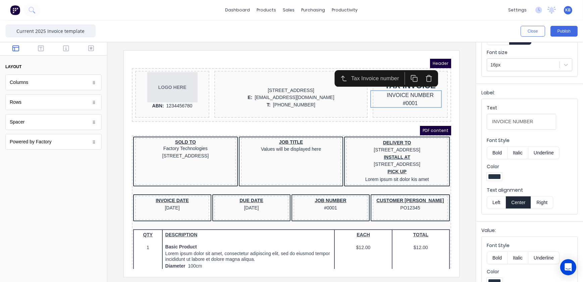
scroll to position [61, 0]
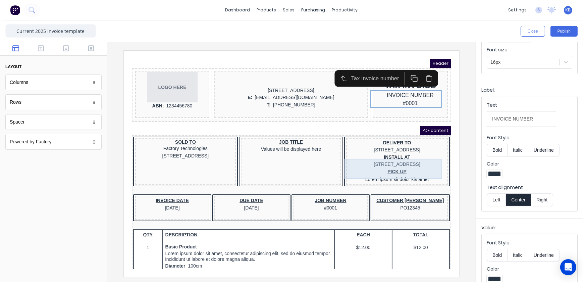
click at [393, 154] on div "INSTALL AT 234 Beach Road Gold Coast, Queensland, Australia" at bounding box center [388, 152] width 99 height 14
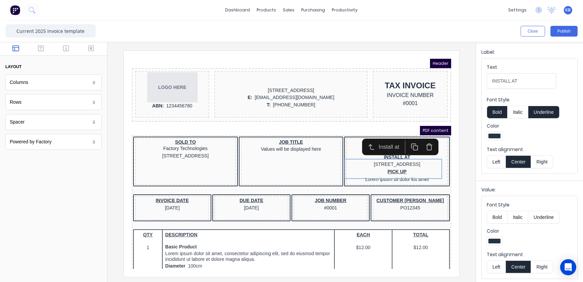
scroll to position [99, 0]
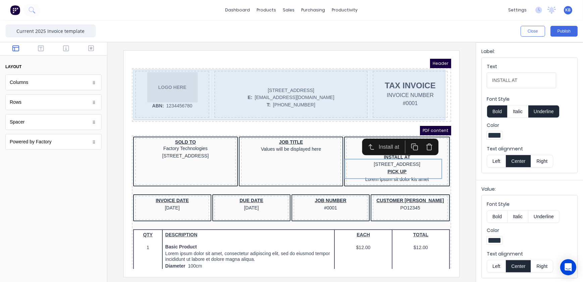
click at [397, 69] on div "TAX INVOICE INVOICE NUMBER #0001" at bounding box center [401, 85] width 75 height 47
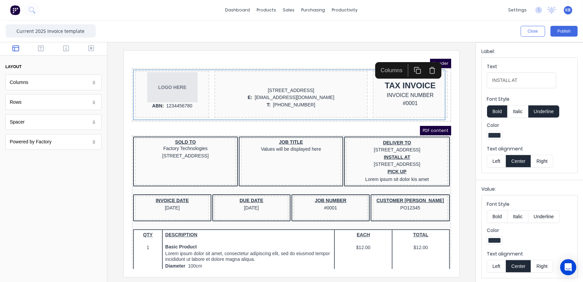
scroll to position [0, 0]
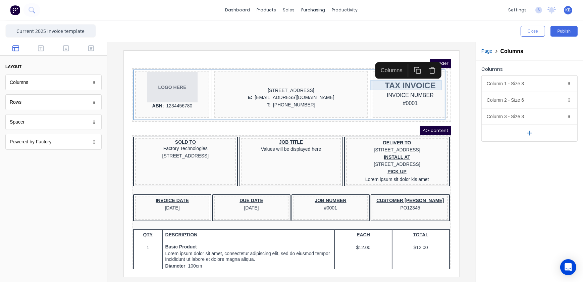
click at [392, 81] on div "TAX INVOICE" at bounding box center [402, 77] width 72 height 10
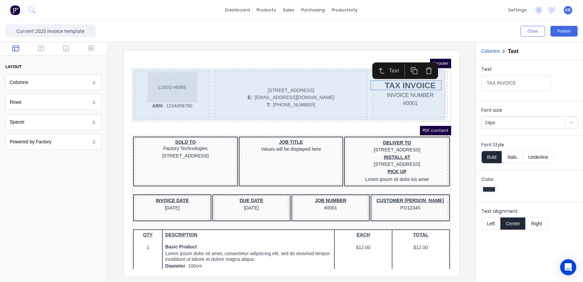
click at [377, 98] on div "INVOICE NUMBER #0001" at bounding box center [402, 90] width 72 height 17
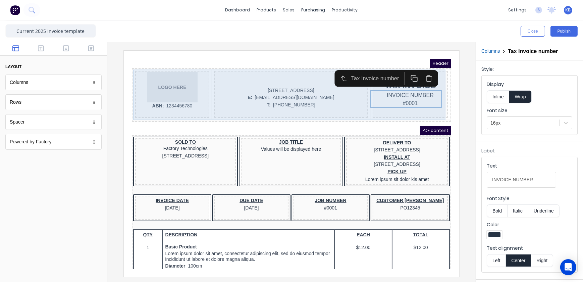
click at [382, 103] on div "TAX INVOICE INVOICE NUMBER #0001" at bounding box center [401, 85] width 75 height 47
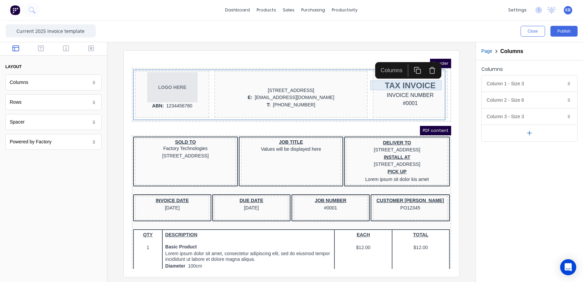
click at [318, 80] on div "[STREET_ADDRESS]" at bounding box center [282, 82] width 151 height 7
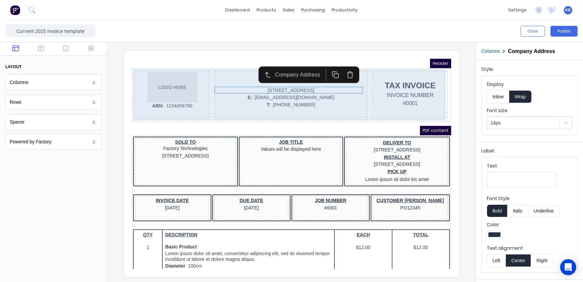
click at [391, 67] on div "TAX INVOICE INVOICE NUMBER #0001" at bounding box center [401, 85] width 75 height 47
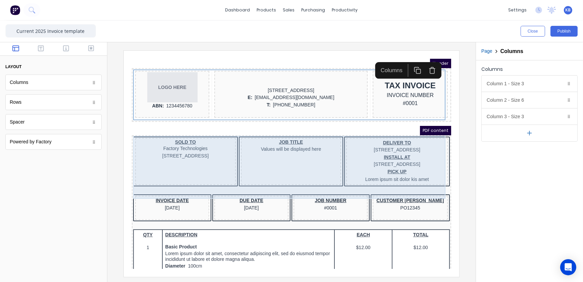
click at [247, 153] on div "JOB TITLE Values will be displayed here" at bounding box center [283, 153] width 101 height 47
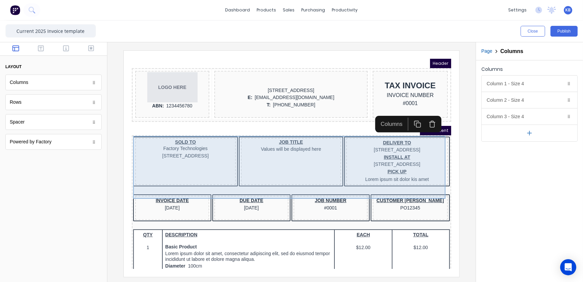
click at [281, 142] on div "JOB TITLE Values will be displayed here" at bounding box center [283, 137] width 98 height 13
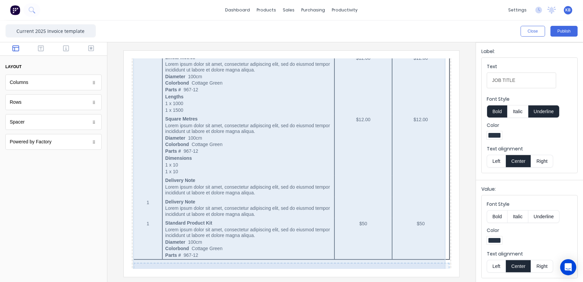
scroll to position [422, 0]
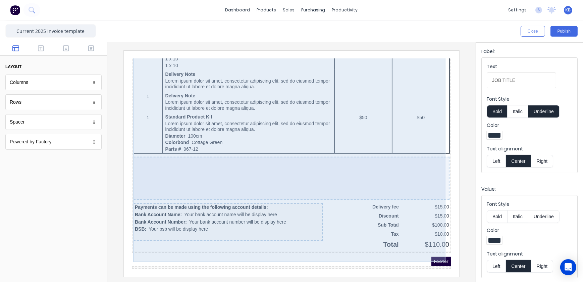
click at [258, 173] on div at bounding box center [283, 169] width 316 height 43
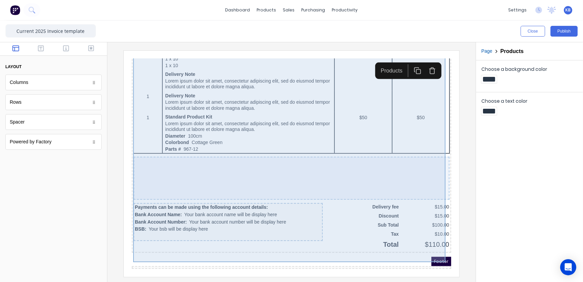
click at [309, 161] on div at bounding box center [283, 169] width 316 height 43
click at [159, 171] on div at bounding box center [283, 169] width 316 height 43
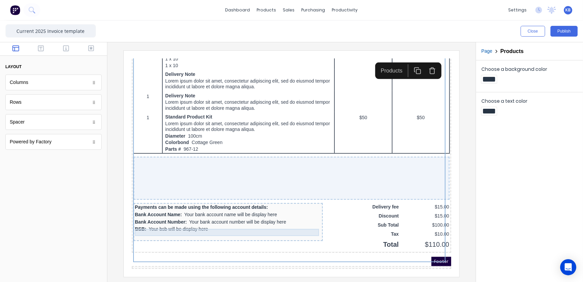
click at [210, 210] on div "Bank Account Number: Your bank account number will be display here" at bounding box center [220, 213] width 187 height 7
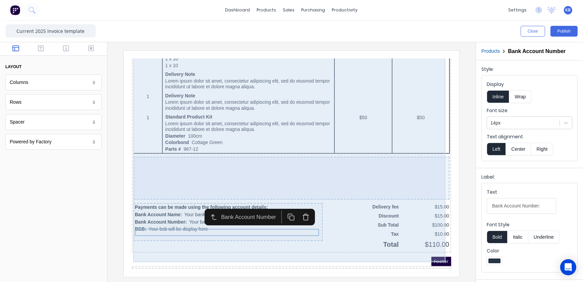
click at [252, 163] on div at bounding box center [283, 169] width 316 height 43
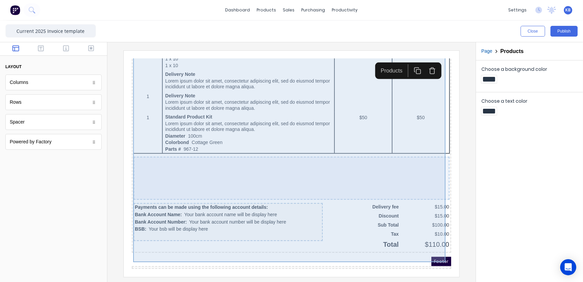
click at [353, 155] on div at bounding box center [283, 169] width 316 height 43
click at [261, 203] on div "Bank Account Name: Your bank account name will be display here" at bounding box center [220, 206] width 187 height 7
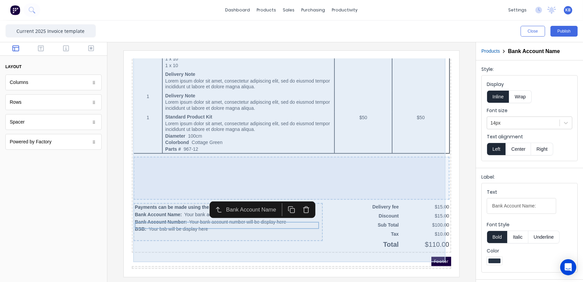
click at [213, 166] on div at bounding box center [283, 169] width 316 height 43
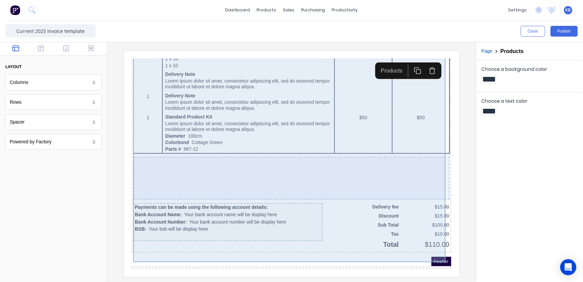
click at [340, 171] on div at bounding box center [283, 169] width 316 height 43
click at [393, 209] on div "QTY DESCRIPTION EACH TOTAL 1 Basic Product Lorem ipsum dolor sit amet, consecte…" at bounding box center [283, 27] width 317 height 431
click at [429, 173] on div at bounding box center [283, 169] width 316 height 43
click at [193, 169] on div at bounding box center [283, 169] width 316 height 43
click at [141, 189] on div "QTY DESCRIPTION EACH TOTAL 1 Basic Product Lorem ipsum dolor sit amet, consecte…" at bounding box center [283, 27] width 317 height 431
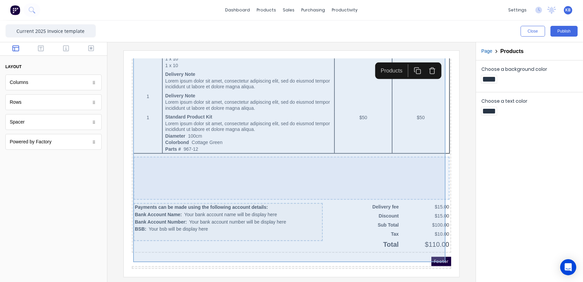
scroll to position [422, 0]
click at [339, 234] on div "QTY DESCRIPTION EACH TOTAL 1 Basic Product Lorem ipsum dolor sit amet, consecte…" at bounding box center [283, 27] width 317 height 431
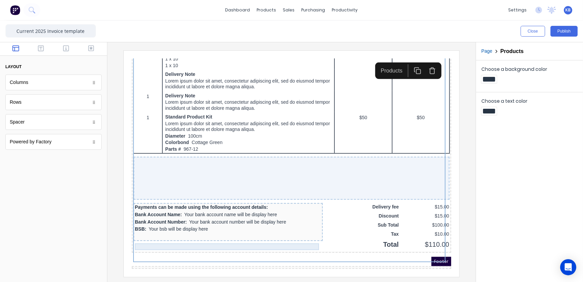
click at [303, 225] on div at bounding box center [220, 228] width 187 height 7
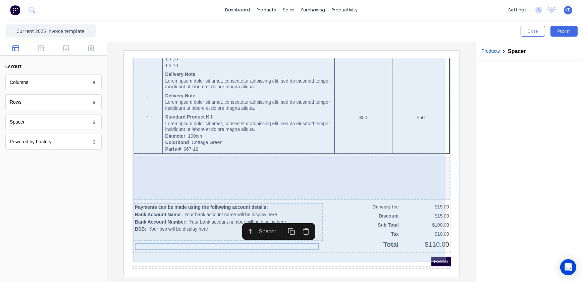
click at [408, 188] on div at bounding box center [283, 169] width 316 height 43
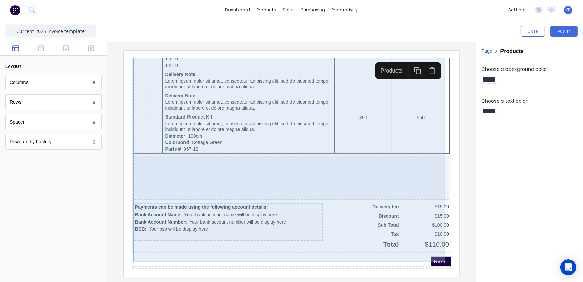
click at [424, 189] on div "QTY DESCRIPTION EACH TOTAL 1 Basic Product Lorem ipsum dolor sit amet, consecte…" at bounding box center [283, 27] width 317 height 431
click at [429, 148] on div at bounding box center [283, 169] width 316 height 43
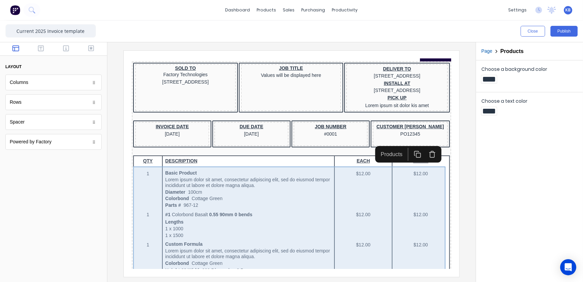
scroll to position [0, 0]
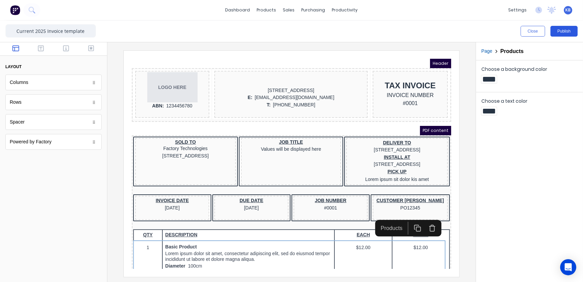
click at [561, 30] on button "Publish" at bounding box center [564, 31] width 27 height 11
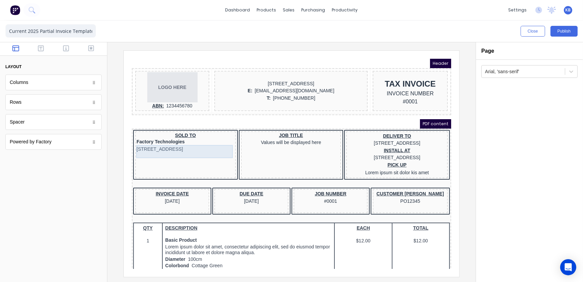
click at [200, 145] on div "[STREET_ADDRESS]" at bounding box center [177, 140] width 98 height 7
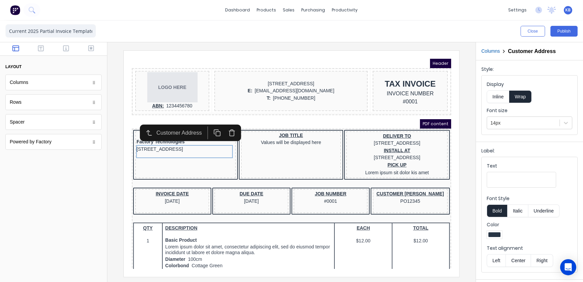
scroll to position [30, 0]
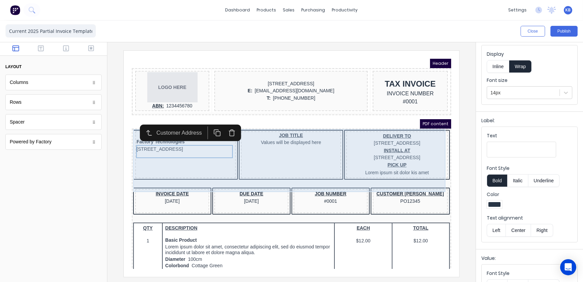
click at [166, 160] on div "SOLD TO Factory Technologies [STREET_ADDRESS]" at bounding box center [177, 146] width 101 height 47
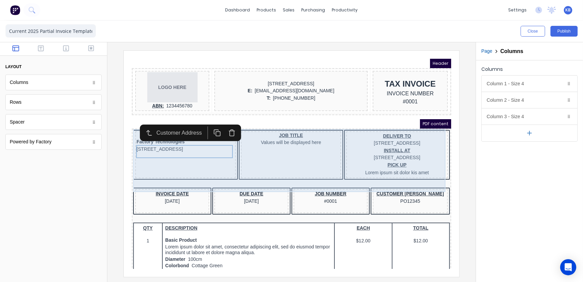
scroll to position [0, 0]
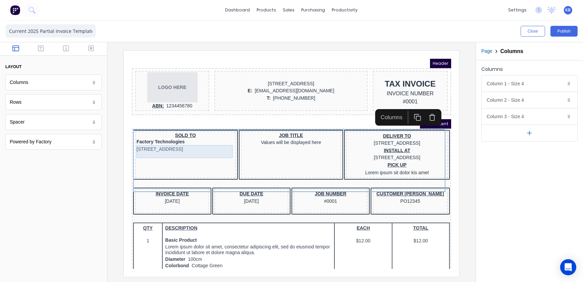
click at [182, 143] on div "[STREET_ADDRESS]" at bounding box center [177, 140] width 98 height 7
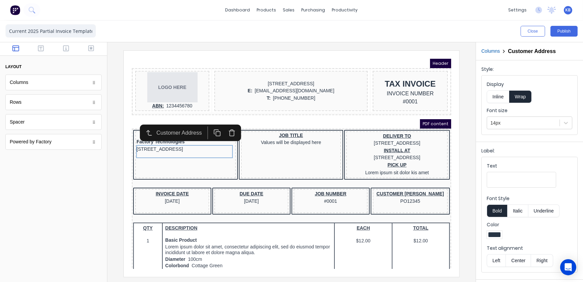
click at [521, 256] on button "Center" at bounding box center [519, 260] width 26 height 13
click at [147, 133] on div "Factory Technologies" at bounding box center [177, 133] width 98 height 7
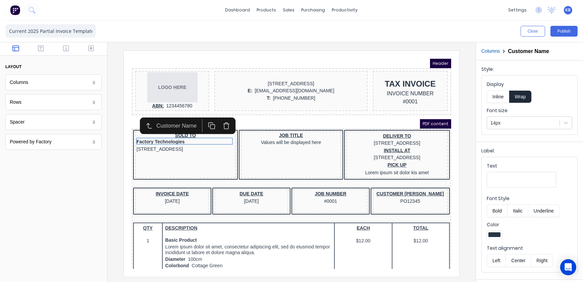
click at [517, 256] on button "Center" at bounding box center [519, 260] width 26 height 13
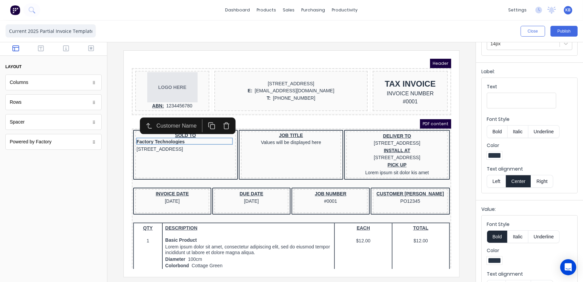
scroll to position [99, 0]
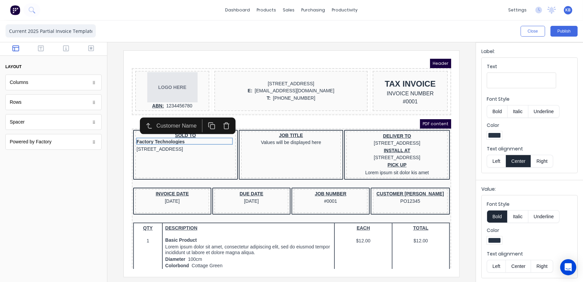
click at [521, 265] on button "Center" at bounding box center [519, 266] width 26 height 13
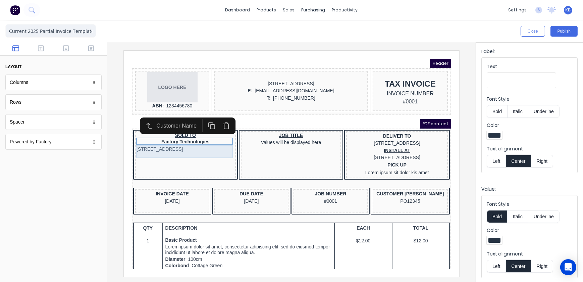
click at [166, 143] on div "[STREET_ADDRESS]" at bounding box center [177, 140] width 98 height 7
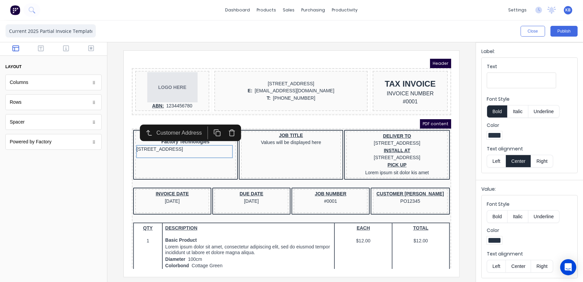
click at [520, 262] on button "Center" at bounding box center [519, 266] width 26 height 13
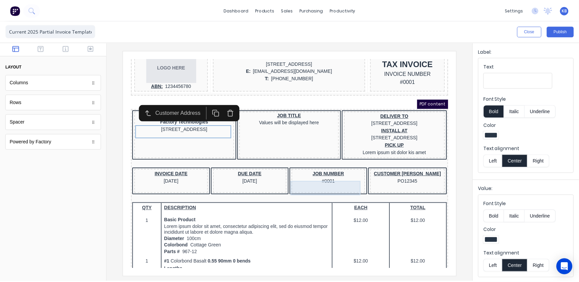
scroll to position [30, 0]
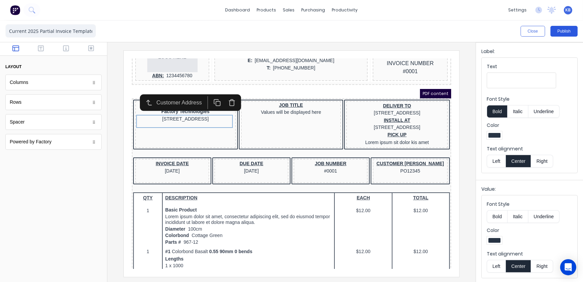
click at [561, 30] on button "Publish" at bounding box center [564, 31] width 27 height 11
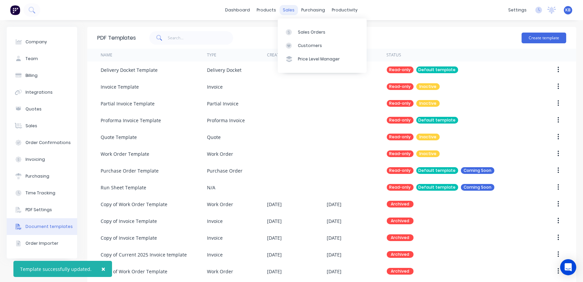
click at [286, 10] on div "sales" at bounding box center [289, 10] width 18 height 10
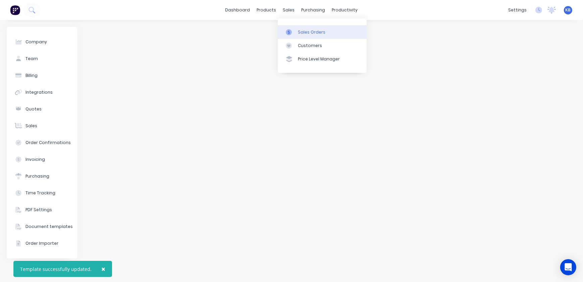
click at [295, 28] on link "Sales Orders" at bounding box center [322, 31] width 89 height 13
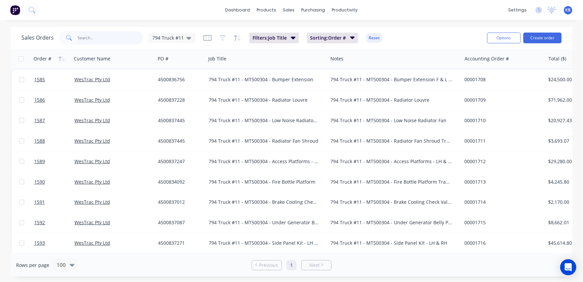
click at [111, 38] on input "text" at bounding box center [110, 37] width 65 height 13
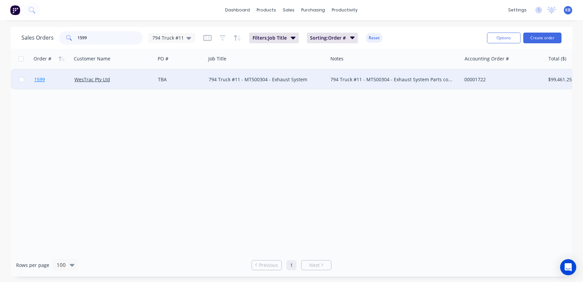
type input "1599"
click at [41, 82] on span "1599" at bounding box center [39, 79] width 11 height 7
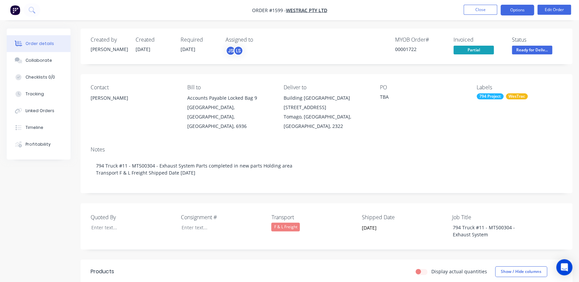
click at [509, 12] on button "Options" at bounding box center [517, 10] width 34 height 11
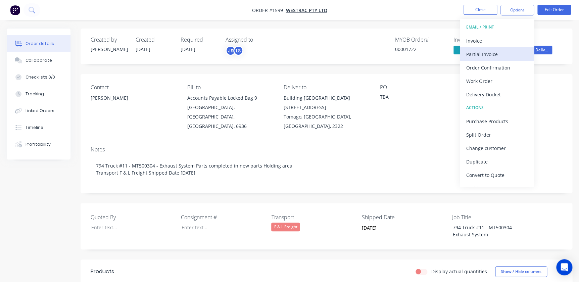
click at [480, 52] on div "Partial Invoice" at bounding box center [497, 54] width 62 height 10
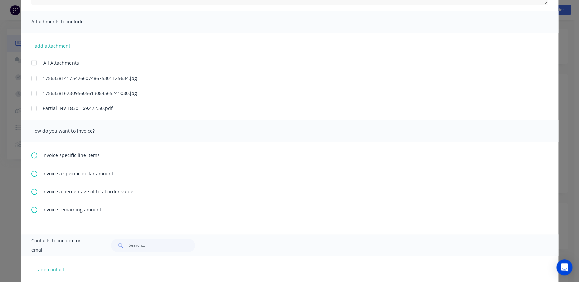
scroll to position [152, 0]
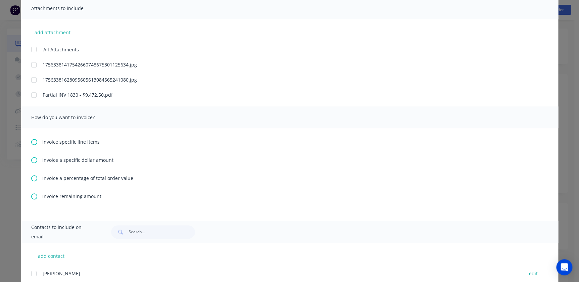
click at [33, 196] on icon at bounding box center [34, 196] width 6 height 6
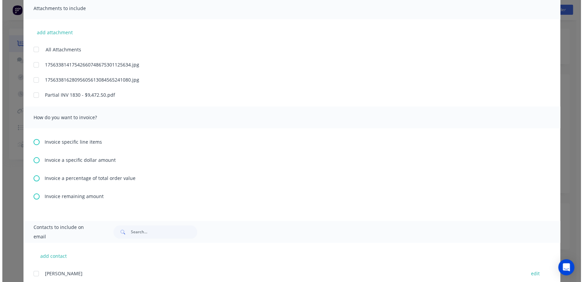
scroll to position [0, 0]
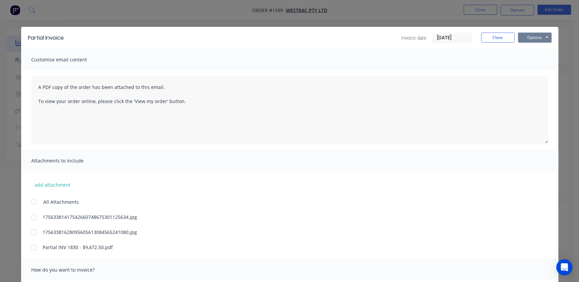
click at [540, 41] on button "Options" at bounding box center [535, 38] width 34 height 10
click at [532, 52] on button "Preview" at bounding box center [539, 49] width 43 height 11
click at [492, 38] on button "Close" at bounding box center [498, 38] width 34 height 10
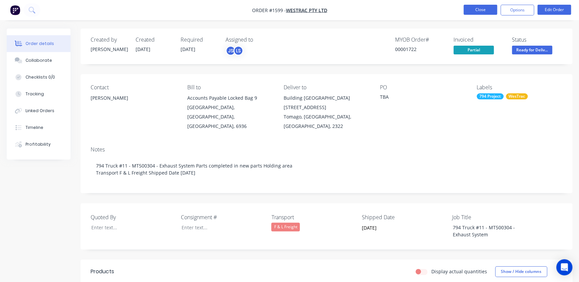
click at [473, 10] on button "Close" at bounding box center [480, 10] width 34 height 10
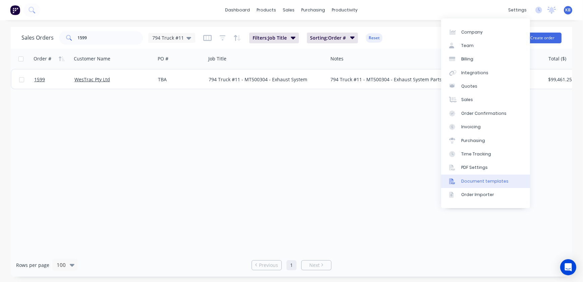
click at [480, 175] on link "Document templates" at bounding box center [485, 181] width 89 height 13
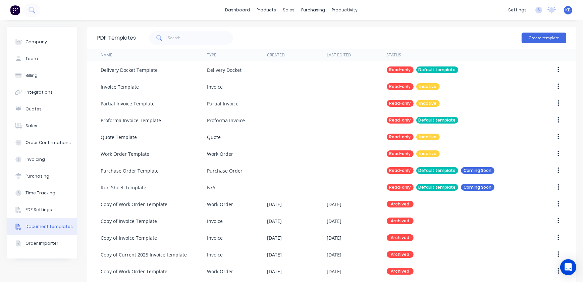
scroll to position [141, 0]
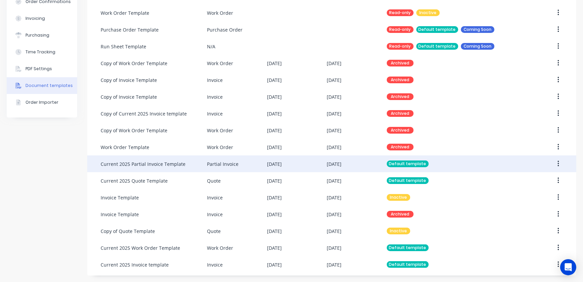
click at [388, 163] on div "Default template" at bounding box center [408, 163] width 42 height 7
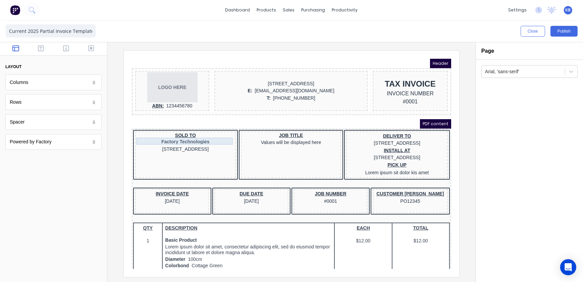
click at [178, 132] on div "Factory Technologies" at bounding box center [177, 133] width 98 height 7
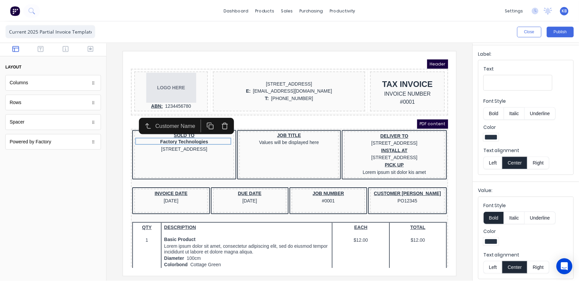
scroll to position [99, 0]
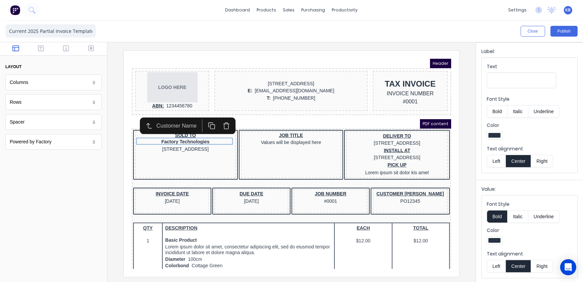
click at [499, 215] on button "Bold" at bounding box center [497, 216] width 20 height 13
click at [562, 35] on button "Publish" at bounding box center [564, 31] width 27 height 11
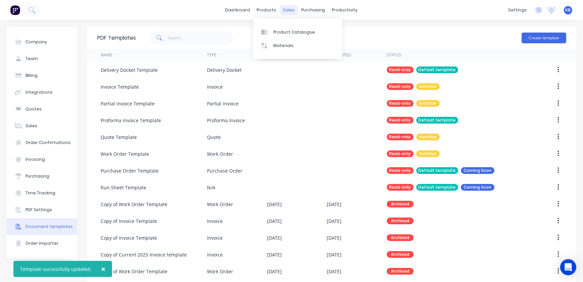
click at [286, 11] on div "sales" at bounding box center [289, 10] width 18 height 10
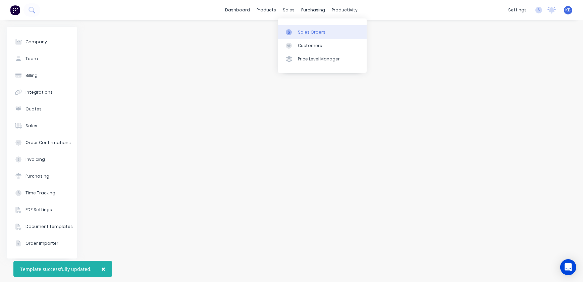
click at [289, 28] on link "Sales Orders" at bounding box center [322, 31] width 89 height 13
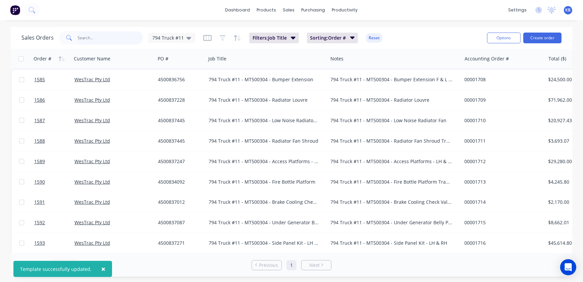
click at [78, 37] on input "text" at bounding box center [110, 37] width 65 height 13
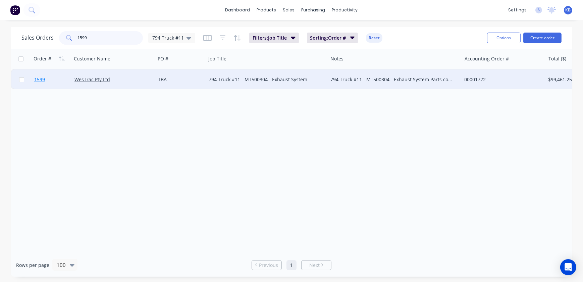
type input "1599"
click at [45, 81] on span "1599" at bounding box center [39, 79] width 11 height 7
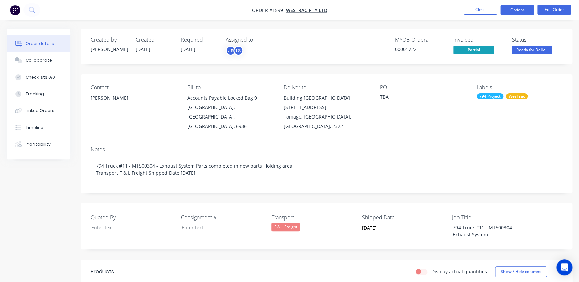
click at [513, 13] on button "Options" at bounding box center [517, 10] width 34 height 11
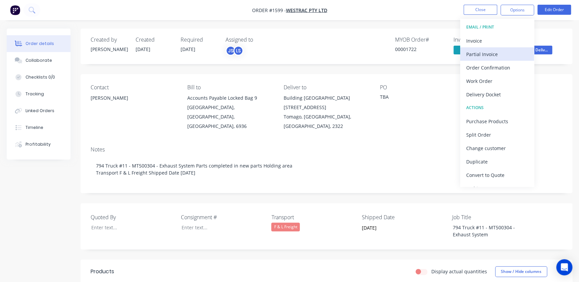
click at [486, 54] on div "Partial Invoice" at bounding box center [497, 54] width 62 height 10
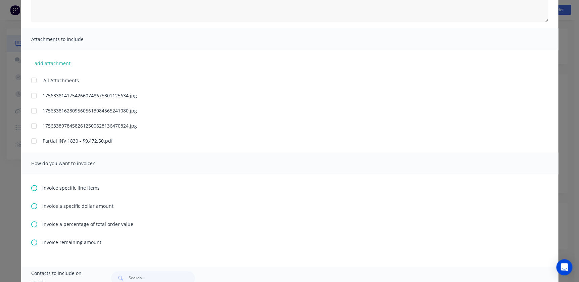
scroll to position [122, 0]
click at [32, 240] on icon at bounding box center [34, 242] width 6 height 6
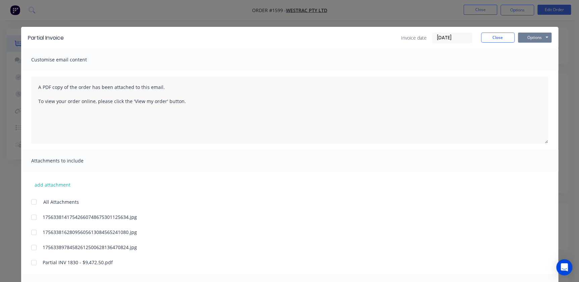
click at [529, 40] on button "Options" at bounding box center [535, 38] width 34 height 10
click at [529, 51] on button "Preview" at bounding box center [539, 49] width 43 height 11
click at [530, 32] on div "Partial Invoice Invoice date 28/08/25 Close Options Preview Print Email" at bounding box center [289, 38] width 537 height 22
click at [530, 35] on button "Options" at bounding box center [535, 38] width 34 height 10
click at [532, 59] on button "Print" at bounding box center [539, 60] width 43 height 11
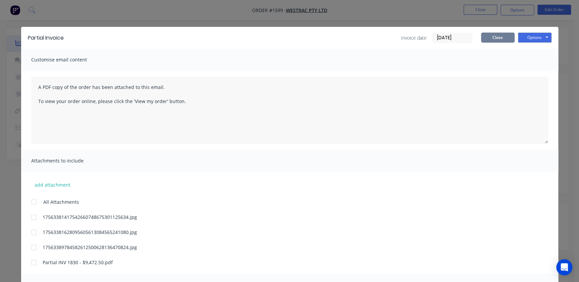
click at [503, 40] on button "Close" at bounding box center [498, 38] width 34 height 10
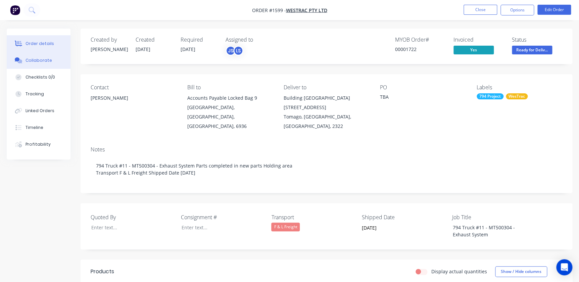
click at [51, 61] on button "Collaborate" at bounding box center [39, 60] width 64 height 17
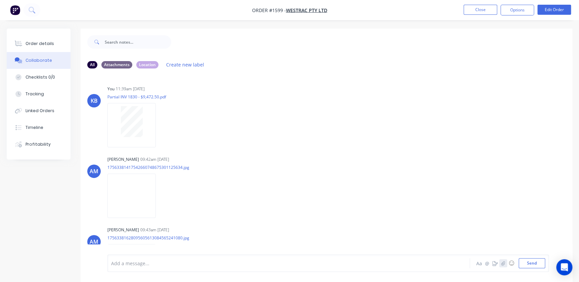
click at [503, 264] on icon "button" at bounding box center [503, 263] width 4 height 4
click at [531, 265] on button "Send" at bounding box center [531, 263] width 27 height 10
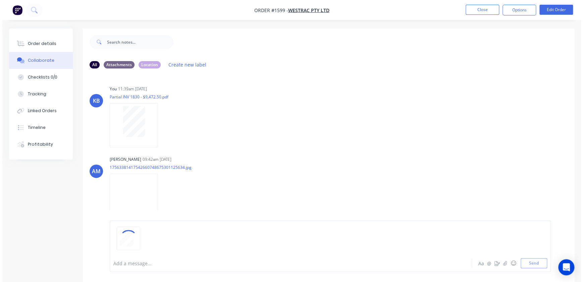
scroll to position [248, 0]
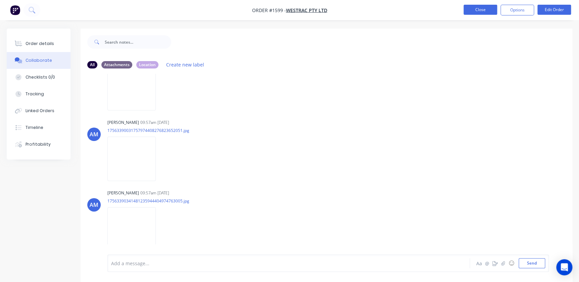
click at [470, 9] on button "Close" at bounding box center [480, 10] width 34 height 10
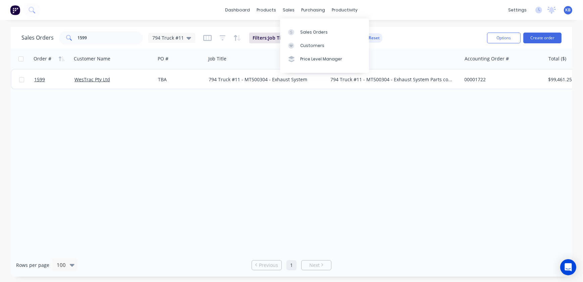
drag, startPoint x: 284, startPoint y: 13, endPoint x: 289, endPoint y: 24, distance: 12.3
click at [284, 13] on div "sales" at bounding box center [289, 10] width 18 height 10
click at [292, 32] on icon at bounding box center [291, 32] width 6 height 6
click at [306, 31] on div "Sales Orders" at bounding box center [314, 32] width 28 height 6
drag, startPoint x: 124, startPoint y: 42, endPoint x: -22, endPoint y: 31, distance: 146.4
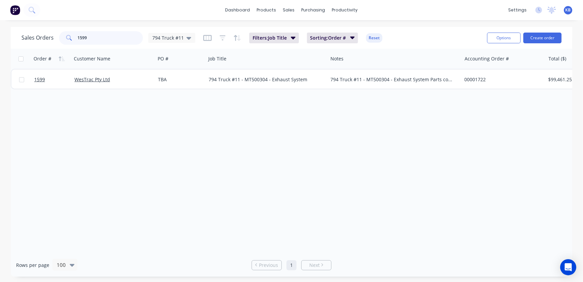
click at [0, 31] on html "dashboard products sales purchasing productivity dashboard products Product Cat…" at bounding box center [291, 141] width 583 height 282
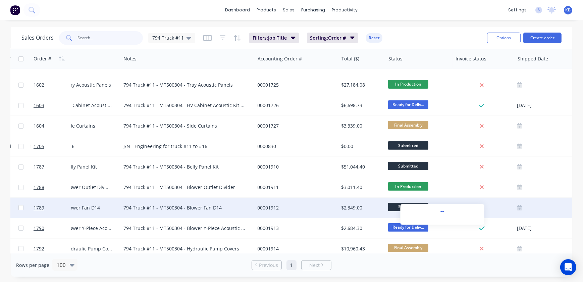
scroll to position [350, 207]
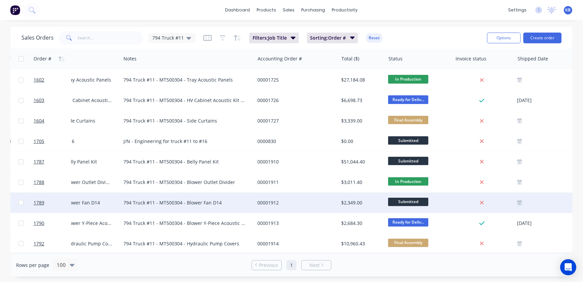
click at [399, 198] on span "Submitted" at bounding box center [408, 202] width 40 height 8
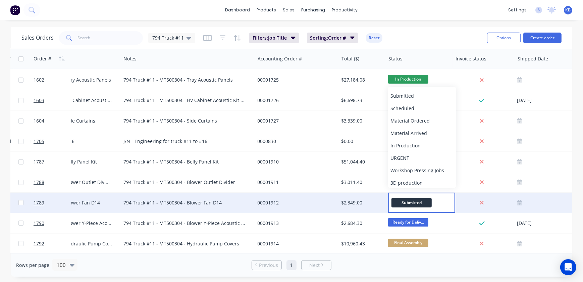
click at [415, 258] on div "Rows per page 100 Previous 1 Next" at bounding box center [292, 264] width 562 height 23
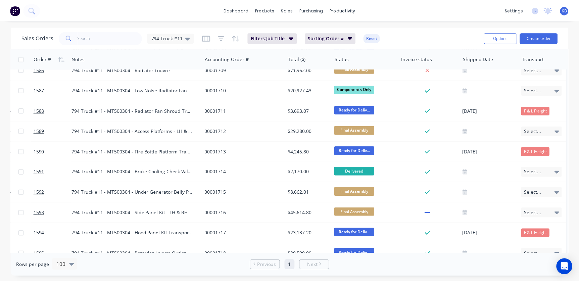
scroll to position [0, 262]
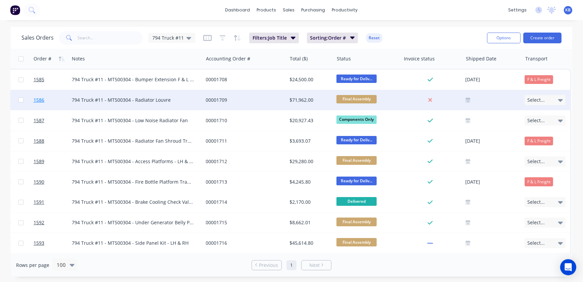
click at [41, 100] on span "1586" at bounding box center [39, 100] width 11 height 7
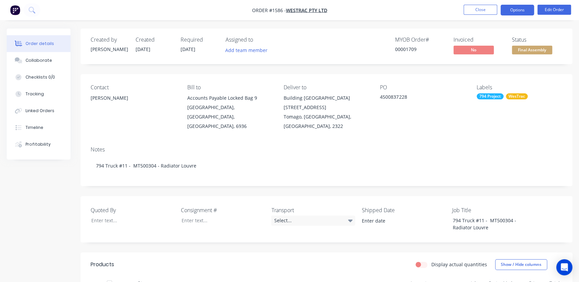
click at [515, 7] on button "Options" at bounding box center [517, 10] width 34 height 11
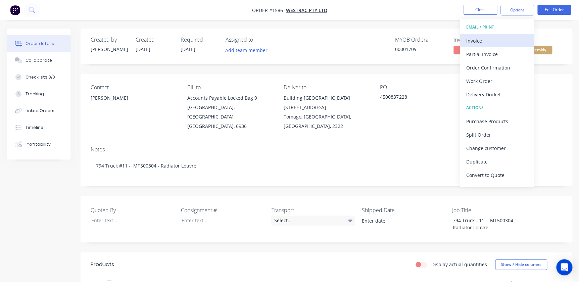
click at [485, 38] on div "Invoice" at bounding box center [497, 41] width 62 height 10
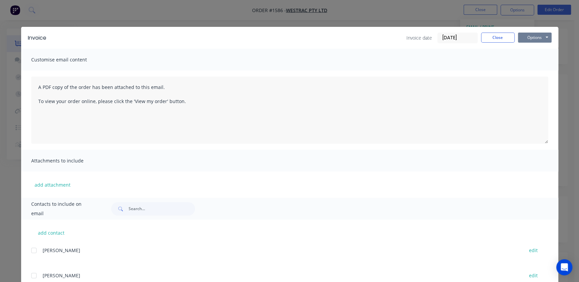
click at [525, 38] on button "Options" at bounding box center [535, 38] width 34 height 10
click at [532, 61] on button "Print" at bounding box center [539, 60] width 43 height 11
click at [484, 38] on button "Close" at bounding box center [498, 38] width 34 height 10
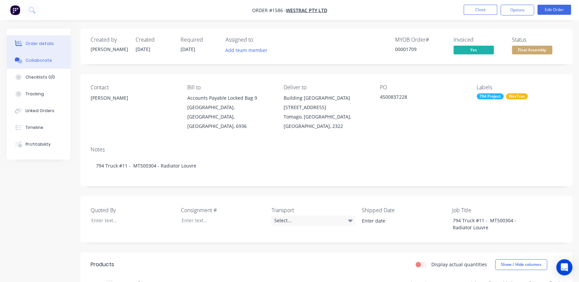
click at [40, 61] on div "Collaborate" at bounding box center [39, 60] width 27 height 6
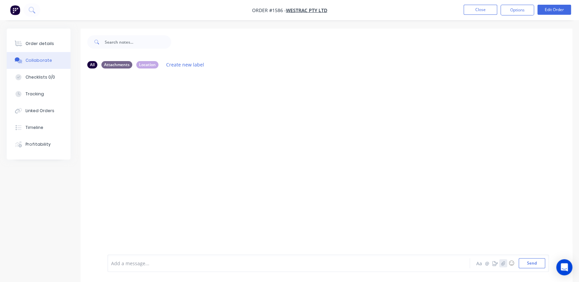
click at [502, 265] on button "button" at bounding box center [503, 263] width 8 height 8
click at [536, 265] on button "Send" at bounding box center [531, 263] width 27 height 10
click at [489, 6] on button "Close" at bounding box center [480, 10] width 34 height 10
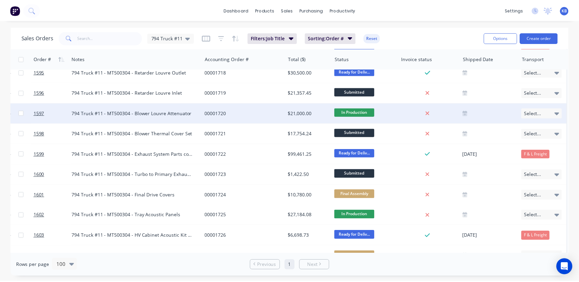
scroll to position [213, 262]
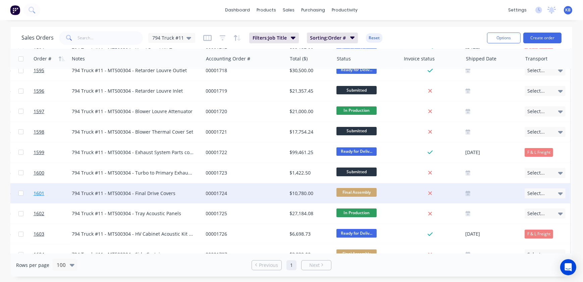
click at [43, 194] on span "1601" at bounding box center [39, 193] width 11 height 7
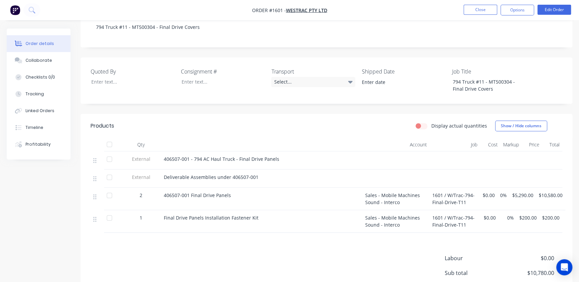
scroll to position [138, 0]
click at [516, 12] on button "Options" at bounding box center [517, 10] width 34 height 11
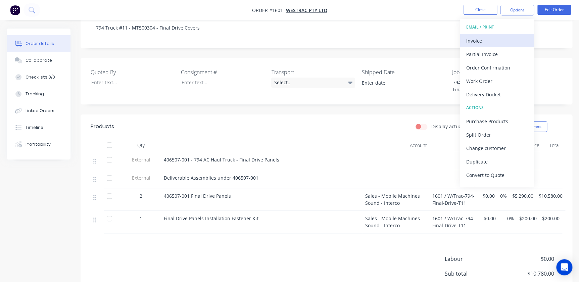
click at [488, 42] on div "Invoice" at bounding box center [497, 41] width 62 height 10
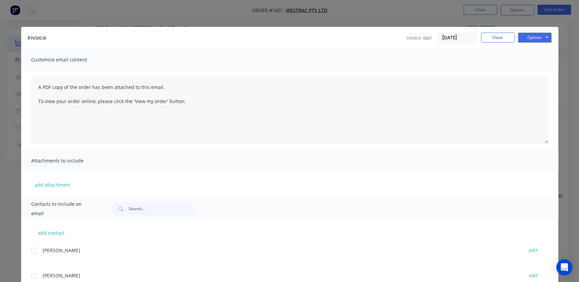
click at [527, 44] on div "Invoice Invoice date 28/08/25 Close Options Preview Print Email" at bounding box center [289, 38] width 537 height 22
click at [528, 42] on button "Options" at bounding box center [535, 38] width 34 height 10
click at [535, 63] on button "Print" at bounding box center [539, 60] width 43 height 11
click at [482, 35] on button "Close" at bounding box center [498, 38] width 34 height 10
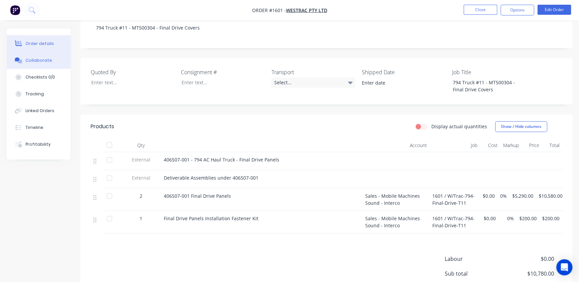
click at [37, 64] on button "Collaborate" at bounding box center [39, 60] width 64 height 17
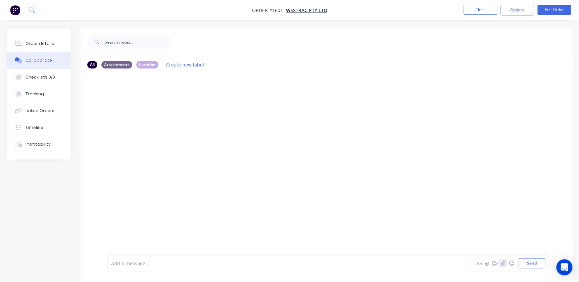
click at [500, 263] on button "button" at bounding box center [503, 263] width 8 height 8
click at [528, 265] on button "Send" at bounding box center [531, 263] width 27 height 10
click at [475, 5] on button "Close" at bounding box center [480, 10] width 34 height 10
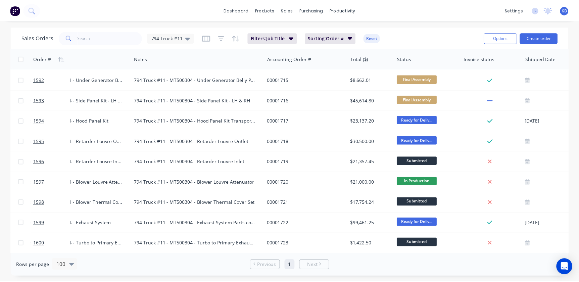
scroll to position [106, 196]
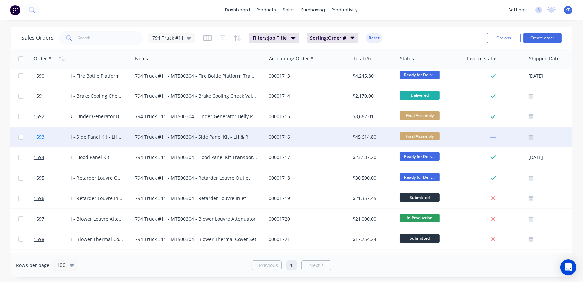
click at [40, 137] on span "1593" at bounding box center [39, 137] width 11 height 7
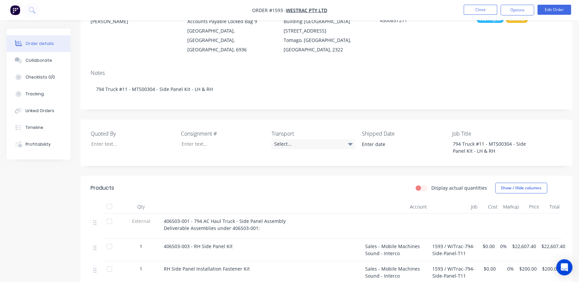
scroll to position [61, 0]
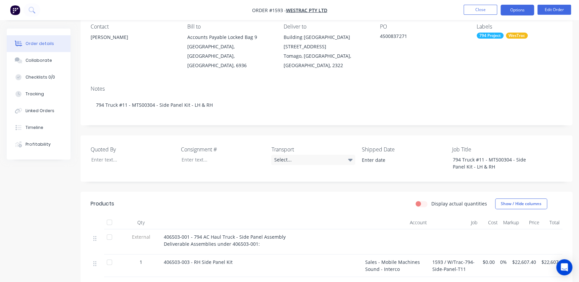
click at [512, 7] on button "Options" at bounding box center [517, 10] width 34 height 11
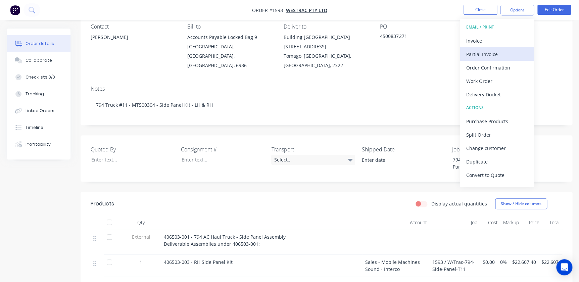
click at [491, 55] on div "Partial Invoice" at bounding box center [497, 54] width 62 height 10
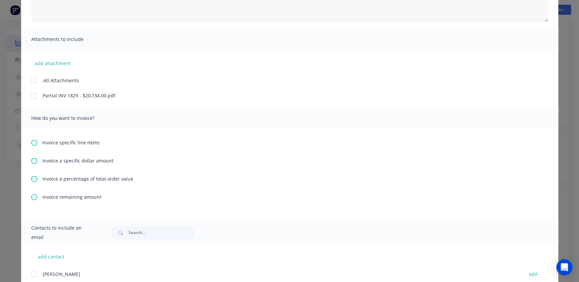
scroll to position [122, 0]
click at [33, 198] on icon at bounding box center [34, 197] width 6 height 6
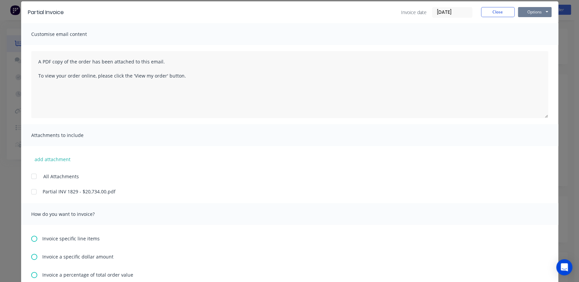
scroll to position [0, 0]
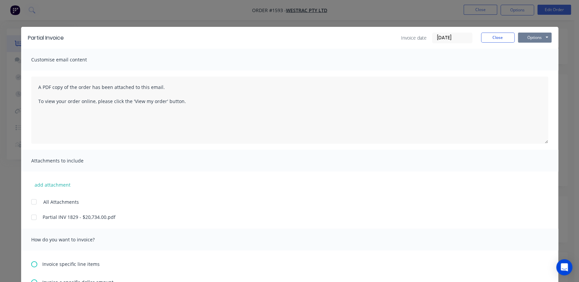
click at [529, 39] on button "Options" at bounding box center [535, 38] width 34 height 10
click at [531, 60] on button "Print" at bounding box center [539, 60] width 43 height 11
click at [493, 40] on button "Close" at bounding box center [498, 38] width 34 height 10
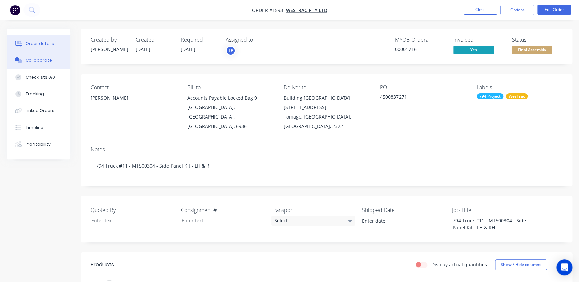
click at [45, 56] on button "Collaborate" at bounding box center [39, 60] width 64 height 17
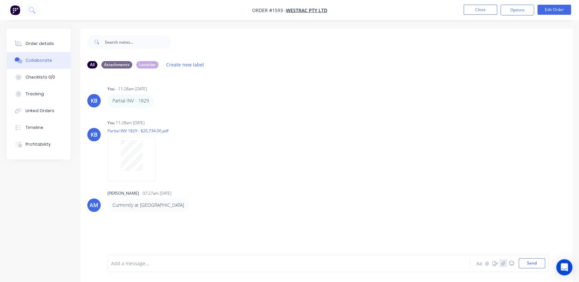
click at [500, 264] on button "button" at bounding box center [503, 263] width 8 height 8
click at [524, 263] on button "Send" at bounding box center [531, 263] width 27 height 10
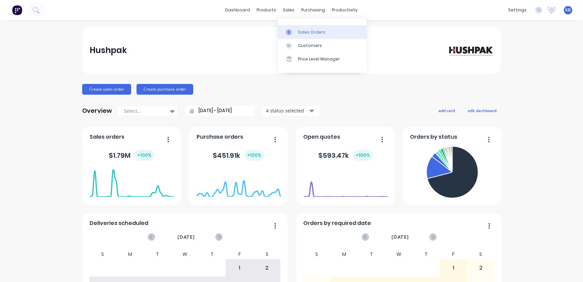
click at [297, 27] on link "Sales Orders" at bounding box center [322, 31] width 89 height 13
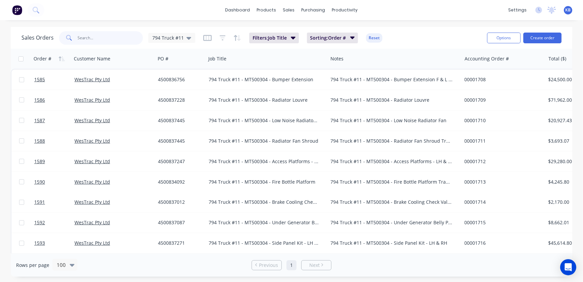
click at [84, 32] on input "text" at bounding box center [110, 37] width 65 height 13
type input "1604"
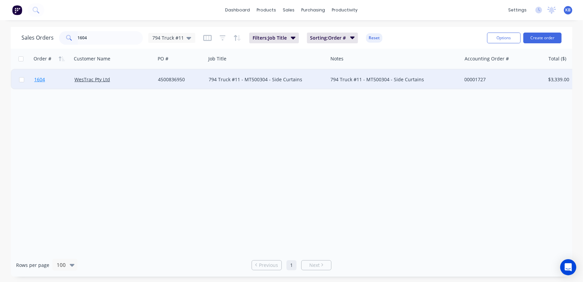
click at [43, 83] on span "1604" at bounding box center [39, 79] width 11 height 7
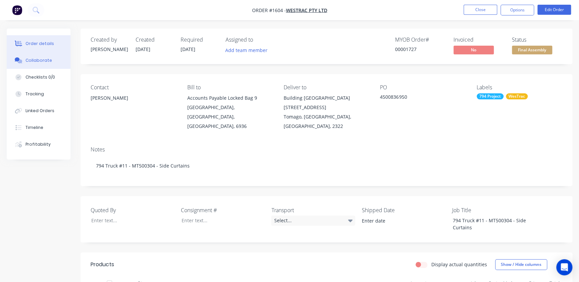
click at [47, 60] on div "Collaborate" at bounding box center [39, 60] width 27 height 6
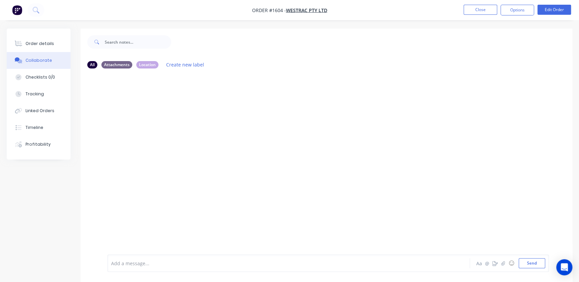
scroll to position [10, 0]
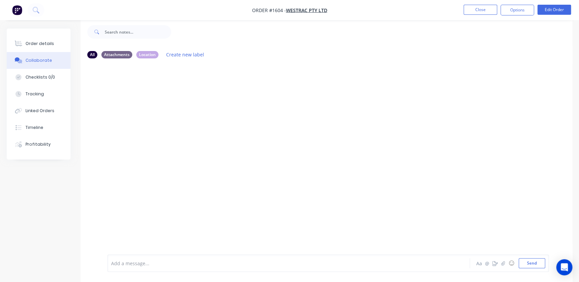
click at [163, 255] on div "Add a message... Aa @ ☺ Send" at bounding box center [327, 262] width 441 height 17
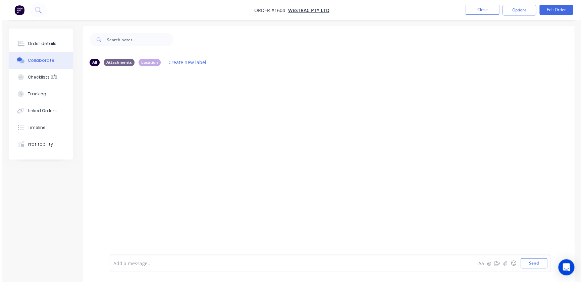
scroll to position [0, 0]
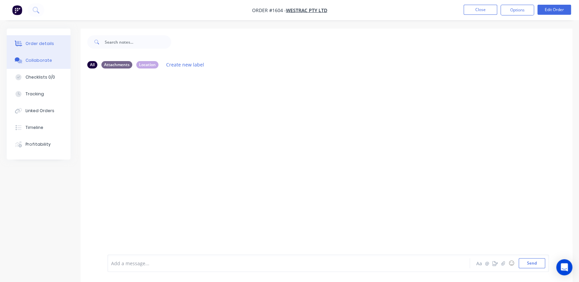
click at [39, 38] on button "Order details" at bounding box center [39, 43] width 64 height 17
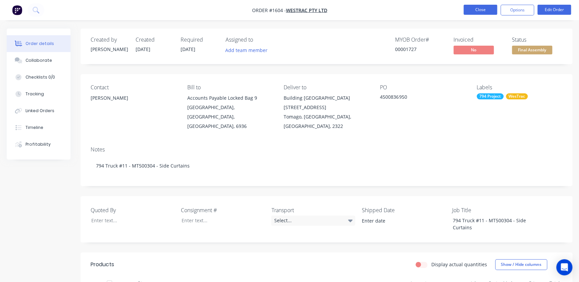
click at [479, 8] on button "Close" at bounding box center [480, 10] width 34 height 10
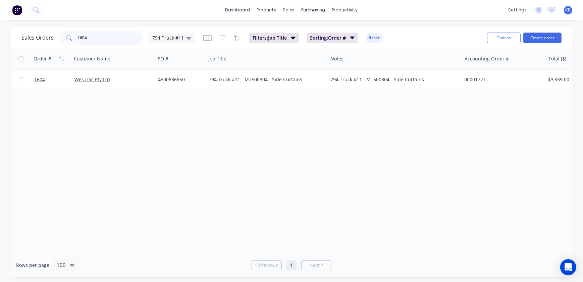
drag, startPoint x: 109, startPoint y: 38, endPoint x: 33, endPoint y: 39, distance: 76.2
click at [38, 41] on div "Sales Orders 1604 794 Truck #11" at bounding box center [108, 37] width 174 height 13
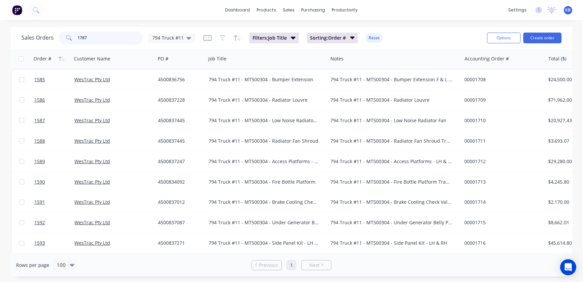
type input "1787"
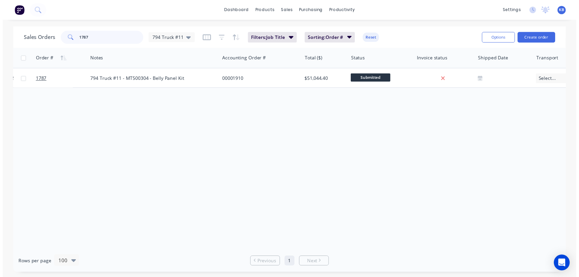
scroll to position [0, 258]
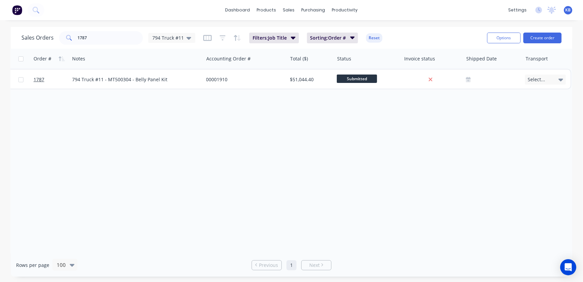
click at [127, 153] on div "Order # Customer Name PO # Job Title Notes Accounting Order # Total ($) Status …" at bounding box center [292, 151] width 562 height 205
drag, startPoint x: 101, startPoint y: 40, endPoint x: 60, endPoint y: 39, distance: 41.3
click at [63, 39] on div "1787" at bounding box center [101, 37] width 84 height 13
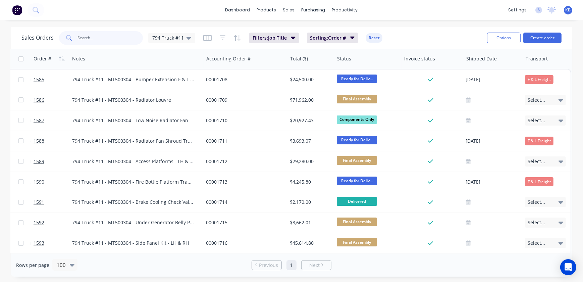
click at [121, 36] on input "text" at bounding box center [110, 37] width 65 height 13
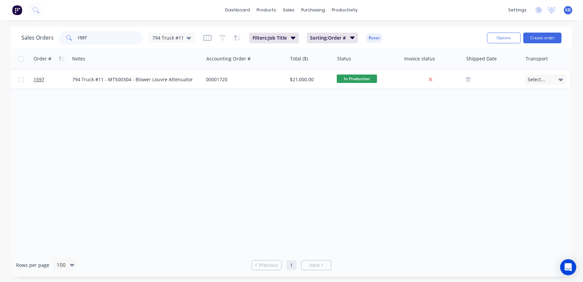
drag, startPoint x: 93, startPoint y: 33, endPoint x: 62, endPoint y: 39, distance: 31.5
click at [65, 39] on div "1597" at bounding box center [101, 37] width 84 height 13
type input "1603"
drag, startPoint x: 79, startPoint y: 38, endPoint x: 3, endPoint y: 20, distance: 78.6
click at [62, 33] on div "1603" at bounding box center [101, 37] width 84 height 13
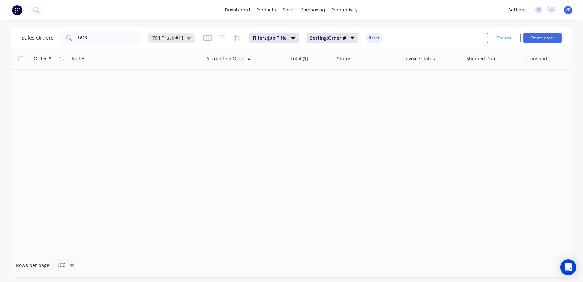
click at [189, 40] on icon at bounding box center [189, 37] width 5 height 7
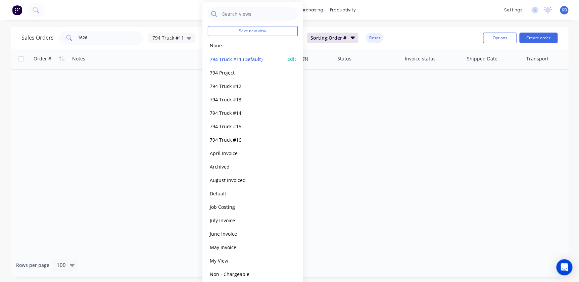
click at [221, 53] on div "794 Truck #11 (Default) edit" at bounding box center [253, 58] width 90 height 13
click at [221, 50] on div "None edit" at bounding box center [253, 45] width 90 height 13
click at [219, 47] on button "None" at bounding box center [246, 46] width 77 height 8
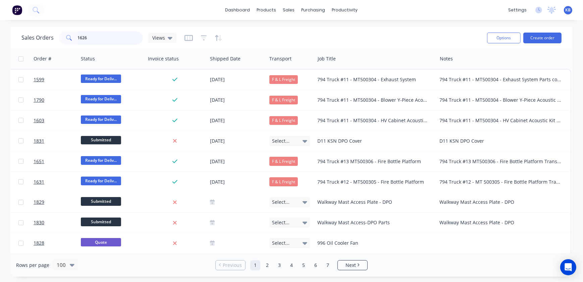
click at [103, 39] on input "1626" at bounding box center [110, 37] width 65 height 13
click at [104, 38] on input "1626" at bounding box center [110, 37] width 65 height 13
type input "1"
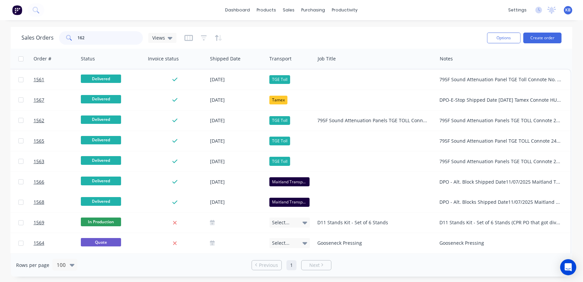
type input "1626"
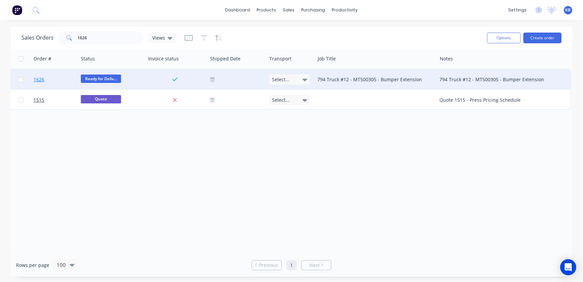
click at [45, 84] on link "1626" at bounding box center [54, 79] width 40 height 20
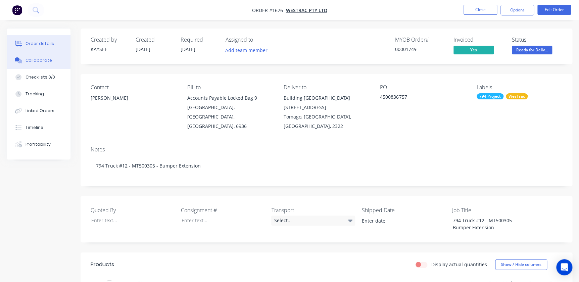
click at [39, 63] on button "Collaborate" at bounding box center [39, 60] width 64 height 17
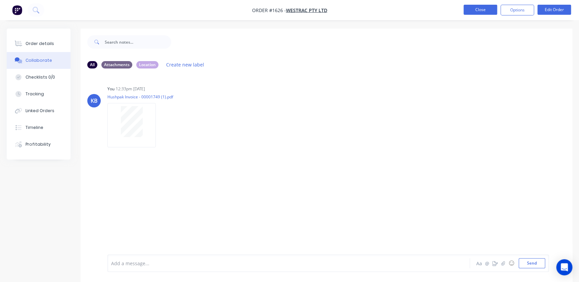
click at [493, 9] on button "Close" at bounding box center [480, 10] width 34 height 10
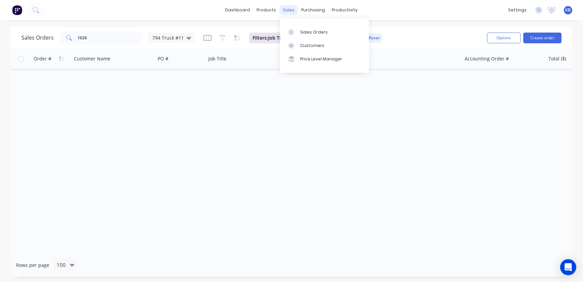
click at [285, 12] on div "sales" at bounding box center [289, 10] width 18 height 10
click at [304, 30] on div "Sales Orders" at bounding box center [314, 32] width 28 height 6
click at [329, 11] on div "productivity" at bounding box center [345, 10] width 33 height 10
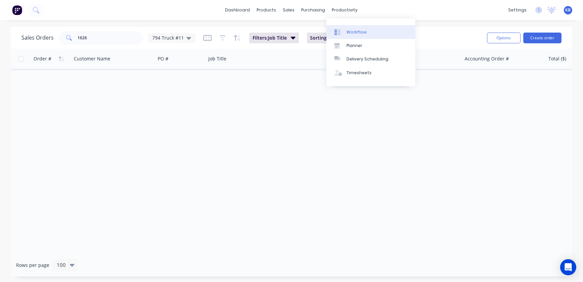
click at [359, 35] on link "Workflow" at bounding box center [371, 31] width 89 height 13
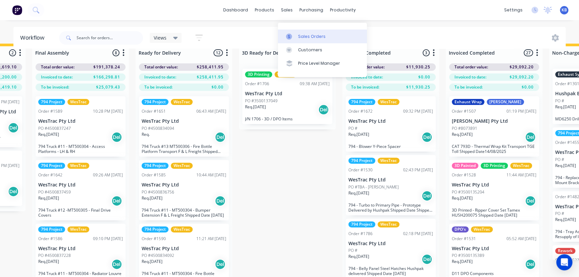
scroll to position [0, 1119]
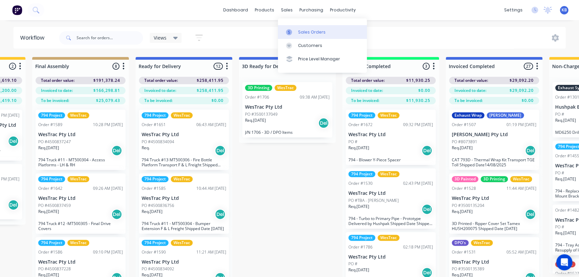
click at [299, 29] on link "Sales Orders" at bounding box center [322, 31] width 89 height 13
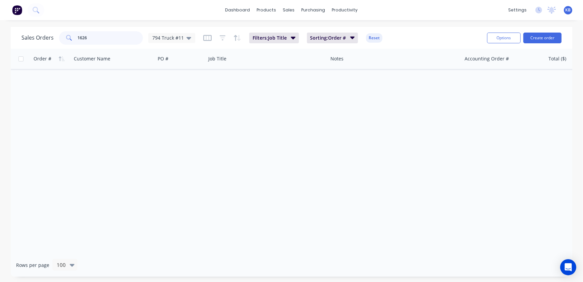
drag, startPoint x: 98, startPoint y: 36, endPoint x: 71, endPoint y: 35, distance: 26.9
click at [71, 35] on div "1626" at bounding box center [101, 37] width 84 height 13
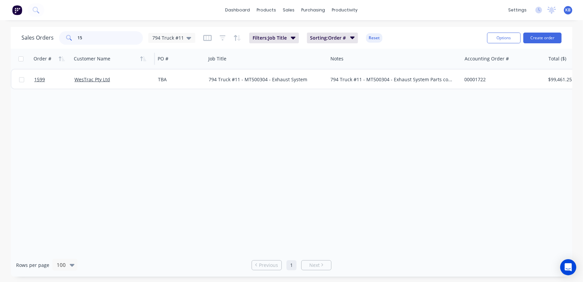
type input "1"
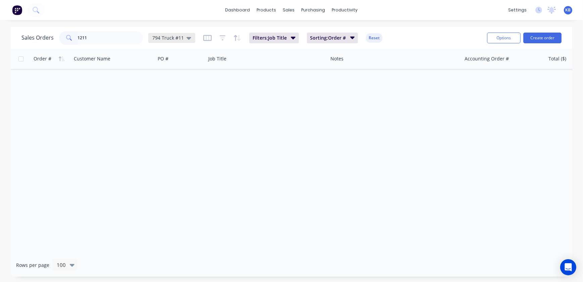
click at [192, 38] on div "794 Truck #11" at bounding box center [171, 38] width 47 height 10
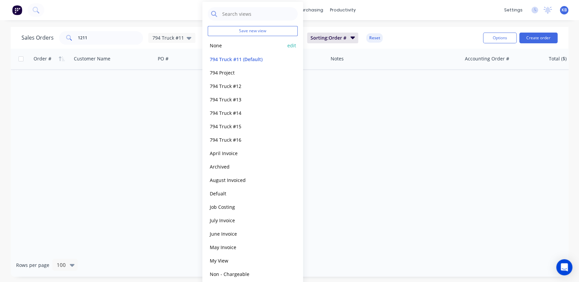
click at [250, 45] on button "None" at bounding box center [246, 46] width 77 height 8
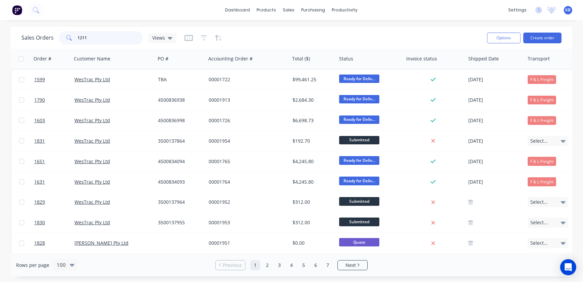
click at [102, 32] on input "1211" at bounding box center [110, 37] width 65 height 13
type input "1211"
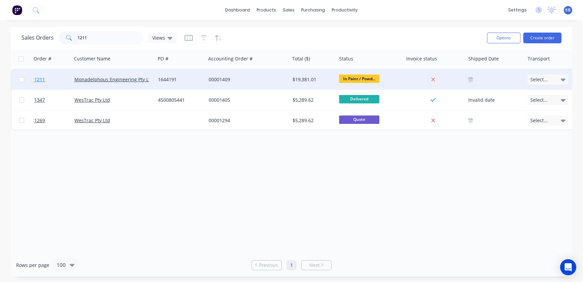
click at [34, 74] on link "1211" at bounding box center [54, 79] width 40 height 20
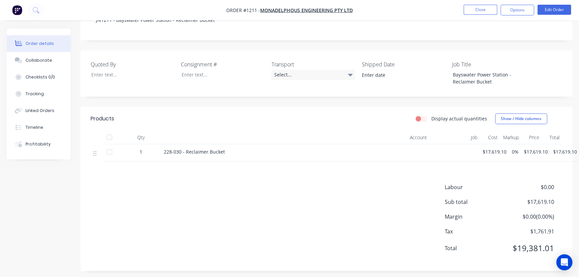
scroll to position [134, 0]
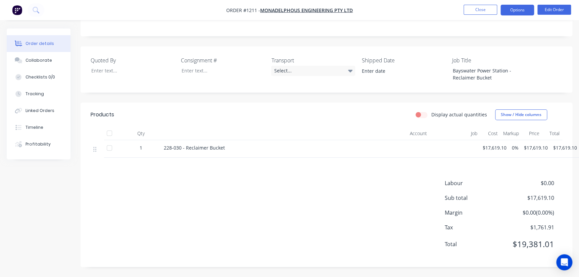
click at [513, 13] on button "Options" at bounding box center [517, 10] width 34 height 11
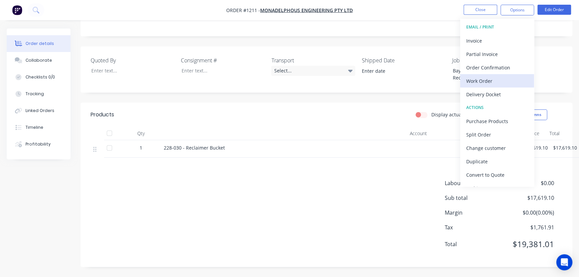
click at [488, 77] on div "Work Order" at bounding box center [497, 81] width 62 height 10
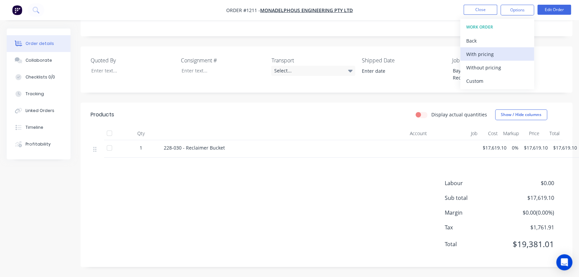
click at [480, 50] on div "With pricing" at bounding box center [497, 54] width 62 height 10
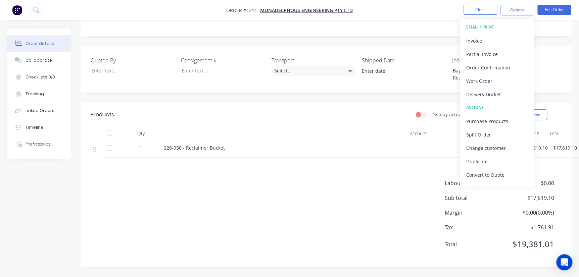
click at [452, 198] on span "Sub total" at bounding box center [475, 198] width 60 height 8
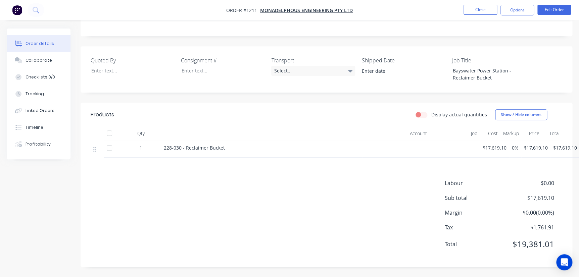
click at [544, 15] on li "Edit Order" at bounding box center [554, 10] width 34 height 11
click at [557, 16] on nav "Order #1211 - Monadelphous Engineering Pty Ltd Close Options Edit Order" at bounding box center [289, 10] width 579 height 20
click at [558, 13] on button "Edit Order" at bounding box center [554, 10] width 34 height 10
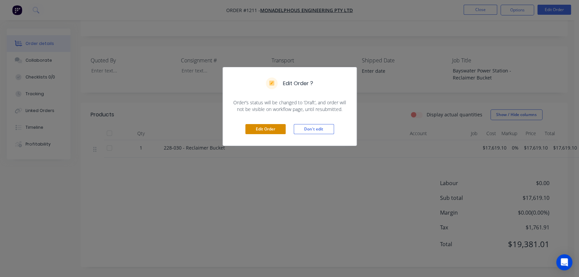
click at [280, 125] on button "Edit Order" at bounding box center [265, 129] width 40 height 10
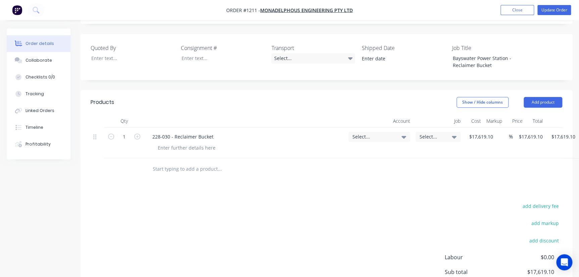
scroll to position [183, 0]
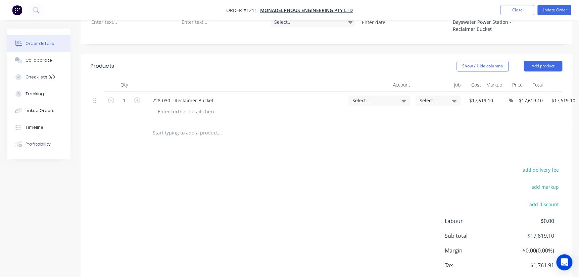
click at [389, 102] on span "Select..." at bounding box center [373, 100] width 42 height 7
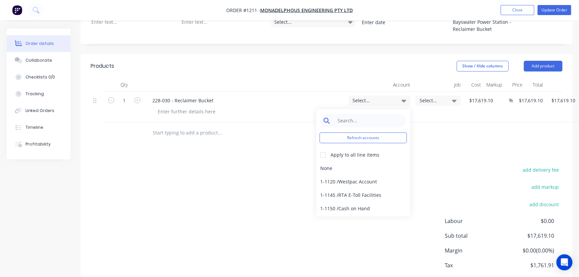
click at [373, 125] on input at bounding box center [368, 120] width 69 height 13
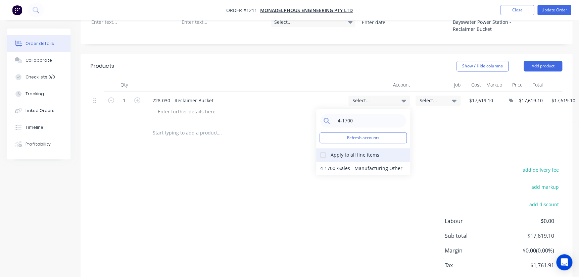
type input "4-1700"
click at [321, 154] on div at bounding box center [322, 154] width 13 height 13
drag, startPoint x: 334, startPoint y: 167, endPoint x: 417, endPoint y: 144, distance: 86.7
click at [335, 167] on div "4-1700 / Sales - Manufacturing Other" at bounding box center [363, 168] width 94 height 13
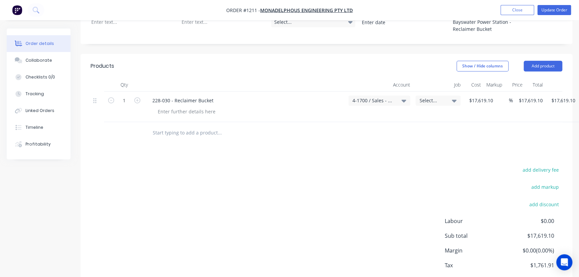
click at [449, 104] on div "Select..." at bounding box center [437, 101] width 45 height 10
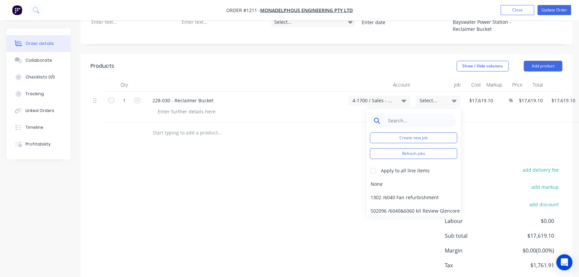
click at [433, 121] on input at bounding box center [418, 120] width 69 height 13
type input "2"
type input "121"
click at [378, 195] on div "1211 / Monadel - Reclaimer Buckets" at bounding box center [413, 197] width 94 height 13
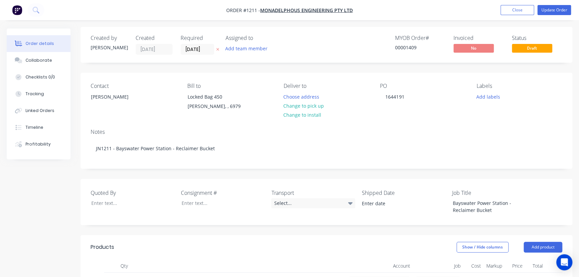
scroll to position [0, 0]
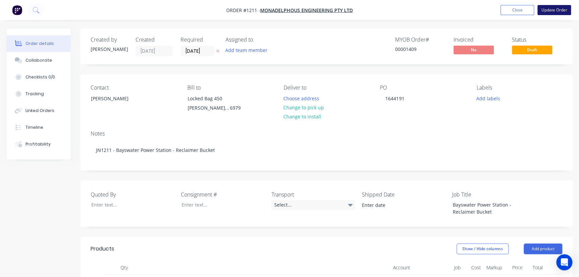
click at [564, 13] on button "Update Order" at bounding box center [554, 10] width 34 height 10
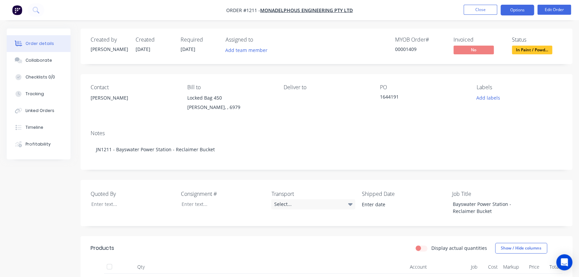
click at [510, 9] on button "Options" at bounding box center [517, 10] width 34 height 11
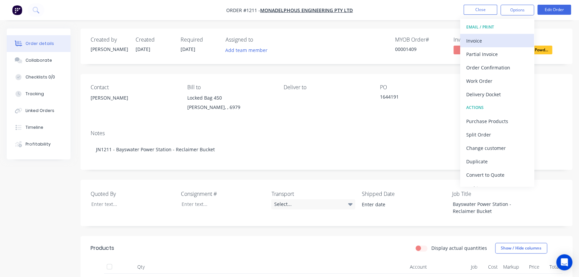
click at [482, 41] on div "Invoice" at bounding box center [497, 41] width 62 height 10
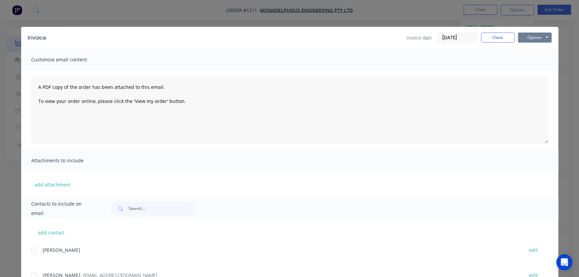
click at [535, 34] on button "Options" at bounding box center [535, 38] width 34 height 10
click at [532, 60] on button "Print" at bounding box center [539, 60] width 43 height 11
click at [486, 36] on button "Close" at bounding box center [498, 38] width 34 height 10
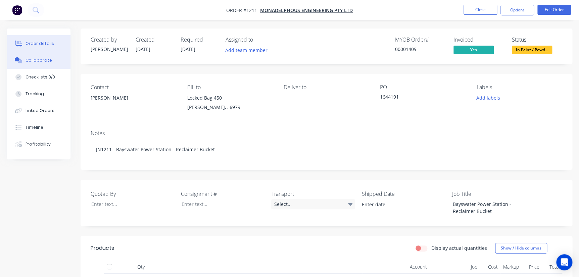
click at [25, 60] on button "Collaborate" at bounding box center [39, 60] width 64 height 17
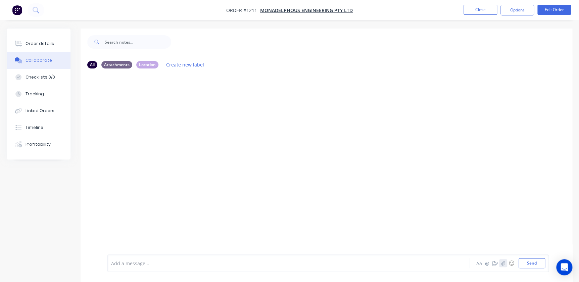
click at [503, 265] on icon "button" at bounding box center [503, 263] width 4 height 5
click at [532, 262] on button "Send" at bounding box center [531, 263] width 27 height 10
click at [490, 14] on button "Close" at bounding box center [480, 10] width 34 height 10
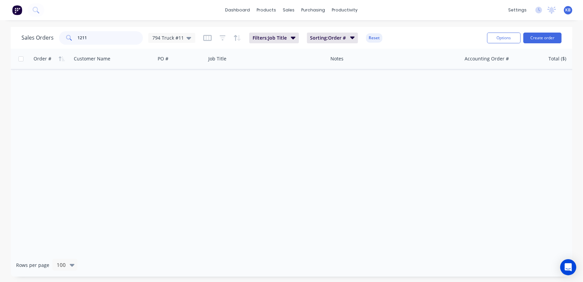
drag, startPoint x: 92, startPoint y: 41, endPoint x: 75, endPoint y: 38, distance: 17.0
click at [79, 40] on input "1211" at bounding box center [110, 37] width 65 height 13
type input "11587"
drag, startPoint x: 101, startPoint y: 34, endPoint x: 57, endPoint y: 33, distance: 43.6
click at [57, 33] on div "Sales Orders 11587 794 Truck #11" at bounding box center [108, 37] width 174 height 13
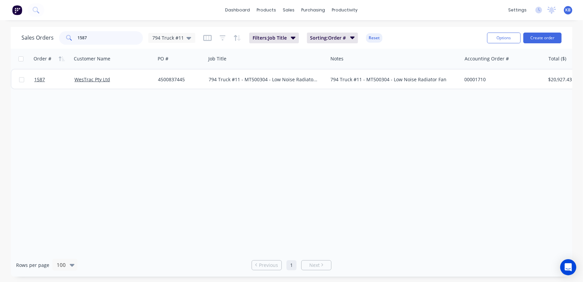
type input "1587"
click at [322, 248] on div "Order # Customer Name PO # Job Title Notes Accounting Order # Total ($) Status …" at bounding box center [292, 151] width 562 height 205
drag, startPoint x: 320, startPoint y: 249, endPoint x: 400, endPoint y: 254, distance: 80.0
click at [426, 251] on div "Order # Customer Name PO # Job Title Notes Accounting Order # Total ($) Status …" at bounding box center [292, 151] width 562 height 205
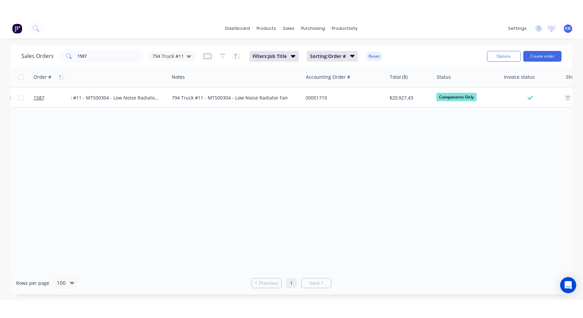
scroll to position [0, 159]
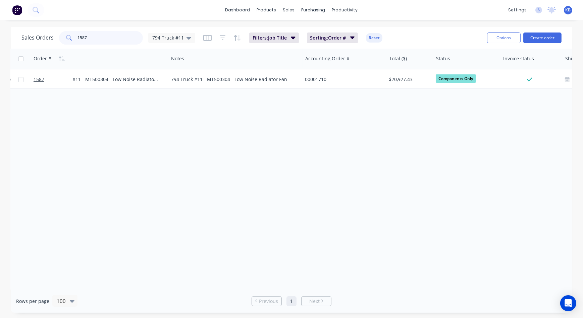
drag, startPoint x: 112, startPoint y: 40, endPoint x: 44, endPoint y: 37, distance: 67.9
click at [44, 37] on div "Sales Orders 1587 794 Truck #11" at bounding box center [108, 37] width 174 height 13
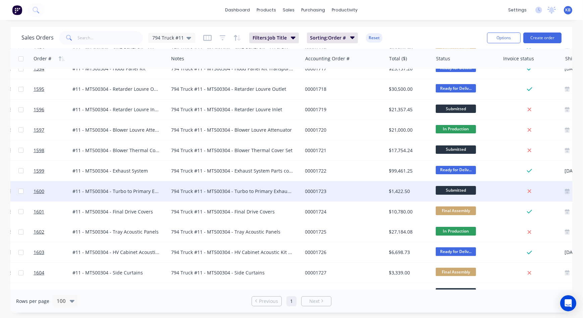
scroll to position [213, 159]
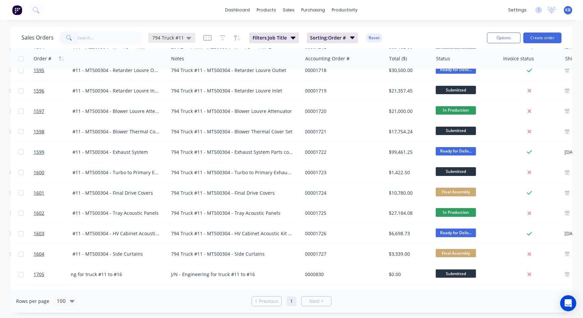
click at [193, 39] on div "794 Truck #11" at bounding box center [171, 38] width 47 height 10
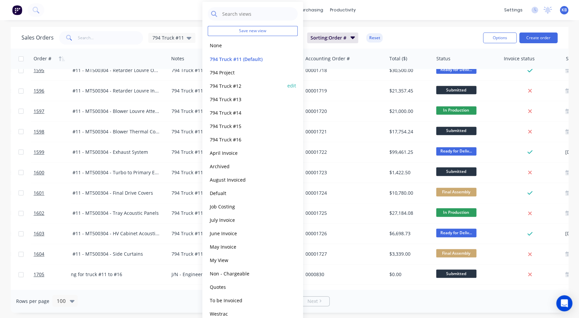
click at [225, 89] on button "794 Truck #12" at bounding box center [246, 86] width 77 height 8
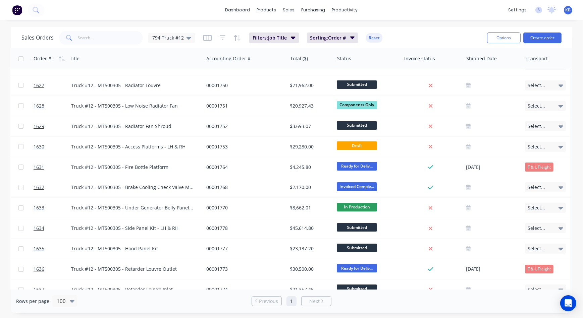
scroll to position [0, 137]
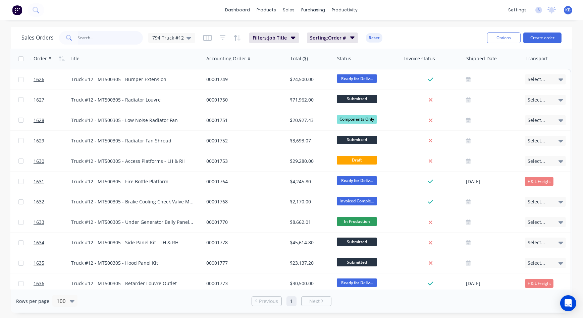
click at [115, 40] on input "text" at bounding box center [110, 37] width 65 height 13
click at [165, 37] on span "794 Truck #12" at bounding box center [168, 37] width 32 height 7
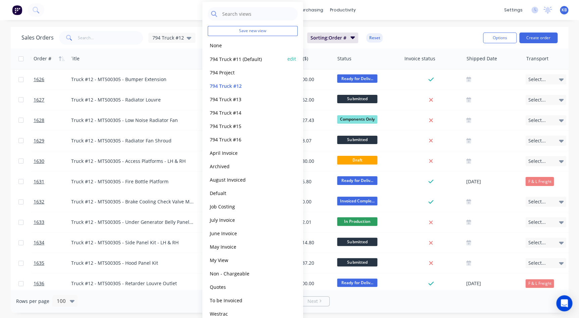
click at [227, 61] on button "794 Truck #11 (Default)" at bounding box center [246, 59] width 77 height 8
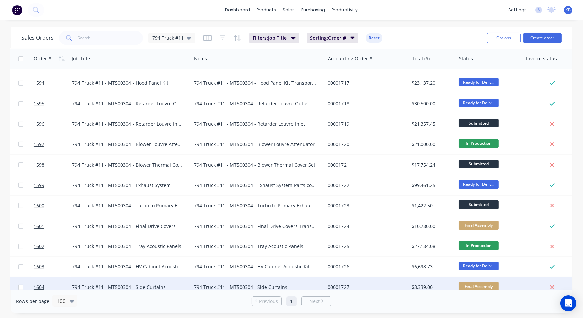
scroll to position [244, 137]
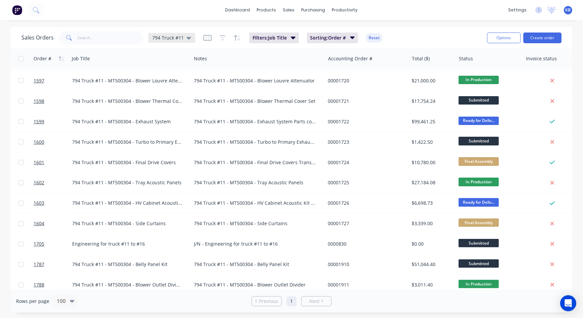
click at [190, 39] on div "794 Truck #11" at bounding box center [171, 38] width 47 height 10
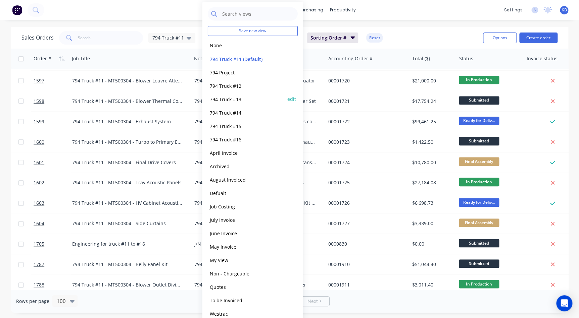
click at [230, 95] on button "794 Truck #13" at bounding box center [246, 99] width 77 height 8
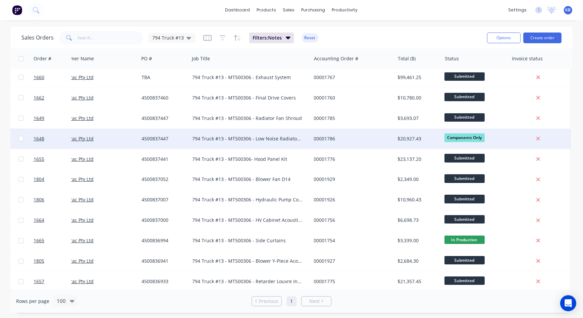
scroll to position [0, 16]
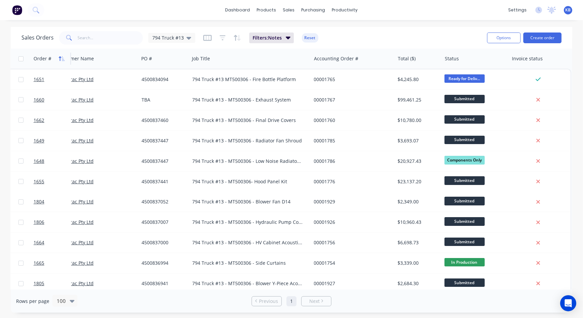
click at [59, 59] on icon "button" at bounding box center [62, 58] width 6 height 5
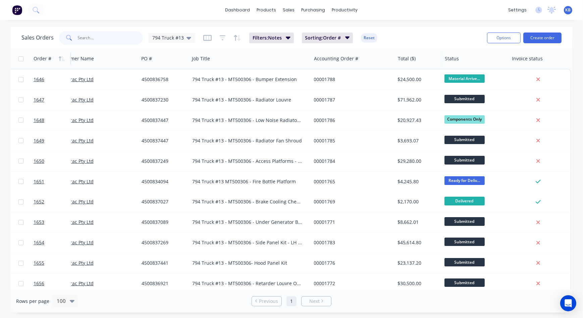
click at [119, 40] on input "text" at bounding box center [110, 37] width 65 height 13
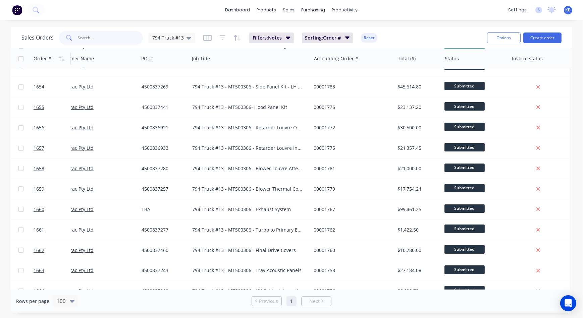
scroll to position [61, 16]
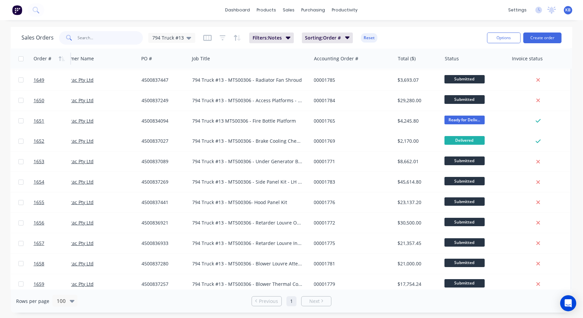
click at [91, 43] on input "text" at bounding box center [110, 37] width 65 height 13
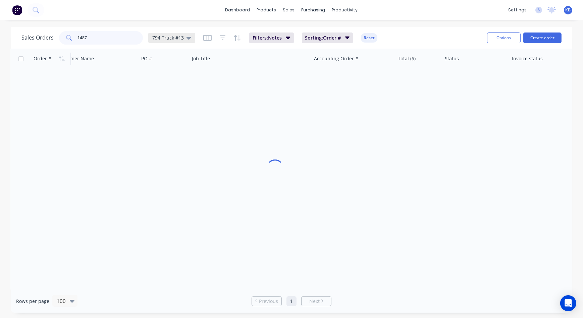
scroll to position [0, 16]
click at [164, 36] on span "794 Truck #13" at bounding box center [168, 37] width 32 height 7
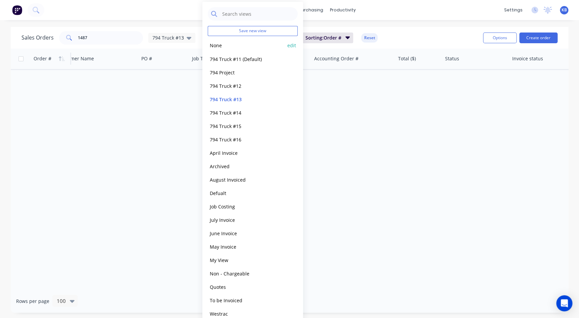
click at [221, 49] on button "None" at bounding box center [246, 46] width 77 height 8
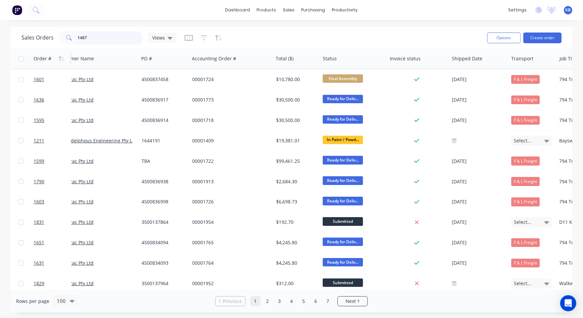
click at [111, 43] on input "1487" at bounding box center [110, 37] width 65 height 13
type input "1487"
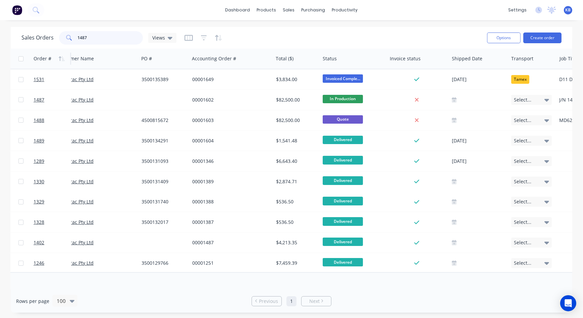
drag, startPoint x: 92, startPoint y: 38, endPoint x: 63, endPoint y: 37, distance: 29.2
click at [63, 37] on div "1487" at bounding box center [101, 37] width 84 height 13
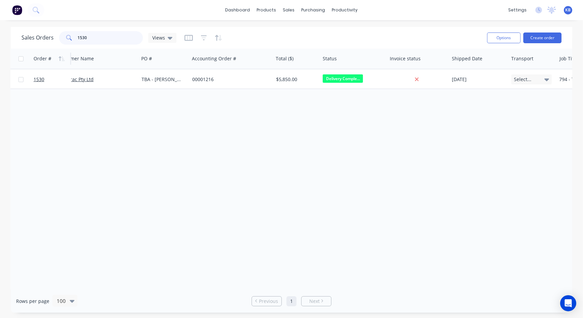
scroll to position [0, 0]
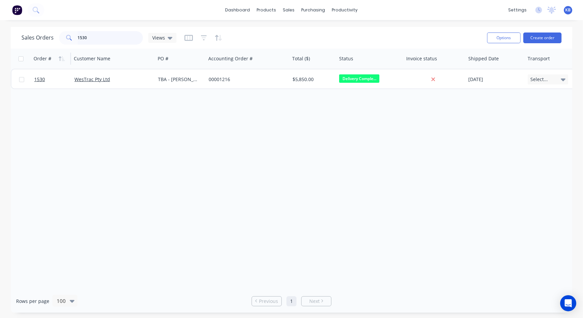
click at [95, 40] on input "1530" at bounding box center [110, 37] width 65 height 13
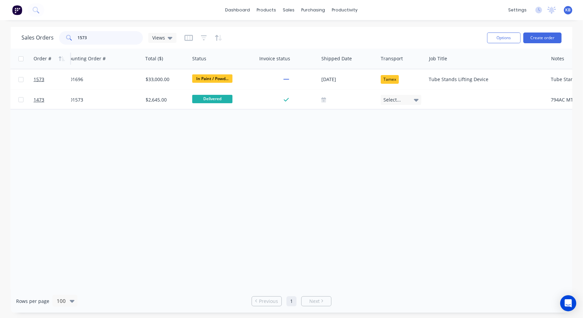
scroll to position [0, 113]
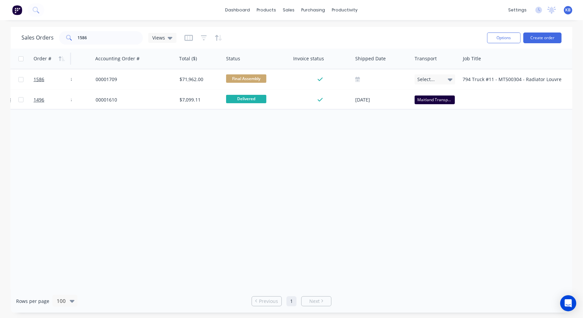
click at [122, 46] on div "Sales Orders 1586 Views Options Create order" at bounding box center [292, 38] width 562 height 22
click at [121, 40] on input "1586" at bounding box center [110, 37] width 65 height 13
click at [126, 38] on input "1593" at bounding box center [110, 37] width 65 height 13
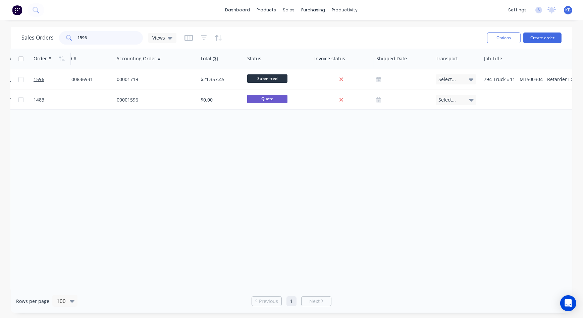
scroll to position [0, 71]
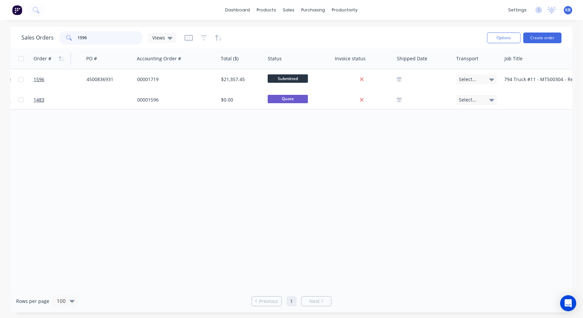
click at [112, 39] on input "1596" at bounding box center [110, 37] width 65 height 13
click at [99, 45] on div "Sales Orders 1622 Views" at bounding box center [251, 38] width 460 height 16
drag, startPoint x: 98, startPoint y: 39, endPoint x: 49, endPoint y: 34, distance: 49.3
click at [49, 34] on div "Sales Orders 1622 Views" at bounding box center [98, 37] width 155 height 13
click at [101, 33] on input "1678" at bounding box center [110, 37] width 65 height 13
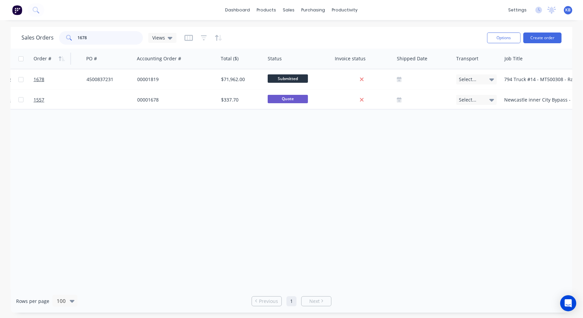
drag, startPoint x: 101, startPoint y: 33, endPoint x: 61, endPoint y: 34, distance: 40.3
click at [61, 32] on div "1678" at bounding box center [101, 37] width 84 height 13
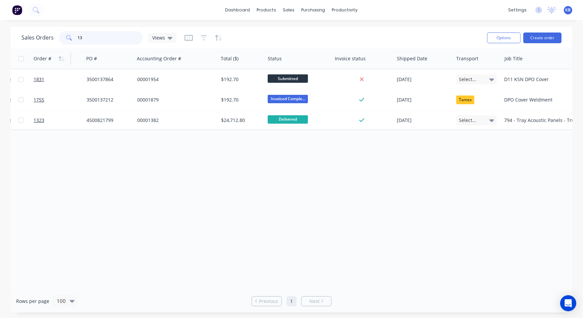
type input "1"
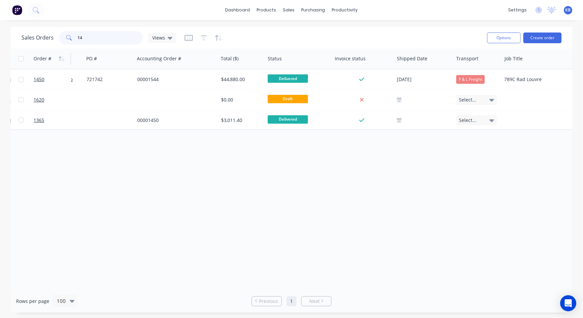
type input "1"
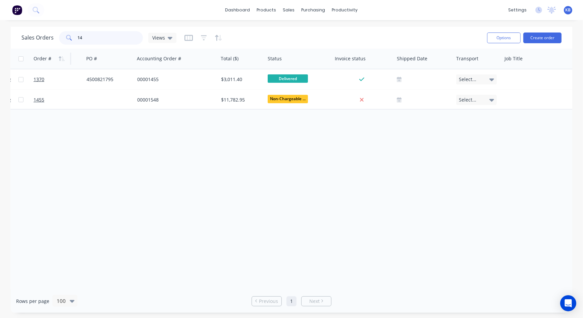
type input "1"
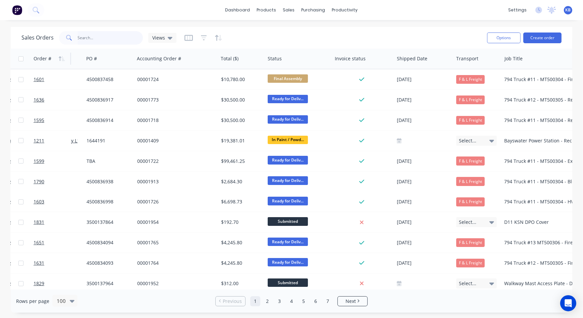
click at [118, 41] on input "text" at bounding box center [110, 37] width 65 height 13
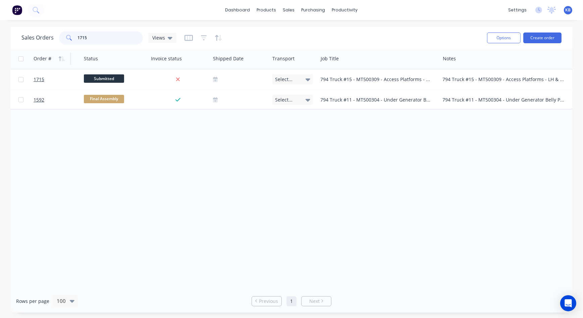
scroll to position [0, 258]
click at [117, 50] on div "Status" at bounding box center [111, 59] width 67 height 20
click at [110, 43] on input "1715" at bounding box center [110, 37] width 65 height 13
drag, startPoint x: 108, startPoint y: 41, endPoint x: 49, endPoint y: 40, distance: 58.7
click at [54, 37] on div "Sales Orders 1715 Views" at bounding box center [98, 37] width 155 height 13
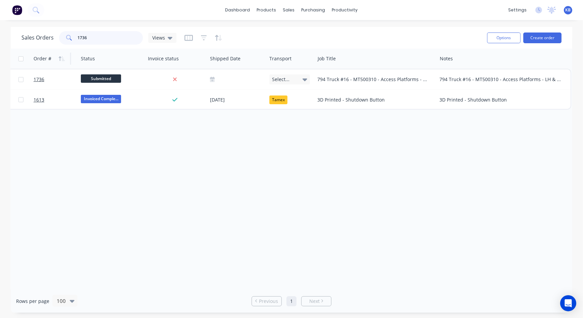
drag, startPoint x: 111, startPoint y: 41, endPoint x: 32, endPoint y: 38, distance: 79.6
click at [32, 38] on div "Sales Orders 1736 Views" at bounding box center [98, 37] width 155 height 13
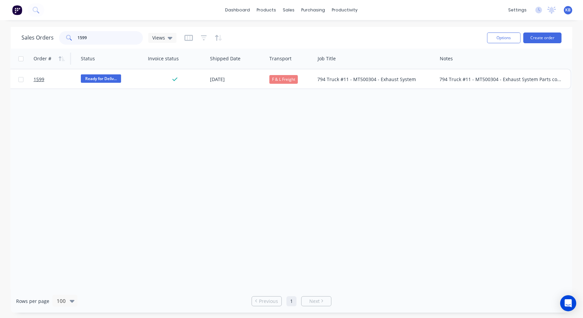
drag, startPoint x: 101, startPoint y: 38, endPoint x: 62, endPoint y: 37, distance: 38.9
click at [62, 37] on div "1599" at bounding box center [101, 37] width 84 height 13
click at [100, 44] on div "Sales Orders 1595 Views" at bounding box center [251, 38] width 460 height 16
click at [118, 32] on input "1595" at bounding box center [110, 37] width 65 height 13
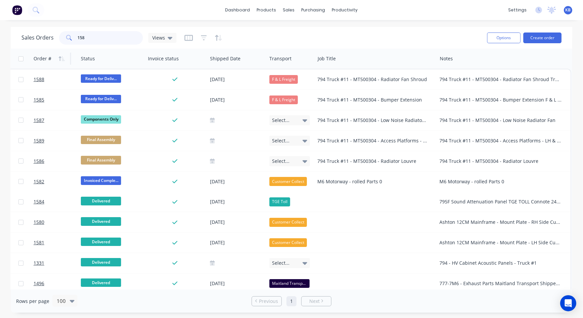
drag, startPoint x: 111, startPoint y: 40, endPoint x: 62, endPoint y: 39, distance: 49.0
click at [63, 38] on div "158" at bounding box center [101, 37] width 84 height 13
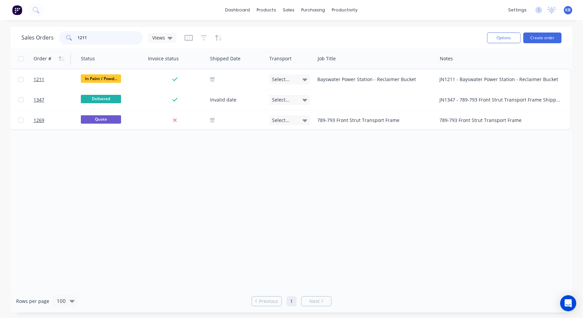
drag, startPoint x: 101, startPoint y: 43, endPoint x: 26, endPoint y: 38, distance: 75.3
click at [27, 38] on div "Sales Orders 1211 Views" at bounding box center [98, 37] width 155 height 13
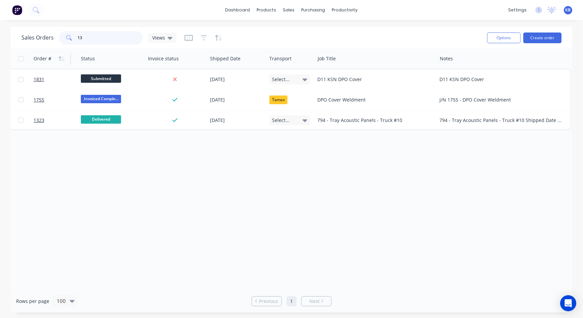
type input "1"
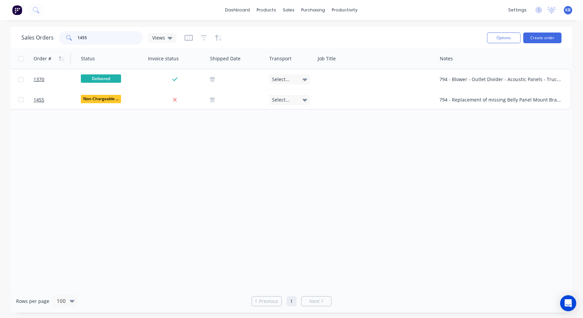
type input "1455"
